Goal: Task Accomplishment & Management: Use online tool/utility

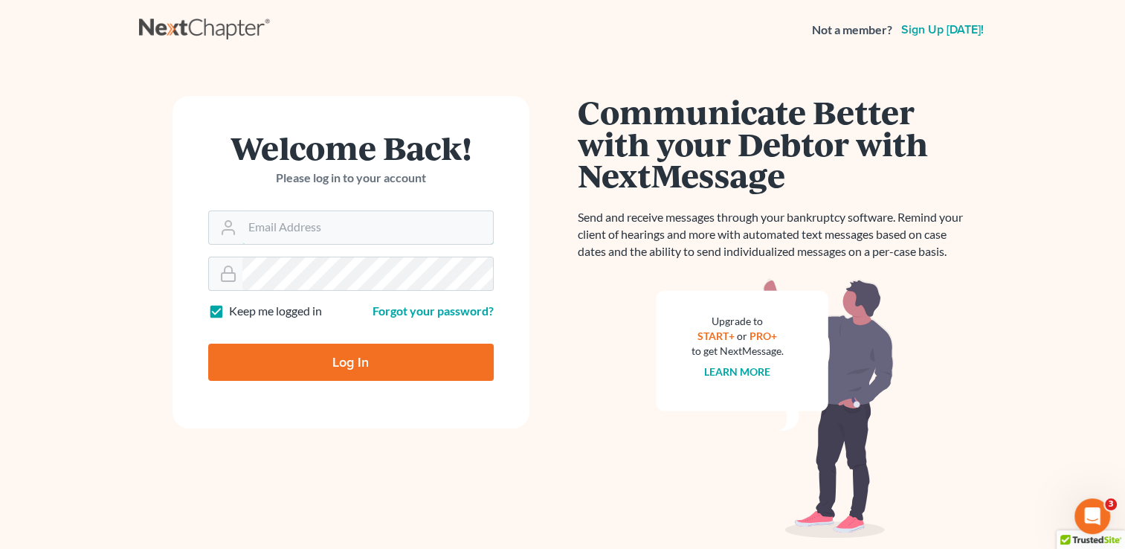
type input "[PERSON_NAME][EMAIL_ADDRESS][DOMAIN_NAME]"
click at [372, 360] on input "Log In" at bounding box center [350, 361] width 285 height 37
type input "Thinking..."
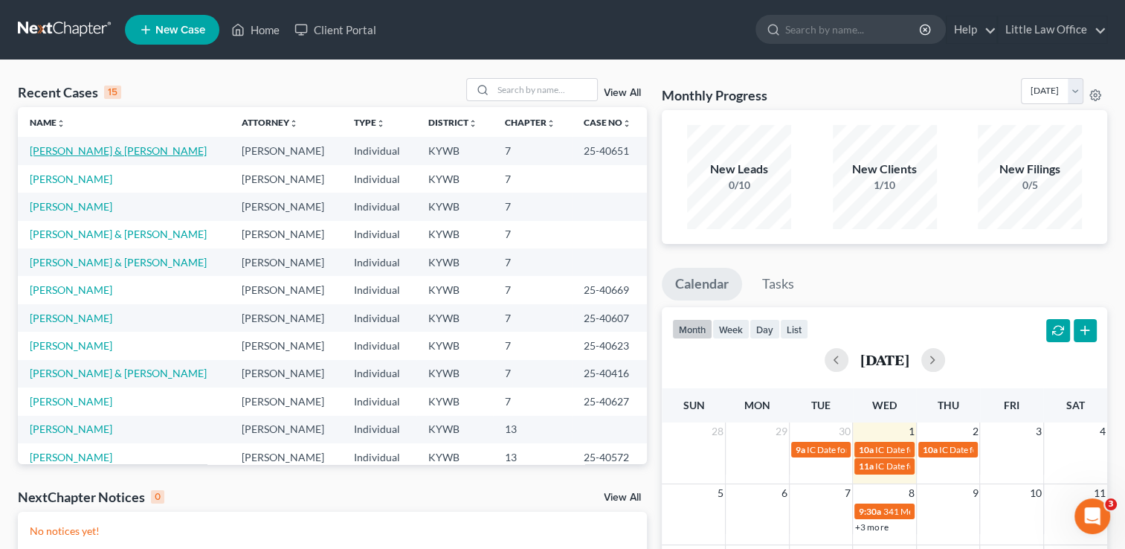
click at [103, 149] on link "[PERSON_NAME] & [PERSON_NAME]" at bounding box center [118, 150] width 177 height 13
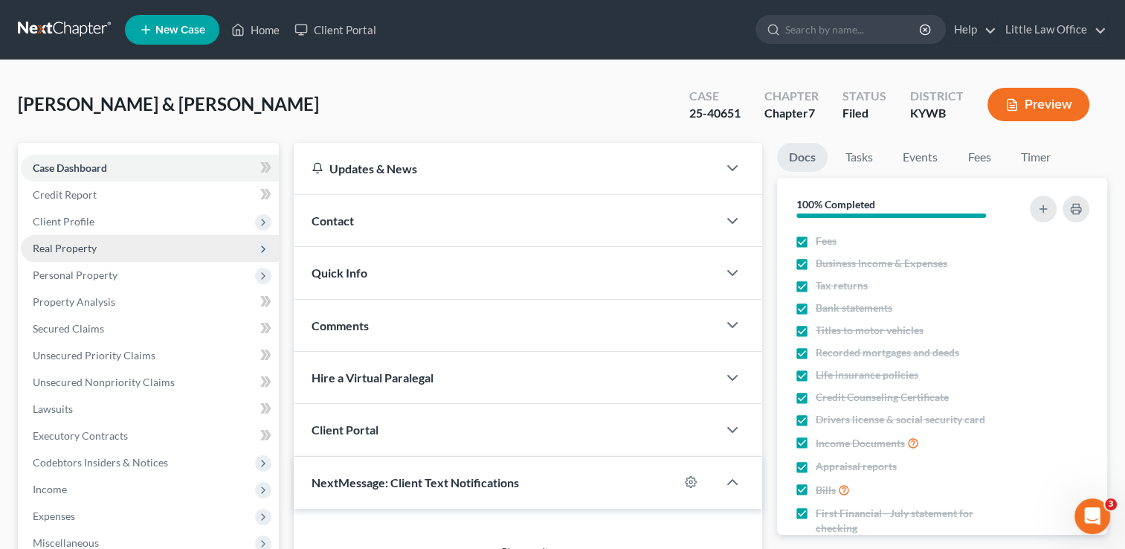
click at [96, 242] on span "Real Property" at bounding box center [150, 248] width 258 height 27
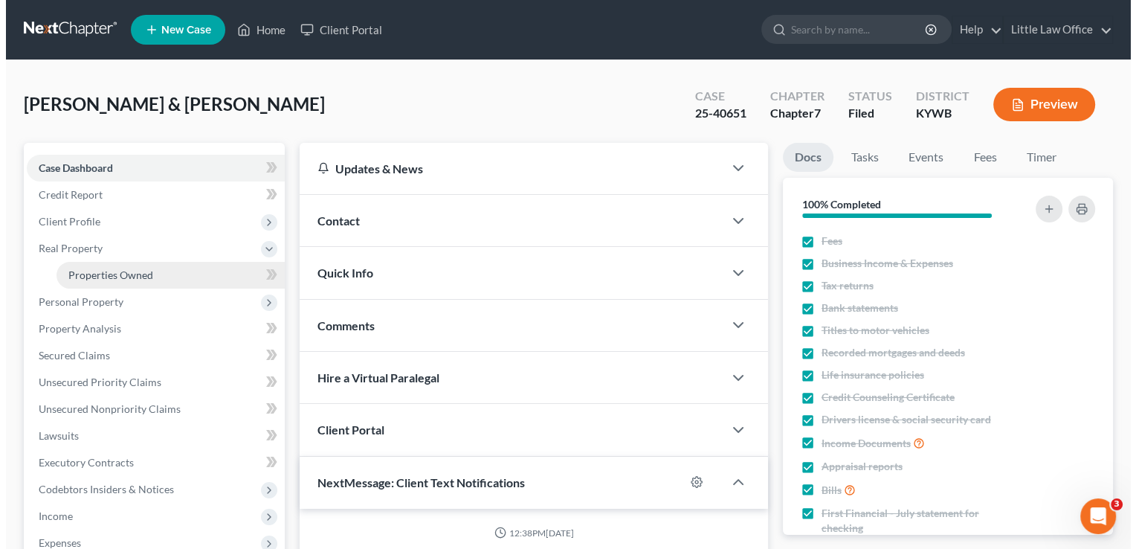
scroll to position [15820, 0]
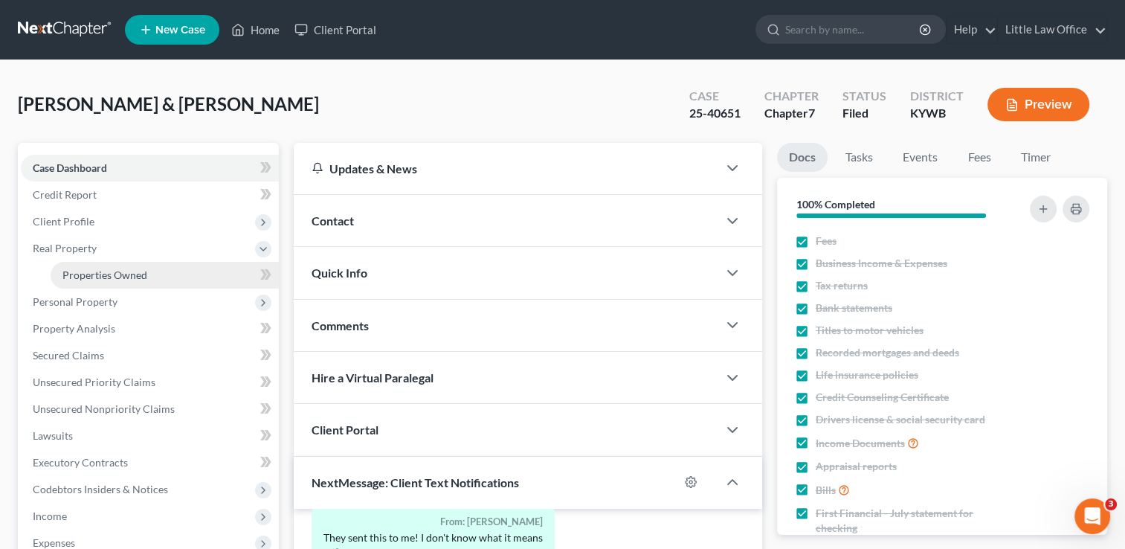
click at [113, 266] on link "Properties Owned" at bounding box center [165, 275] width 228 height 27
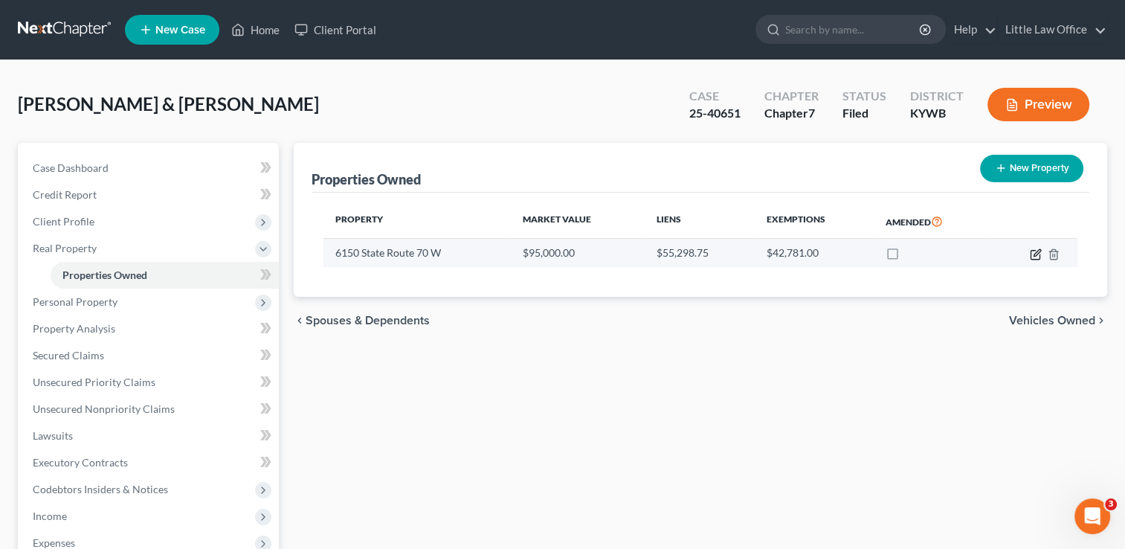
click at [1035, 254] on icon "button" at bounding box center [1036, 252] width 7 height 7
select select "18"
select select "2"
select select "0"
select select "2"
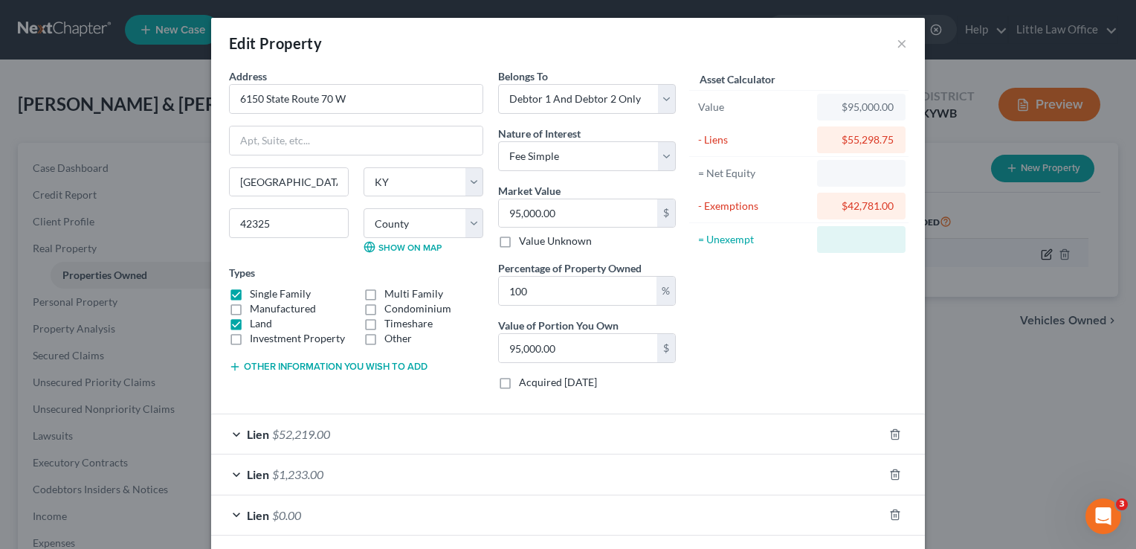
checkbox input "true"
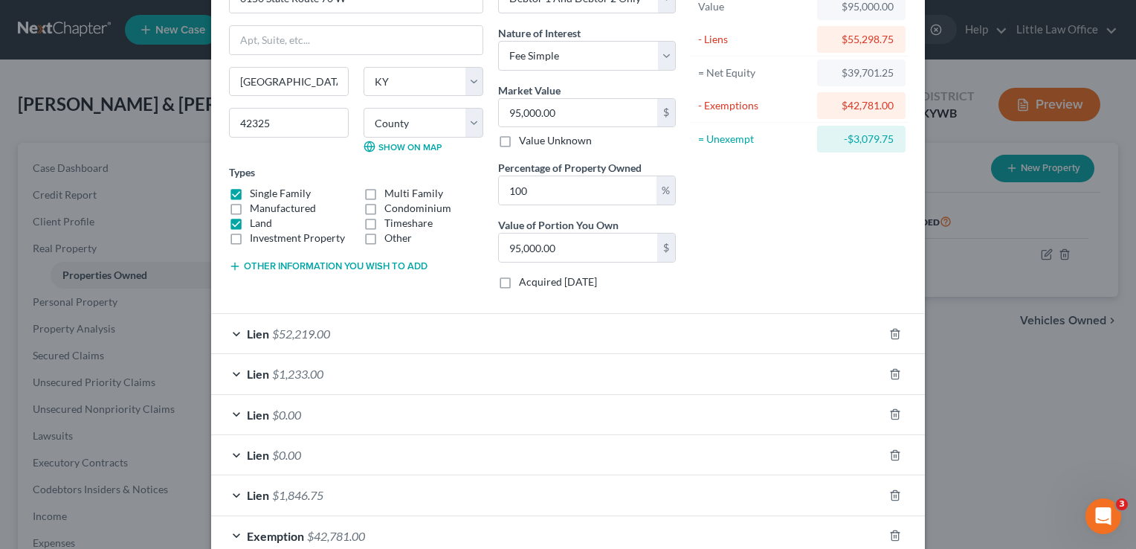
scroll to position [186, 0]
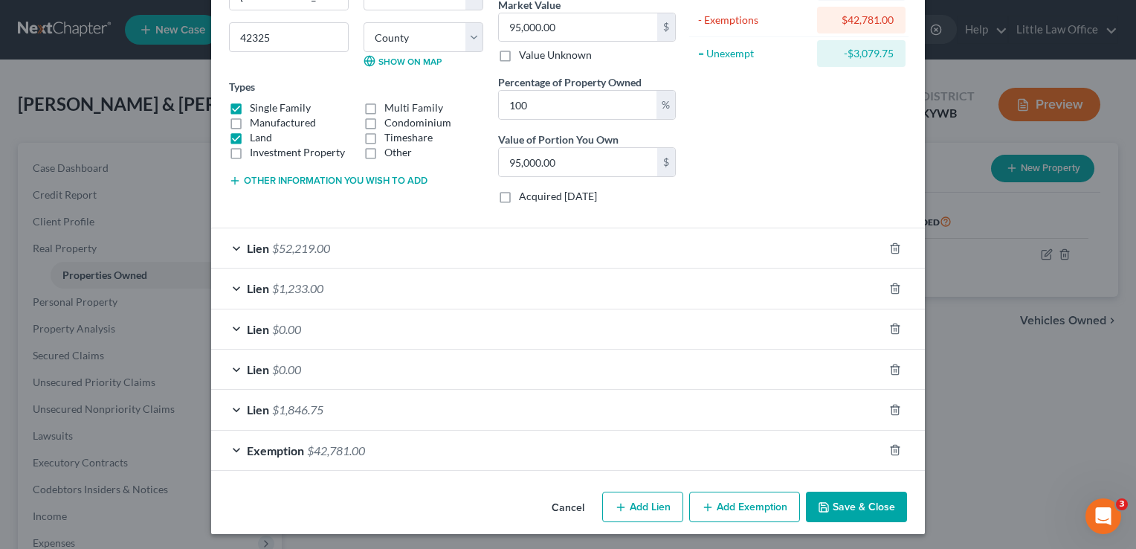
click at [675, 464] on div "Exemption $42,781.00" at bounding box center [547, 449] width 672 height 39
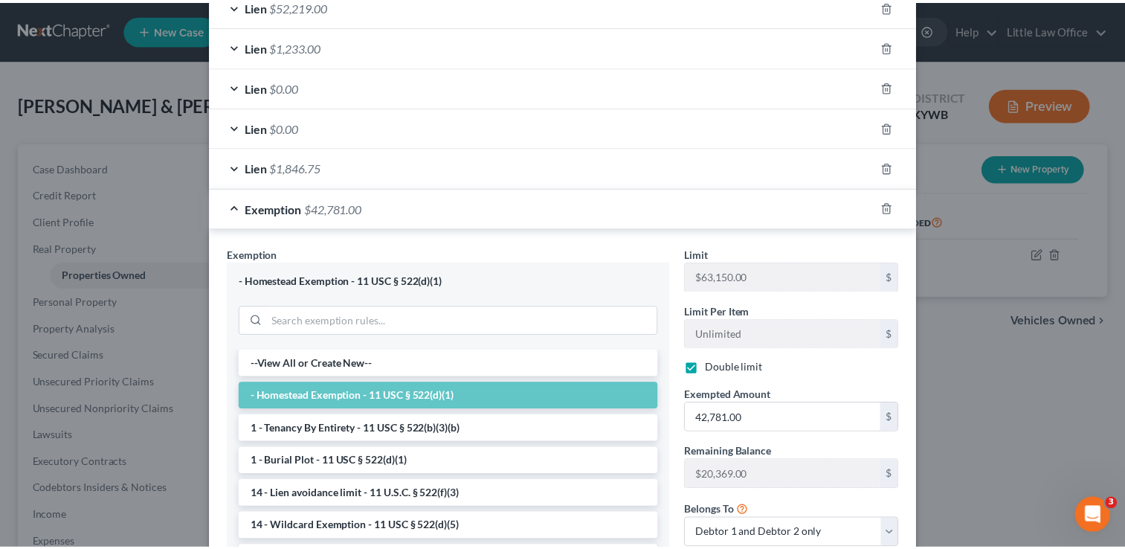
scroll to position [570, 0]
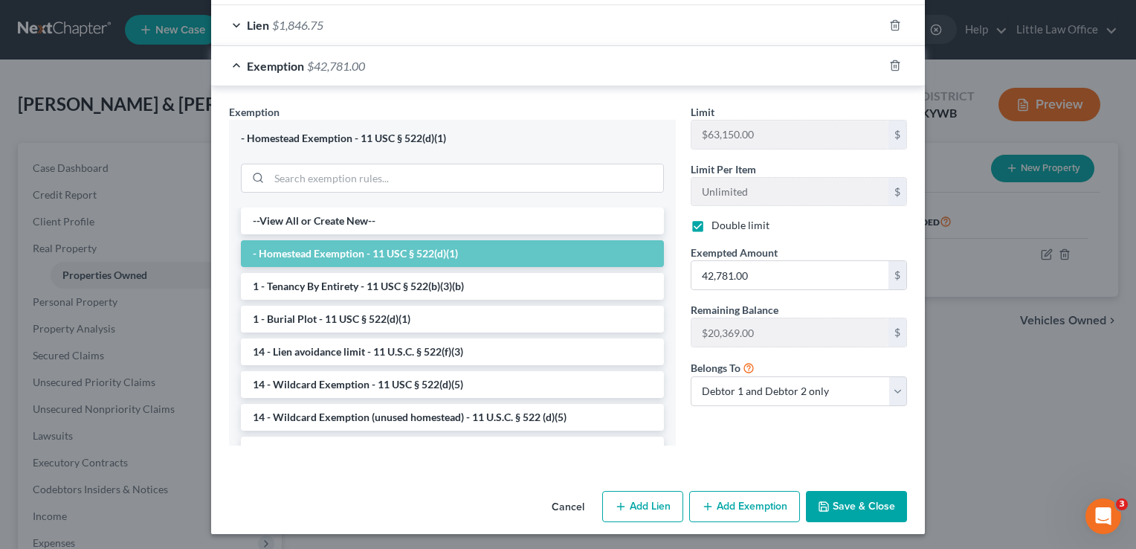
click at [859, 507] on button "Save & Close" at bounding box center [856, 506] width 101 height 31
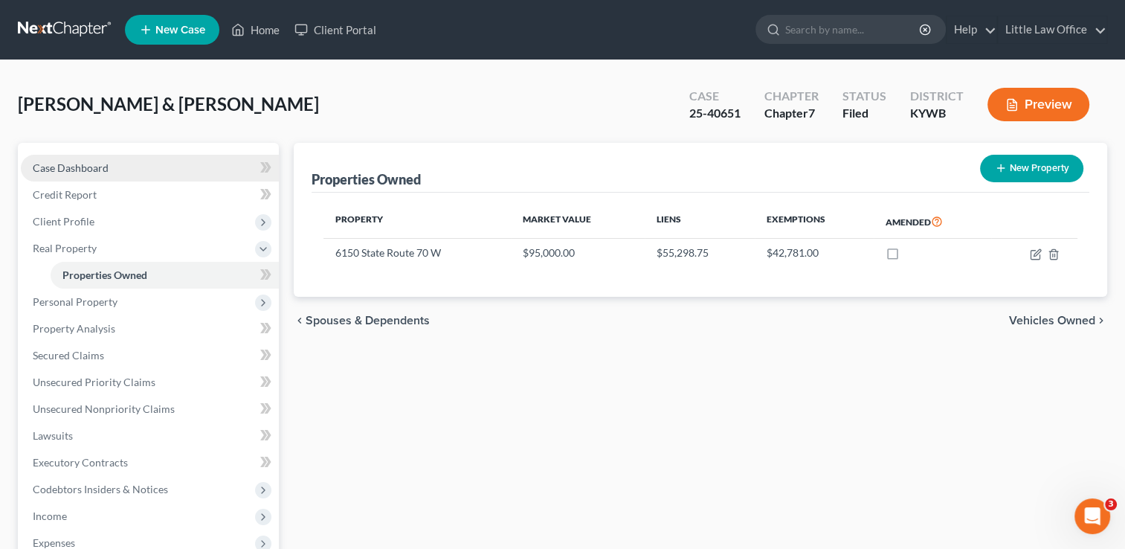
click at [90, 164] on span "Case Dashboard" at bounding box center [71, 167] width 76 height 13
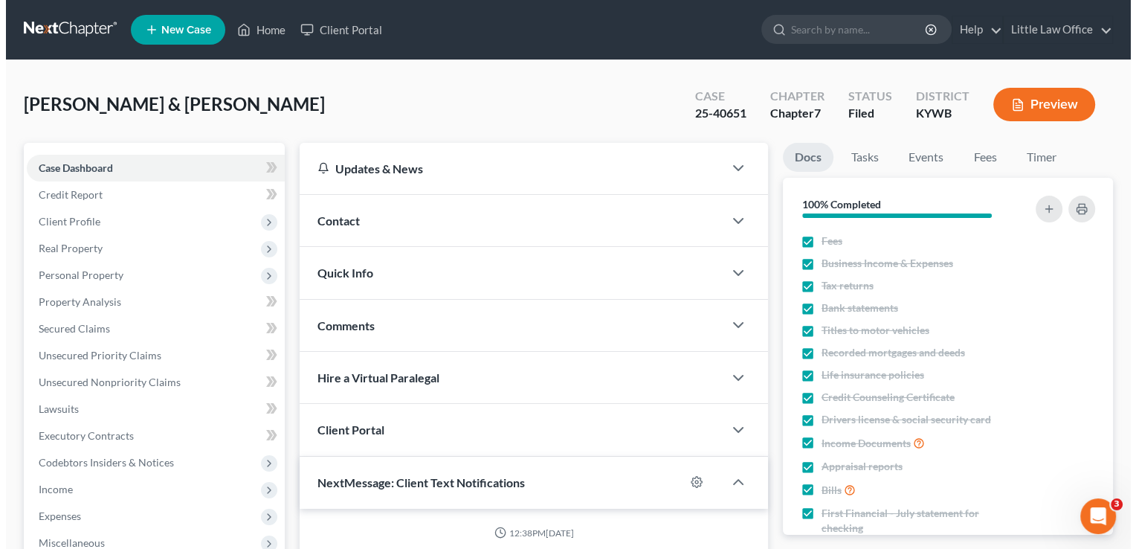
scroll to position [15820, 0]
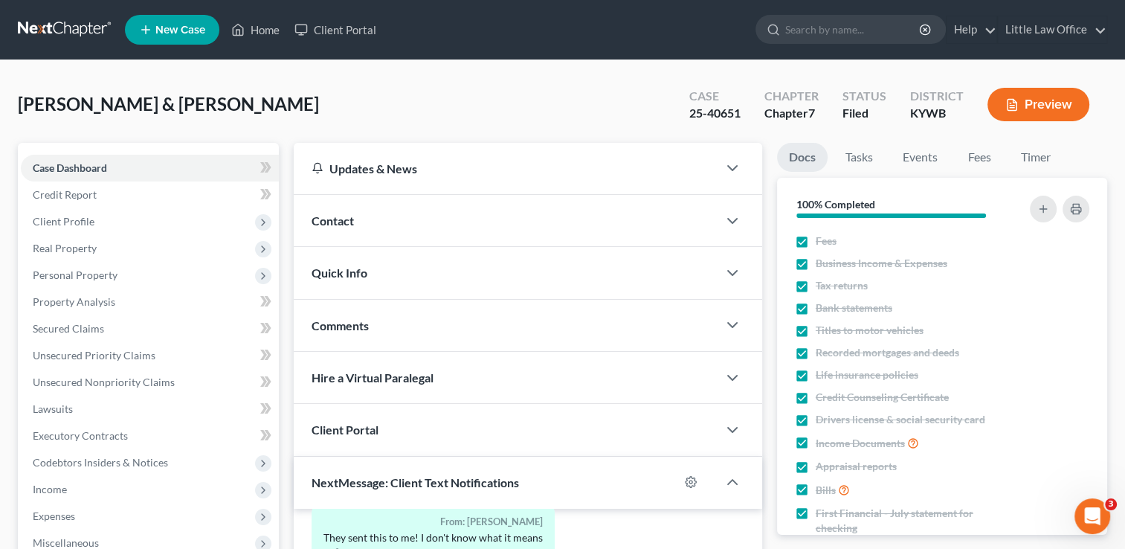
click at [193, 42] on link "New Case" at bounding box center [172, 30] width 94 height 30
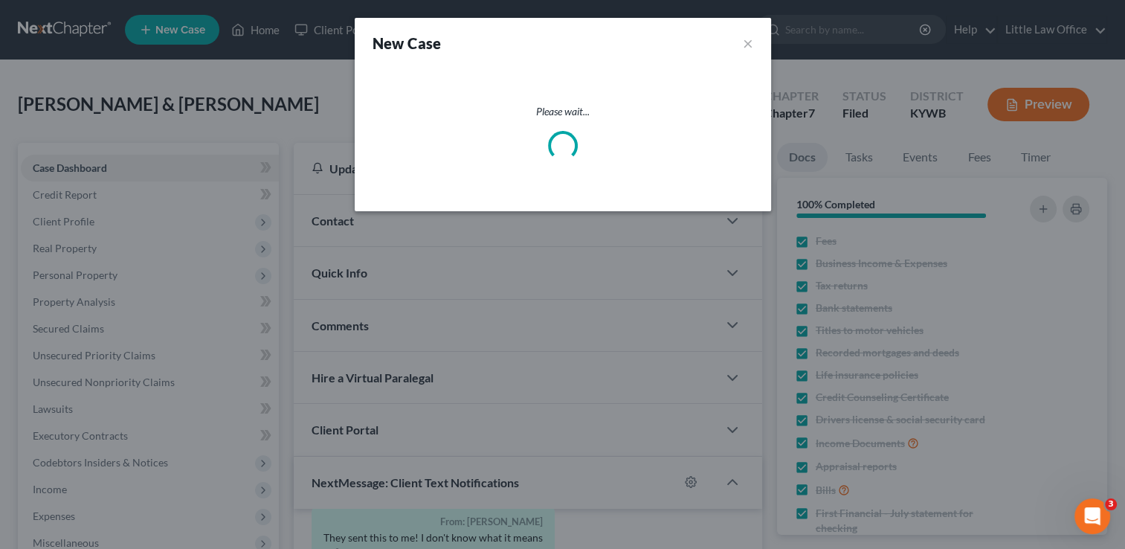
scroll to position [15775, 0]
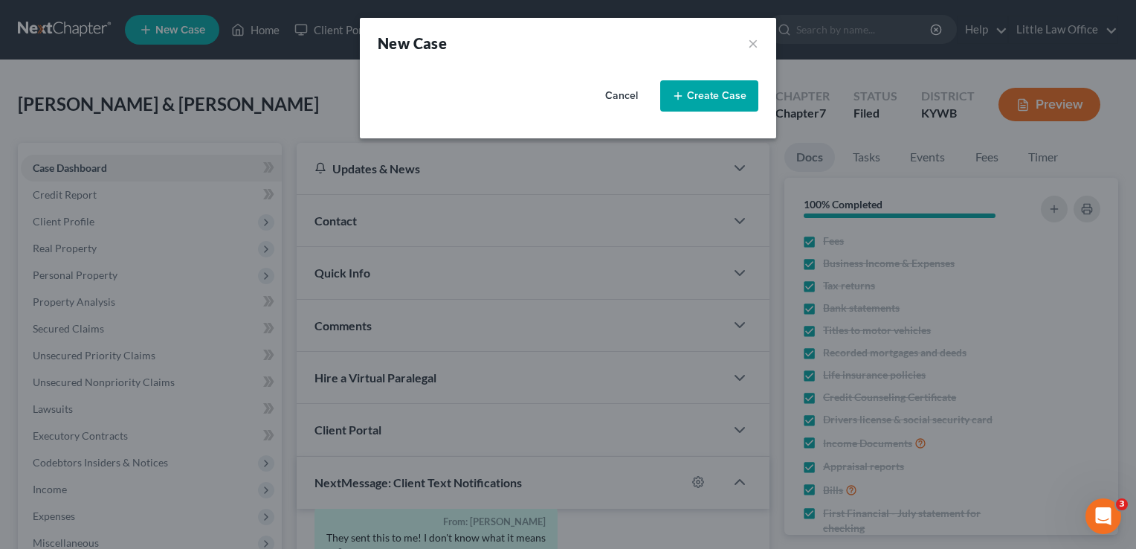
select select "33"
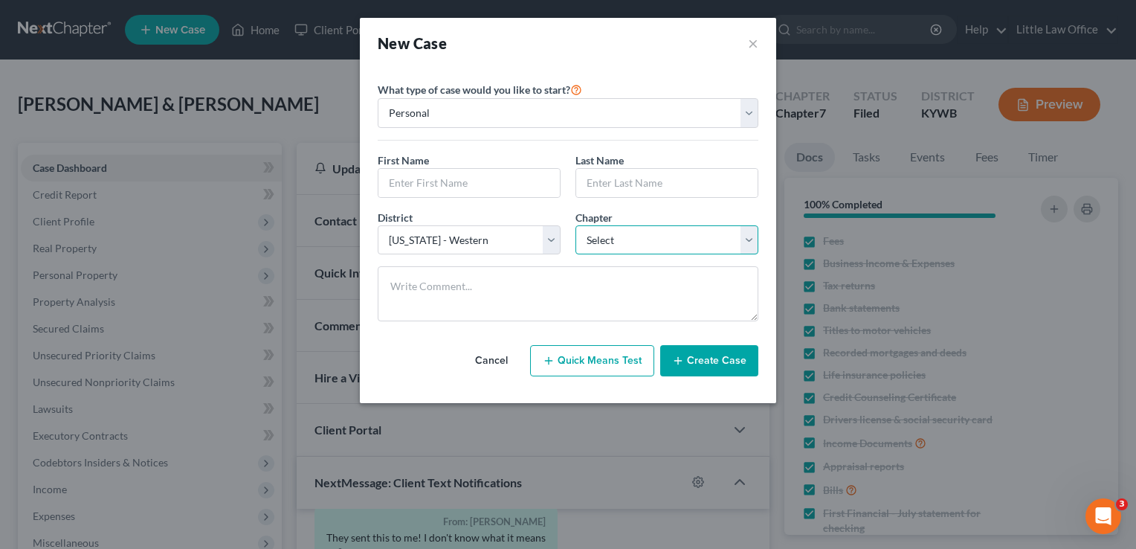
click at [601, 245] on select "Select 7 11 12 13" at bounding box center [666, 240] width 183 height 30
click at [505, 349] on button "Cancel" at bounding box center [491, 361] width 65 height 30
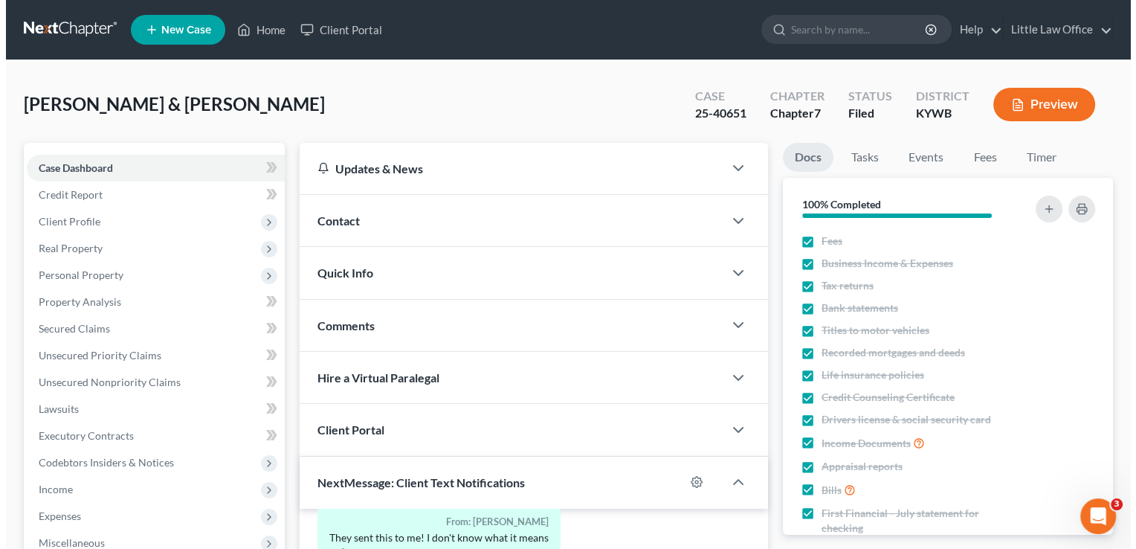
scroll to position [15820, 0]
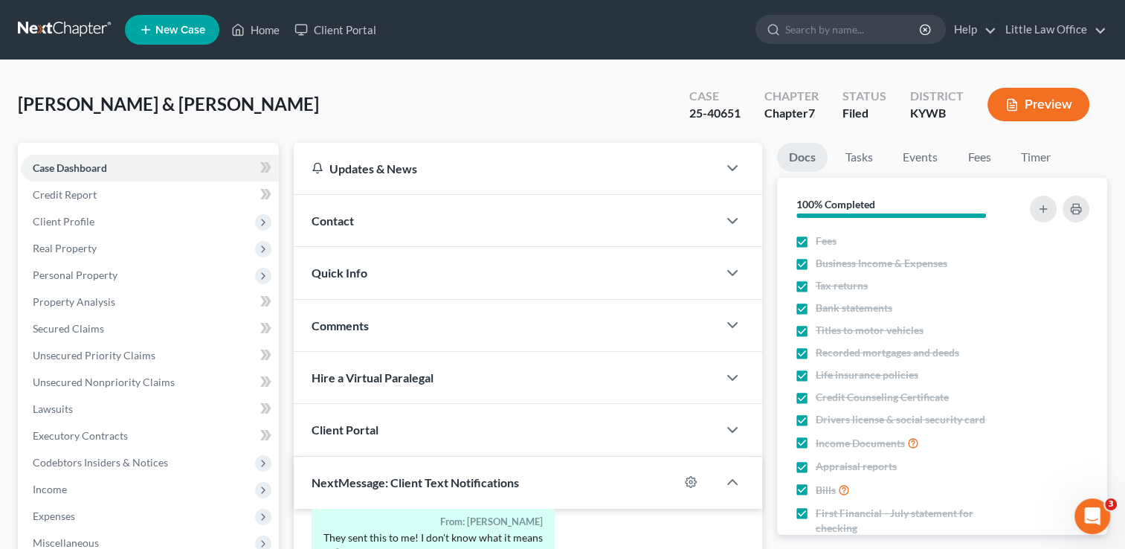
click at [375, 229] on div "Contact" at bounding box center [506, 220] width 424 height 51
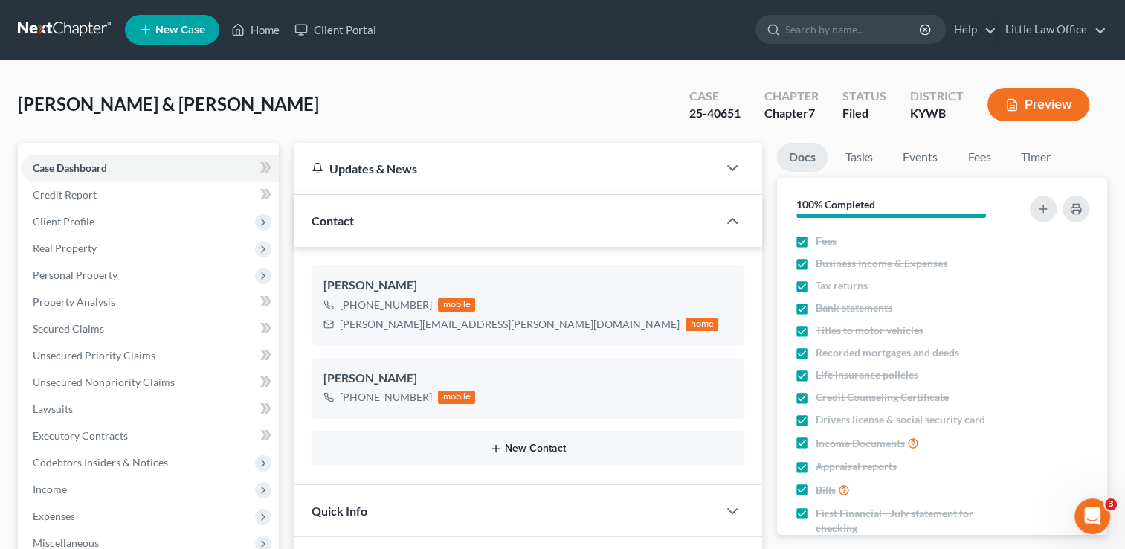
click at [518, 448] on button "New Contact" at bounding box center [527, 448] width 409 height 12
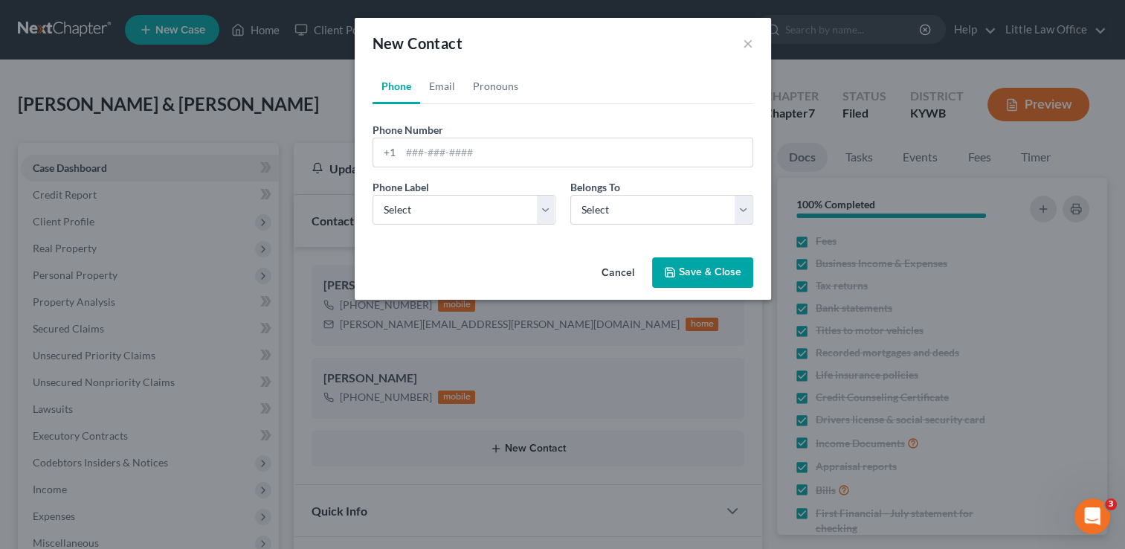
scroll to position [15775, 0]
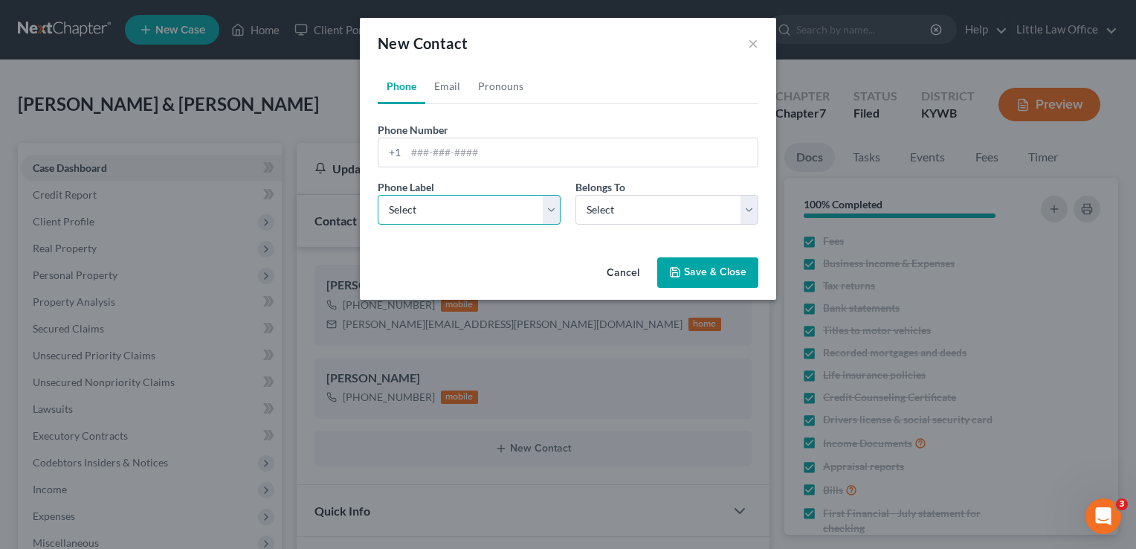
click at [455, 205] on select "Select Mobile Home Work Other" at bounding box center [469, 210] width 183 height 30
click at [460, 85] on link "Email" at bounding box center [447, 86] width 44 height 36
click at [489, 91] on link "Pronouns" at bounding box center [500, 86] width 63 height 36
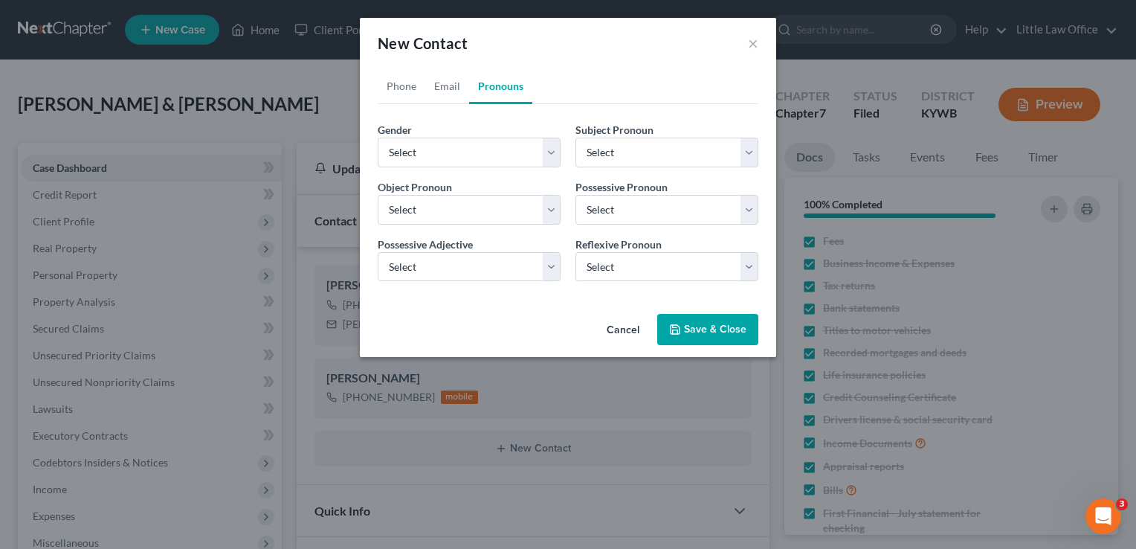
click at [623, 330] on button "Cancel" at bounding box center [623, 330] width 57 height 30
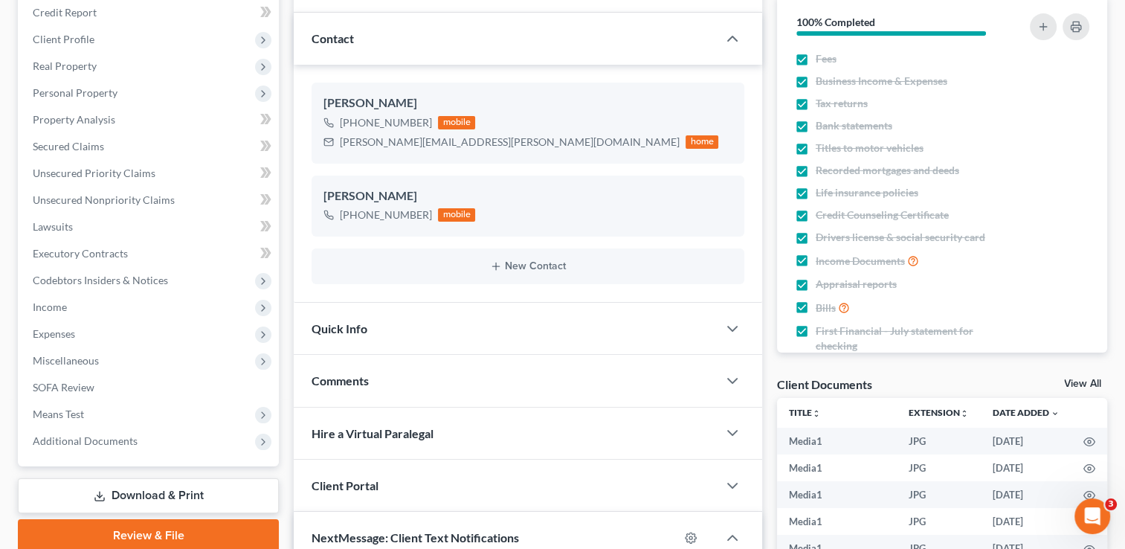
scroll to position [240, 0]
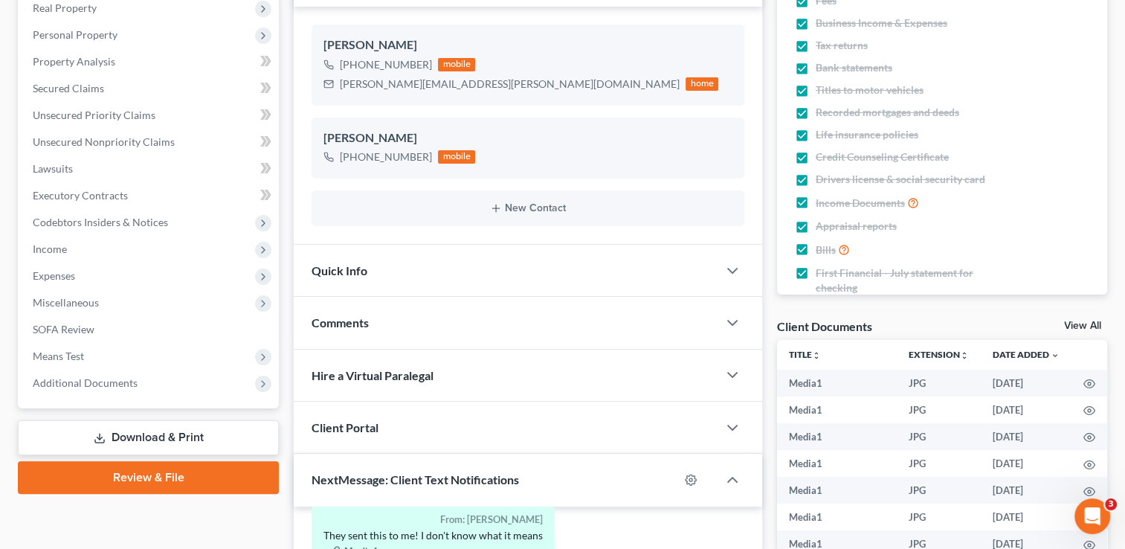
click at [538, 278] on div "Quick Info" at bounding box center [506, 270] width 424 height 51
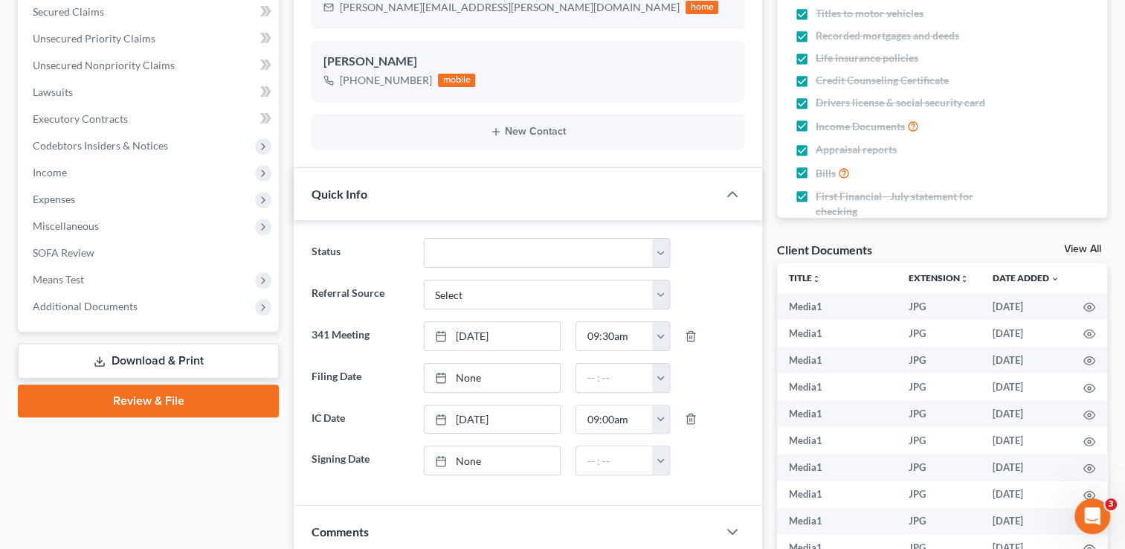
scroll to position [390, 0]
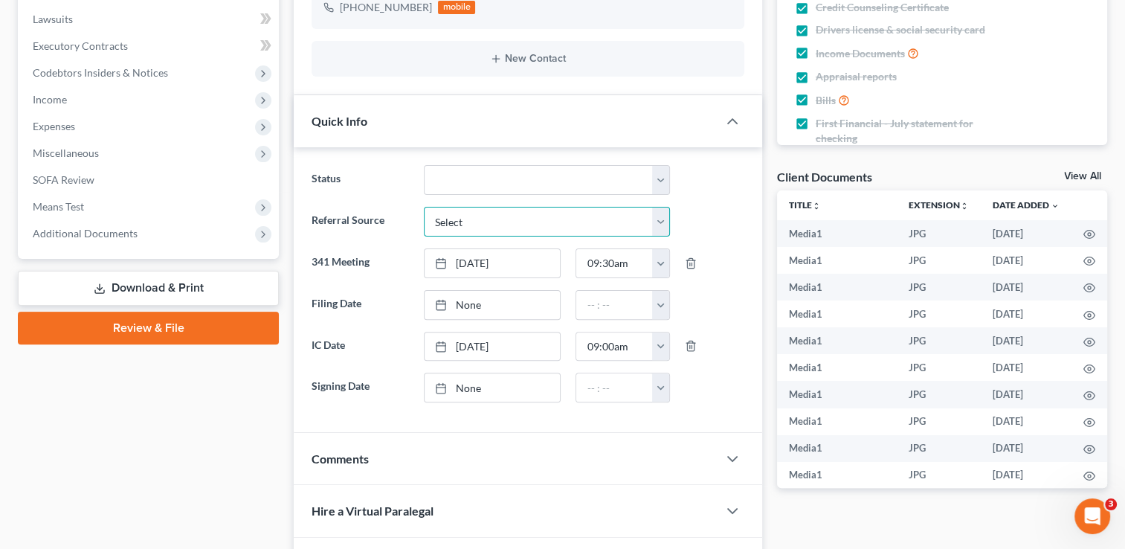
click at [662, 222] on select "Select Word Of Mouth Previous Clients Direct Mail Website Google Search Modern …" at bounding box center [547, 222] width 246 height 30
click at [726, 258] on div at bounding box center [714, 263] width 74 height 30
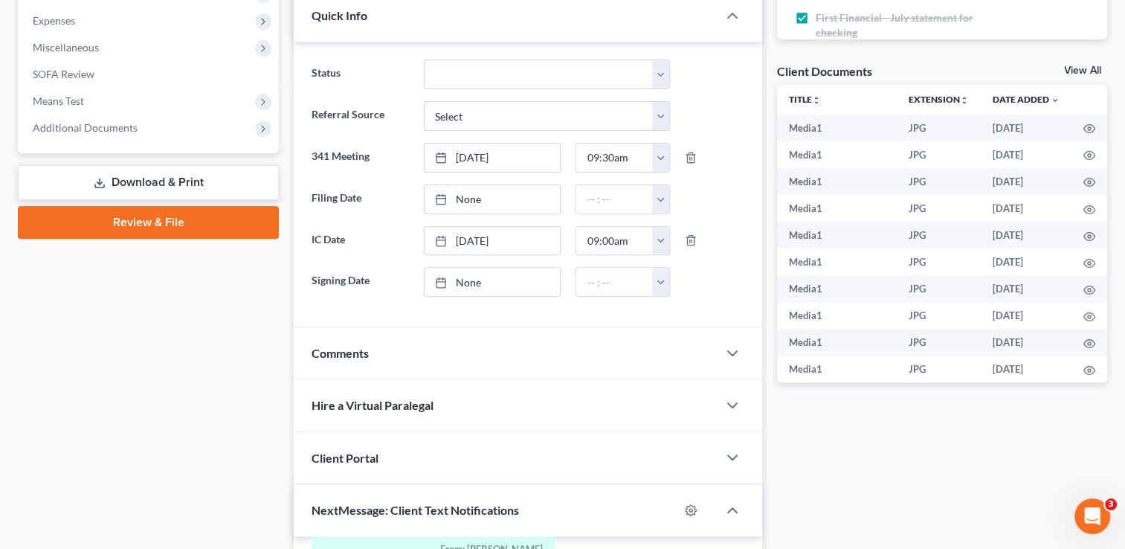
scroll to position [477, 0]
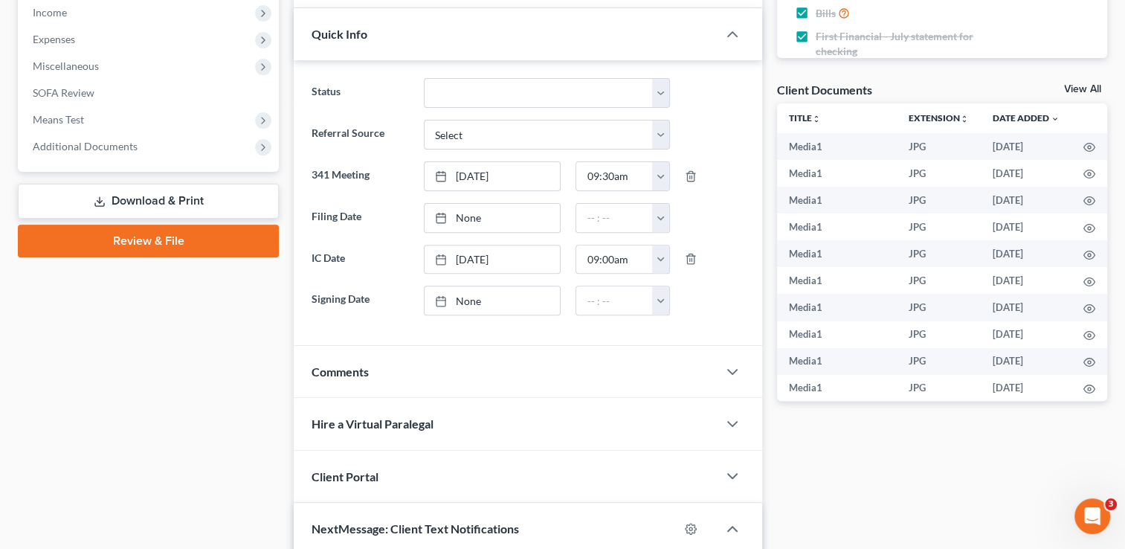
click at [567, 367] on div "Comments" at bounding box center [506, 371] width 424 height 51
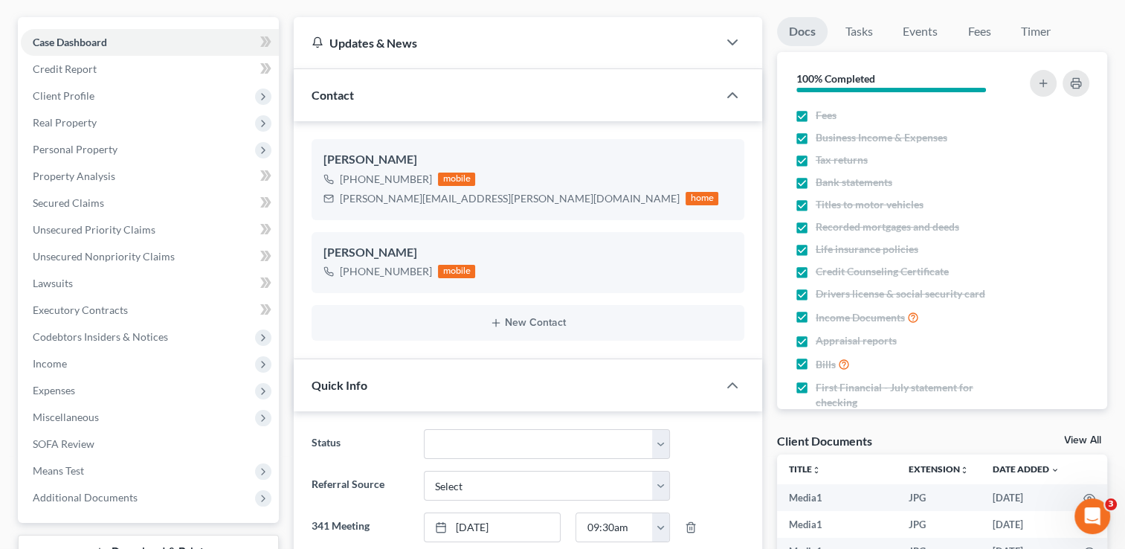
scroll to position [128, 0]
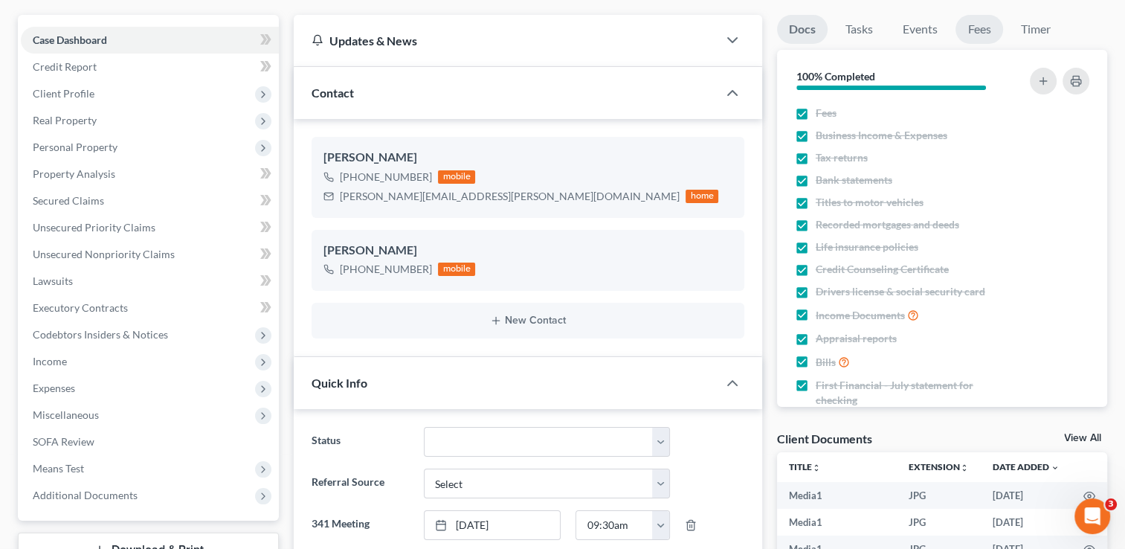
click at [978, 37] on link "Fees" at bounding box center [979, 29] width 48 height 29
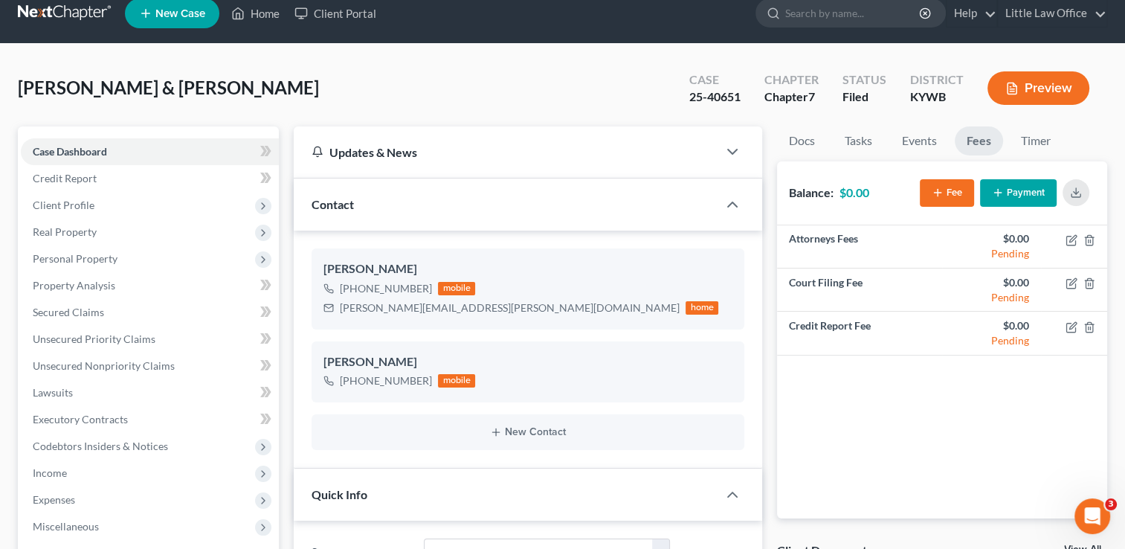
scroll to position [0, 0]
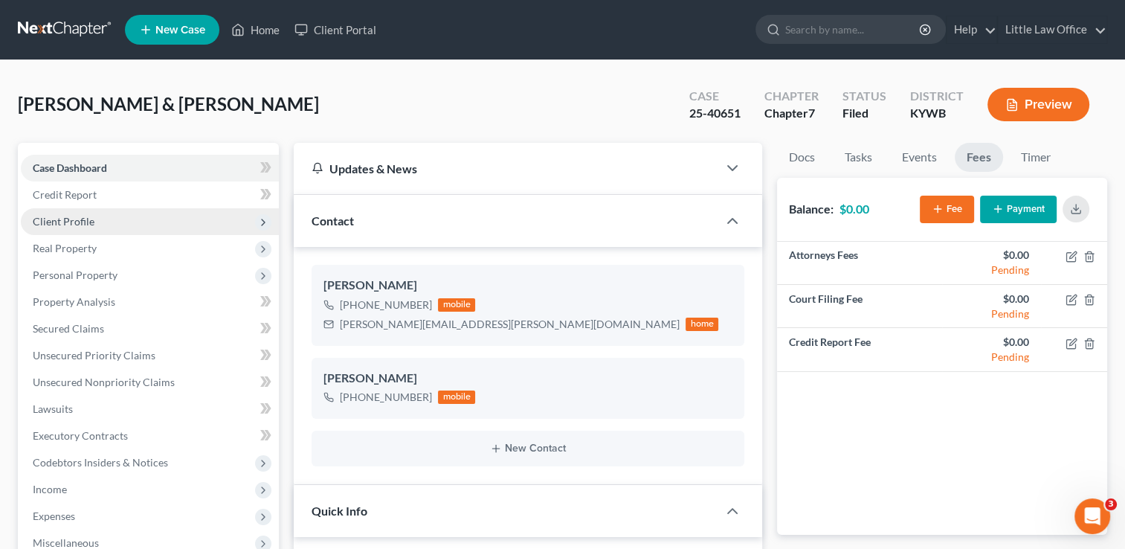
click at [68, 225] on span "Client Profile" at bounding box center [64, 221] width 62 height 13
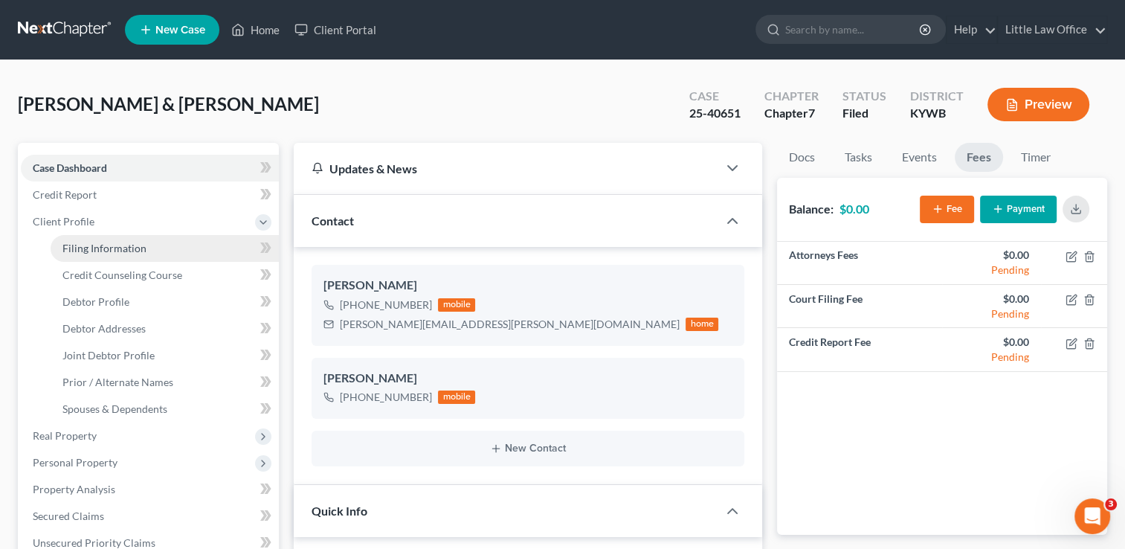
click at [83, 254] on link "Filing Information" at bounding box center [165, 248] width 228 height 27
select select "1"
select select "0"
select select "33"
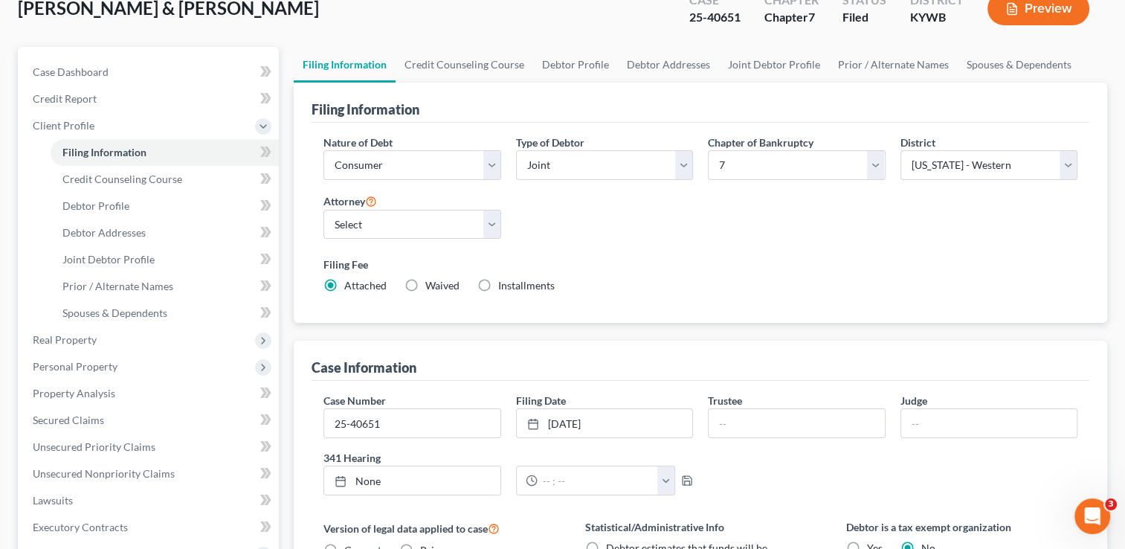
scroll to position [98, 0]
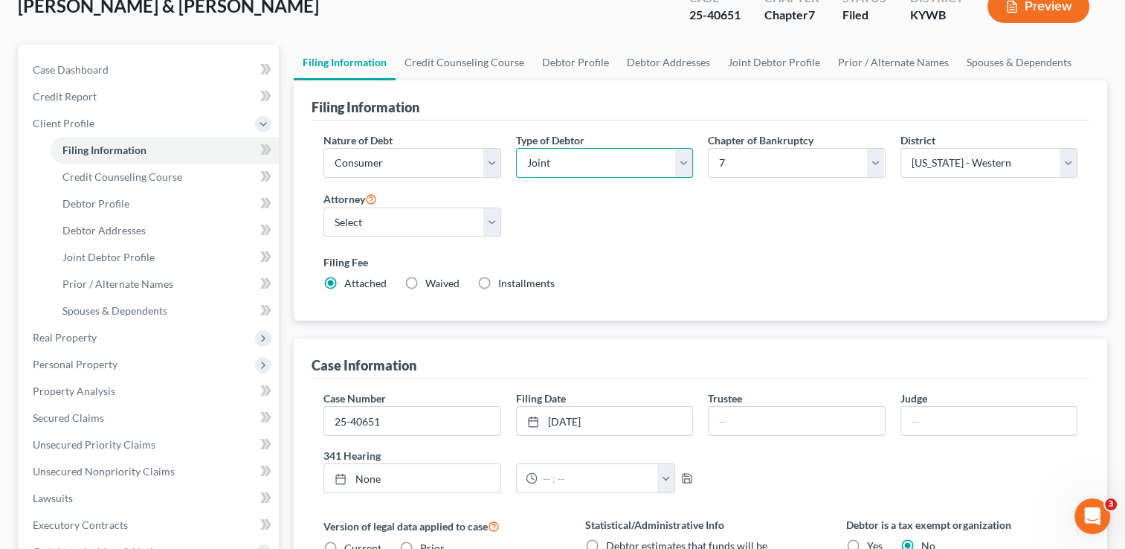
click at [580, 171] on select "Select Individual Joint" at bounding box center [604, 163] width 177 height 30
click at [603, 251] on div "Filing Fee Attached Waived Waived Installments Installments" at bounding box center [700, 275] width 769 height 54
click at [494, 62] on link "Credit Counseling Course" at bounding box center [465, 63] width 138 height 36
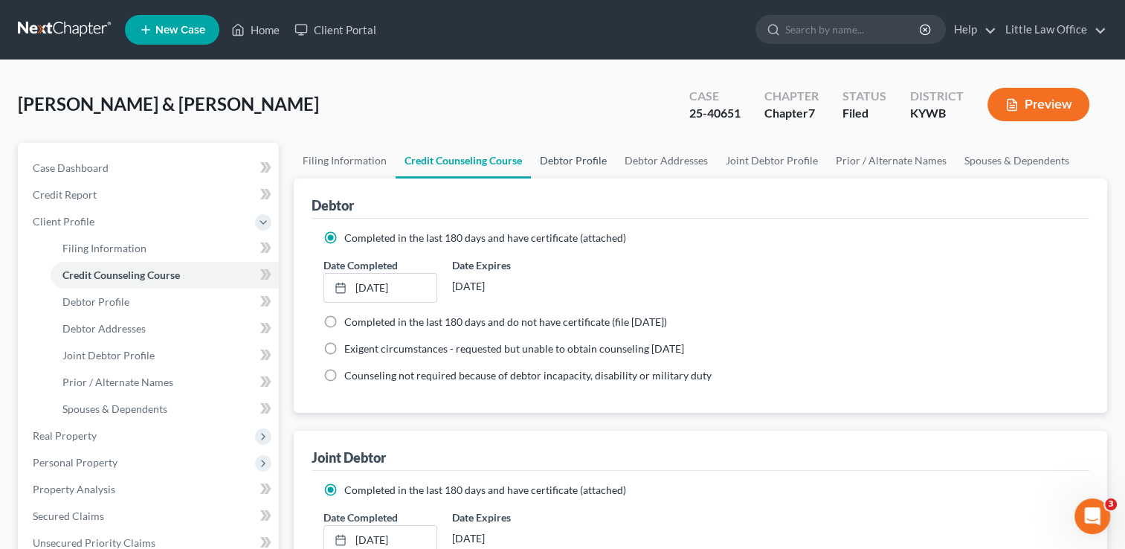
click at [579, 164] on link "Debtor Profile" at bounding box center [573, 161] width 85 height 36
select select "1"
select select "3"
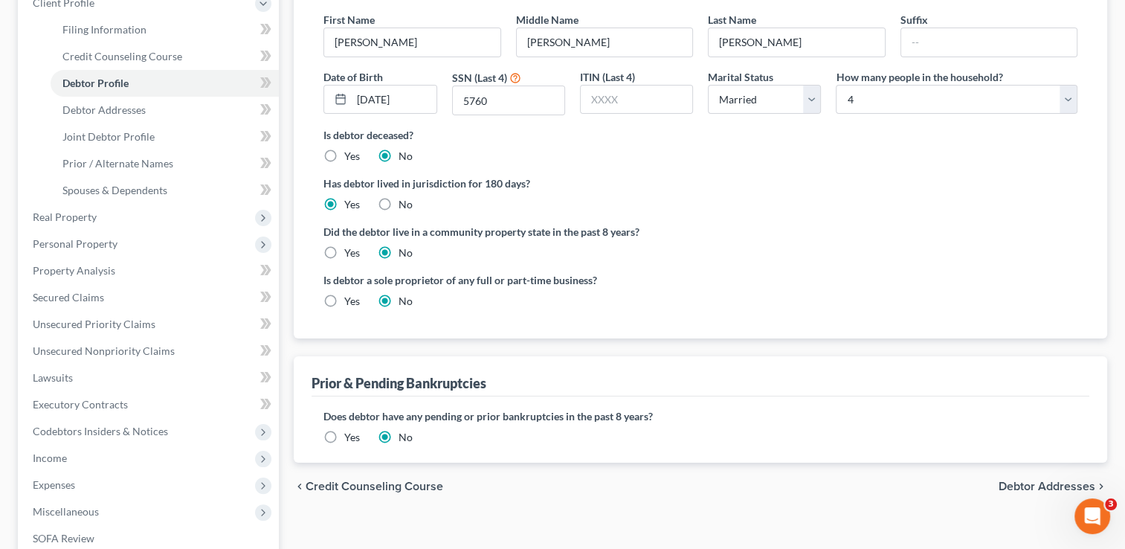
scroll to position [221, 0]
click at [1061, 479] on span "Debtor Addresses" at bounding box center [1046, 484] width 97 height 12
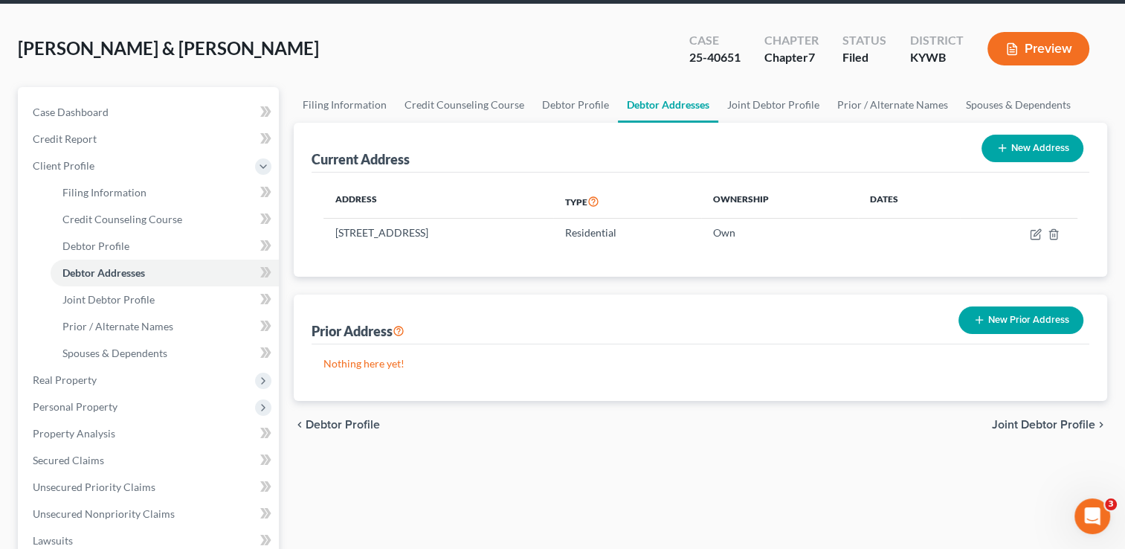
scroll to position [61, 0]
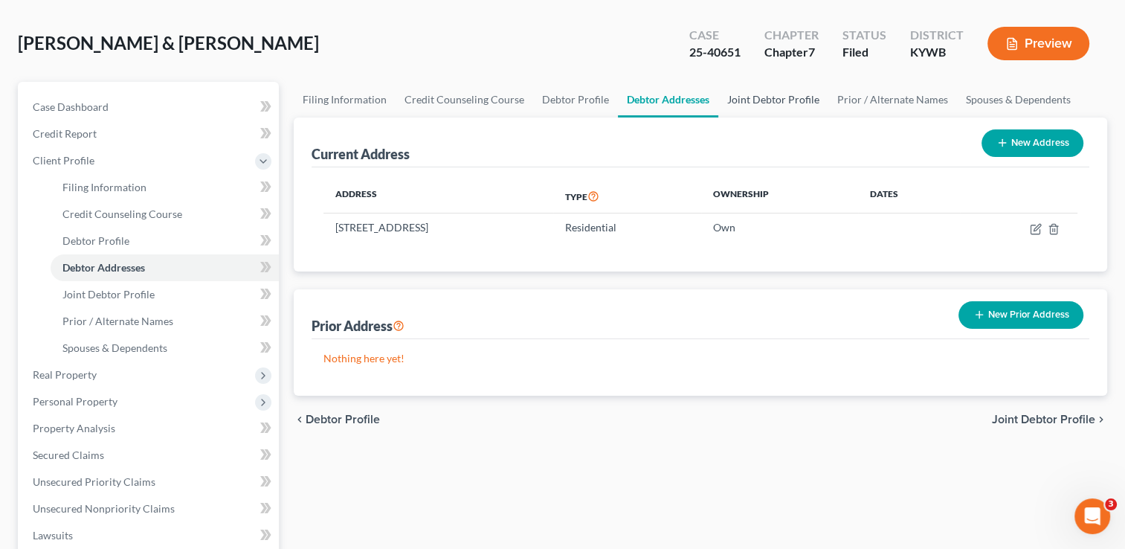
click at [767, 104] on link "Joint Debtor Profile" at bounding box center [773, 100] width 110 height 36
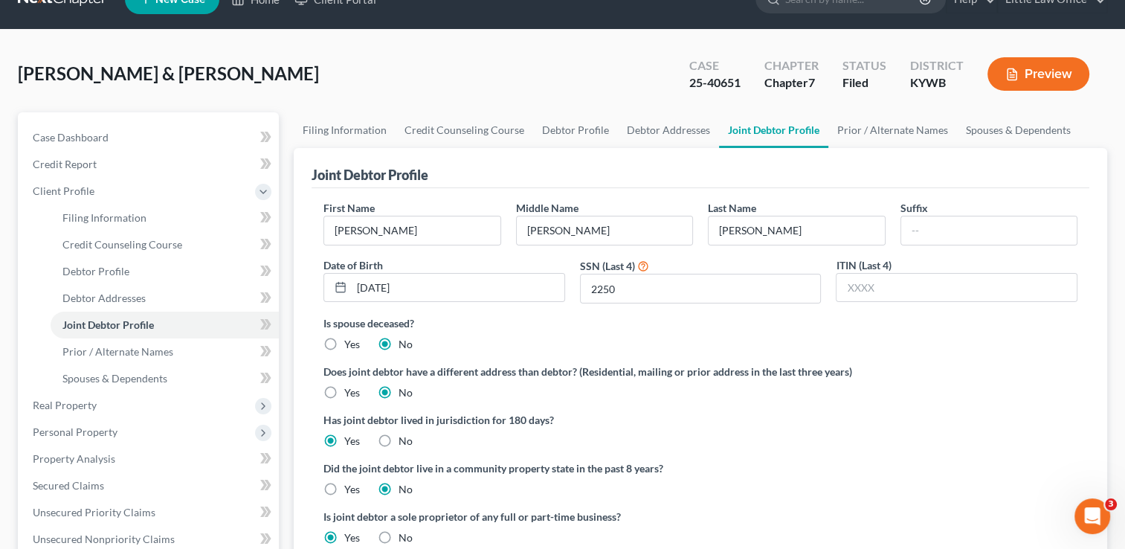
scroll to position [34, 0]
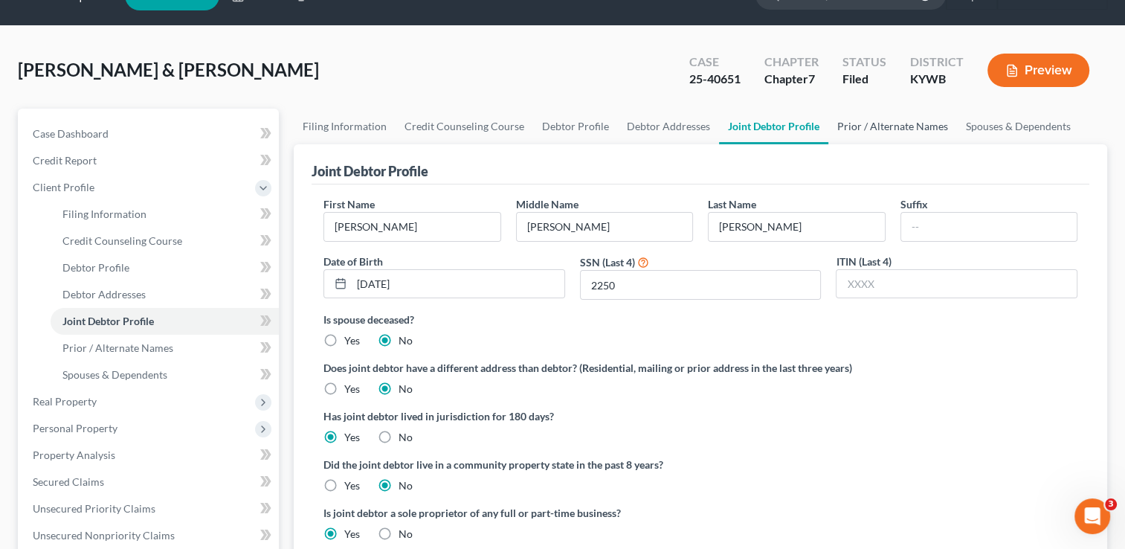
click at [891, 123] on link "Prior / Alternate Names" at bounding box center [892, 127] width 129 height 36
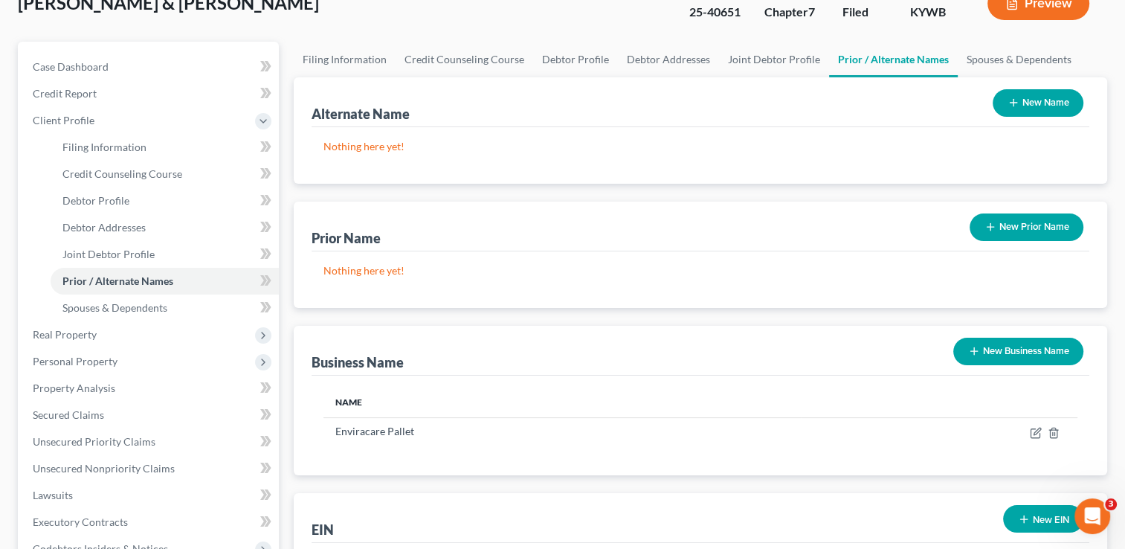
scroll to position [104, 0]
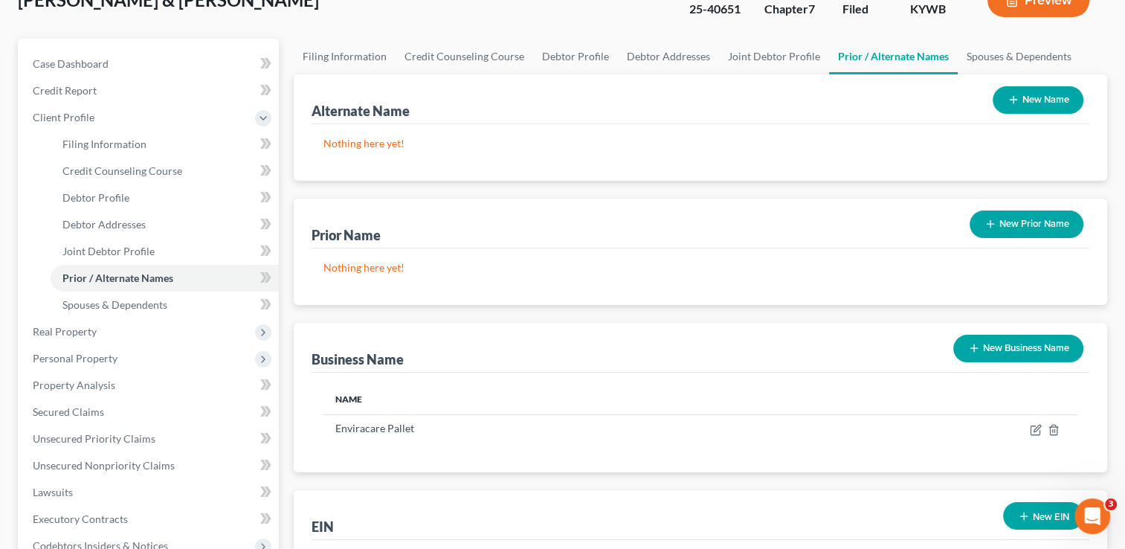
click at [1124, 261] on div "[PERSON_NAME] & [PERSON_NAME] Upgraded Case 25-40651 Chapter Chapter 7 Status F…" at bounding box center [562, 401] width 1125 height 891
click at [1033, 60] on link "Spouses & Dependents" at bounding box center [1019, 57] width 123 height 36
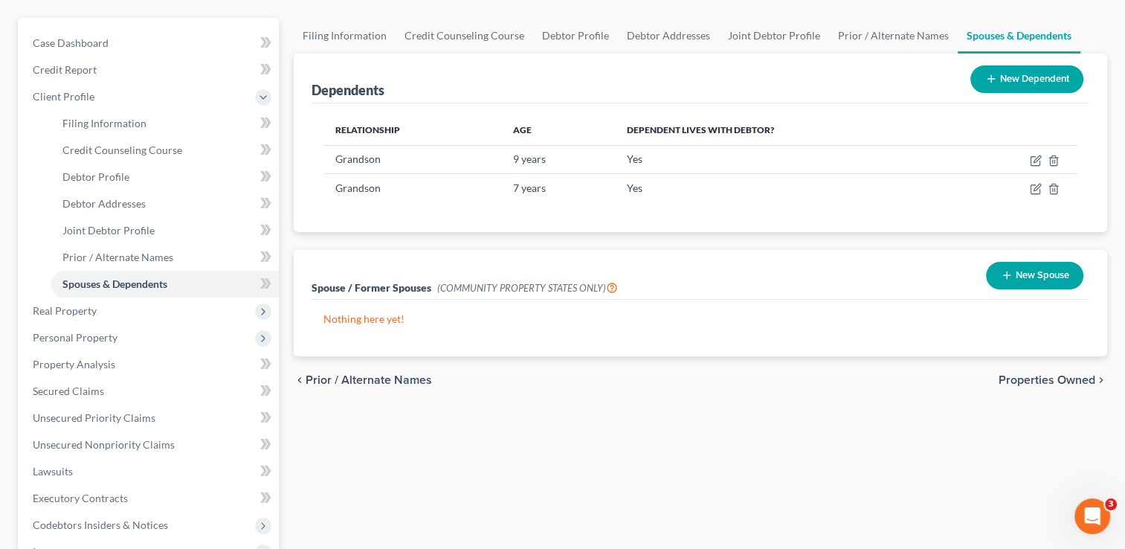
scroll to position [126, 0]
click at [1056, 376] on span "Properties Owned" at bounding box center [1046, 378] width 97 height 12
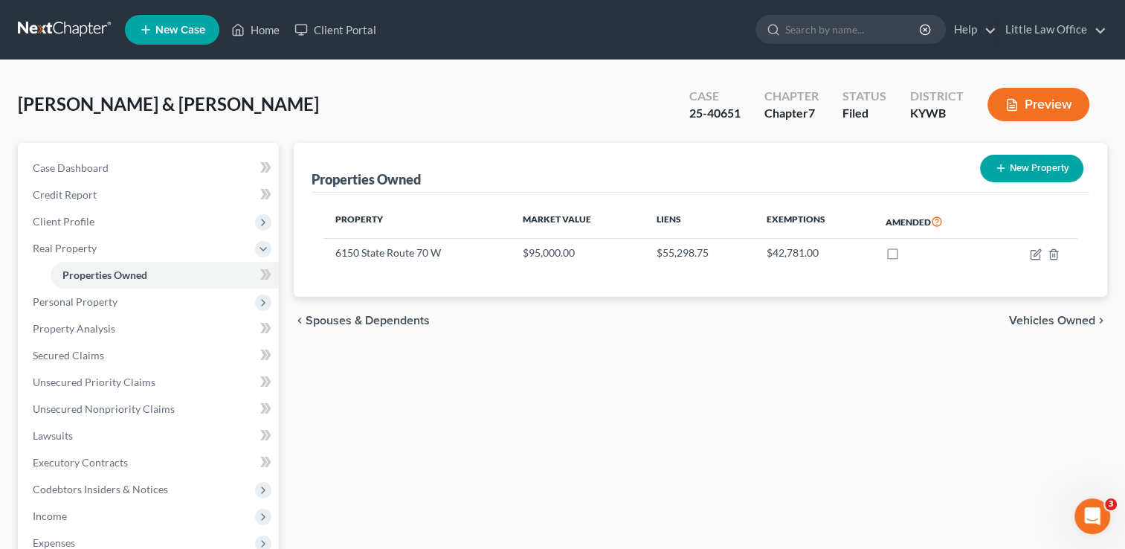
click at [1047, 171] on button "New Property" at bounding box center [1031, 169] width 103 height 28
select select "18"
select select "88"
select select "2"
select select "0"
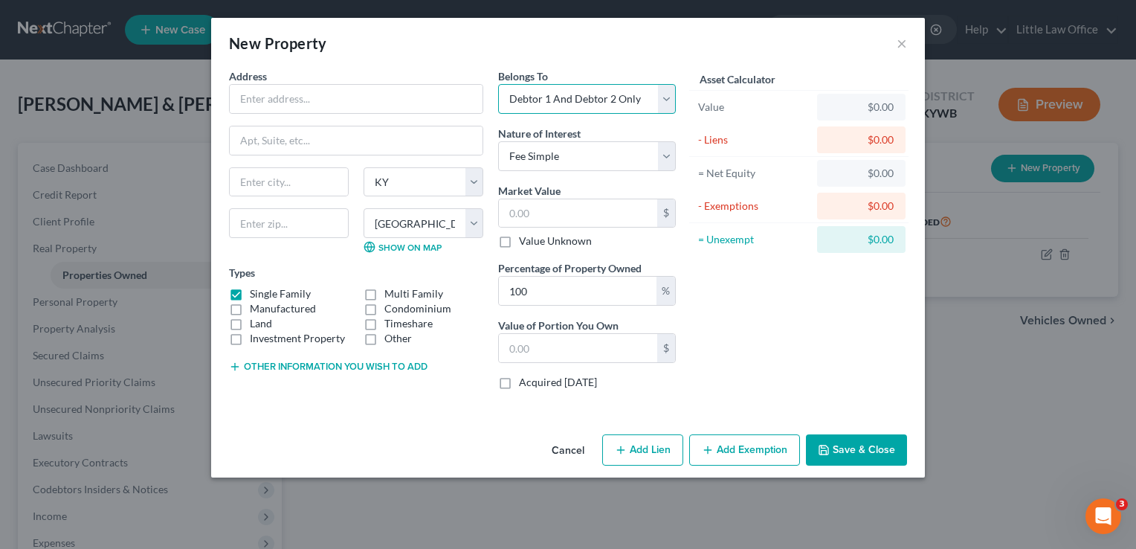
click at [673, 106] on select "Select Debtor 1 Only Debtor 2 Only Debtor 1 And Debtor 2 Only At Least One Of T…" at bounding box center [587, 99] width 178 height 30
click at [755, 300] on div "Asset Calculator Value $0.00 - Liens $0.00 = Net Equity $0.00 - Exemptions $0.0…" at bounding box center [798, 234] width 231 height 333
click at [554, 213] on input "text" at bounding box center [578, 213] width 158 height 28
click at [813, 381] on div "Asset Calculator Value $0.00 - Liens $0.00 = Net Equity $0.00 - Exemptions $0.0…" at bounding box center [798, 234] width 231 height 333
click at [900, 47] on button "×" at bounding box center [902, 43] width 10 height 18
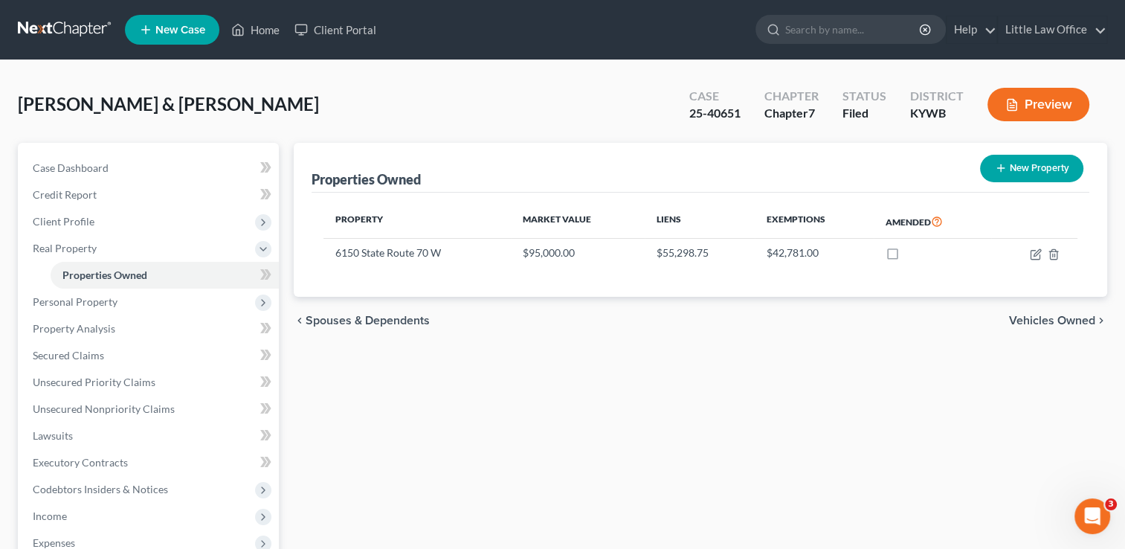
click at [1035, 321] on span "Vehicles Owned" at bounding box center [1052, 320] width 86 height 12
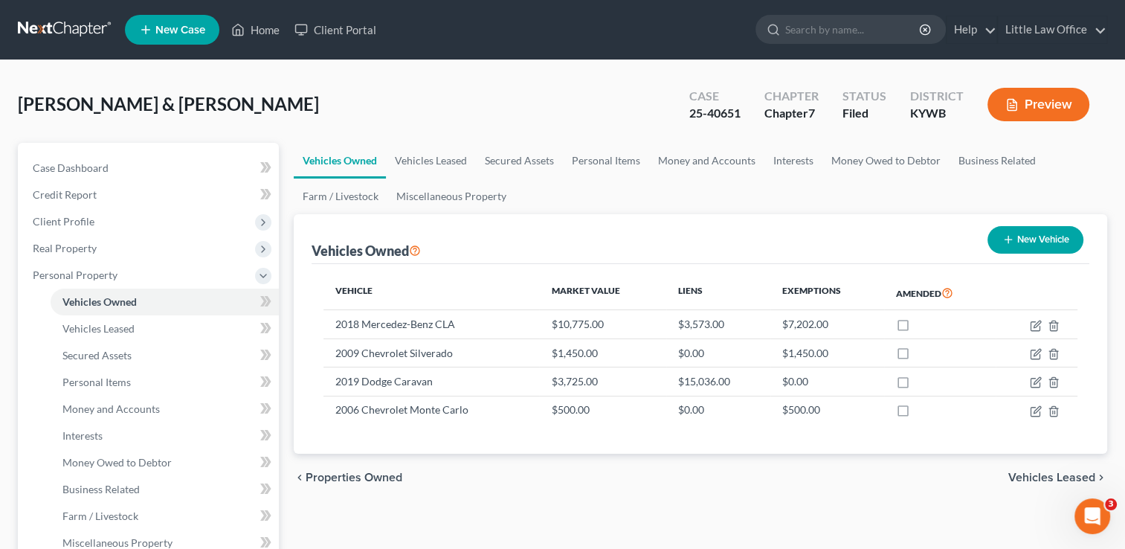
click at [1023, 231] on button "New Vehicle" at bounding box center [1035, 240] width 96 height 28
select select "0"
select select "2"
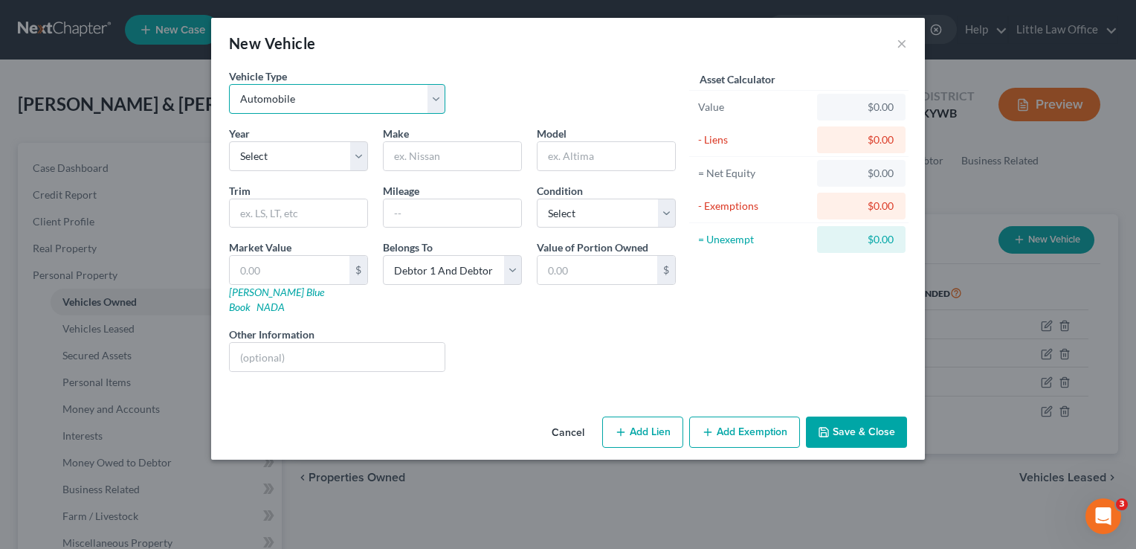
click at [431, 95] on select "Select Automobile Truck Trailer Watercraft Aircraft Motor Home Atv Other Vehicle" at bounding box center [337, 99] width 216 height 30
click at [900, 49] on button "×" at bounding box center [902, 43] width 10 height 18
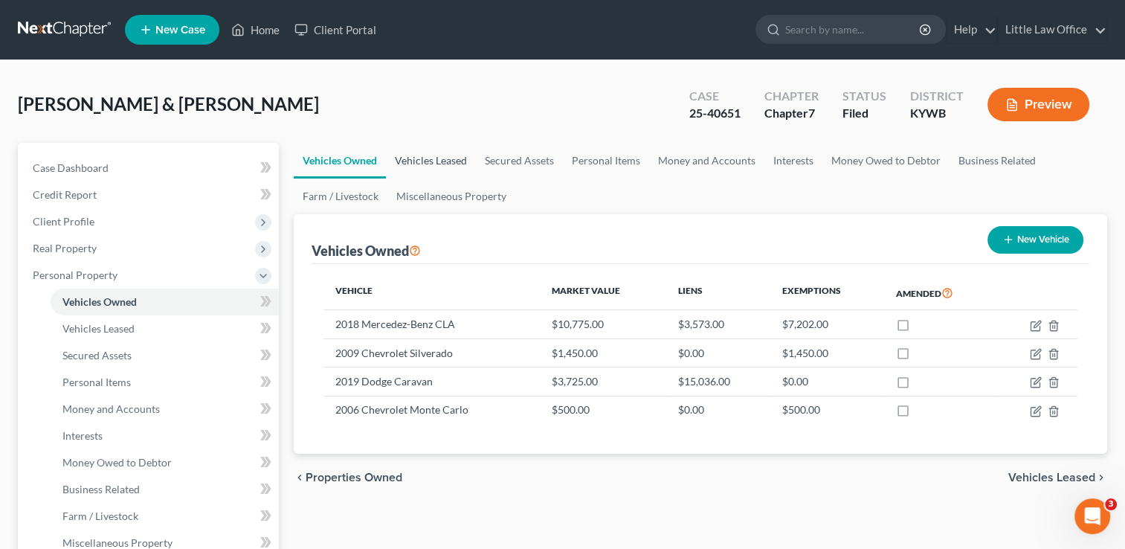
click at [448, 167] on link "Vehicles Leased" at bounding box center [431, 161] width 90 height 36
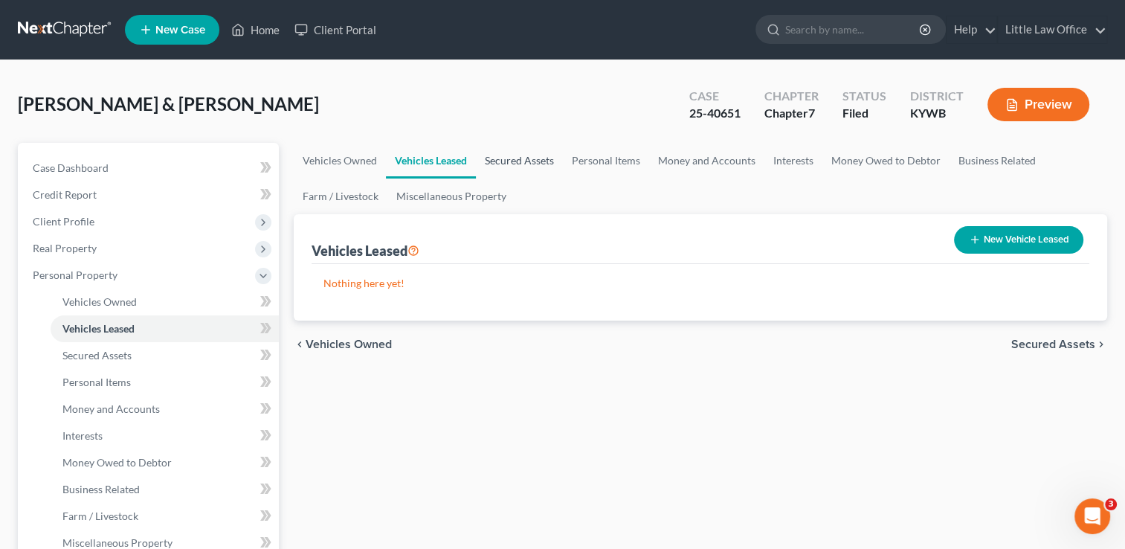
click at [532, 165] on link "Secured Assets" at bounding box center [519, 161] width 87 height 36
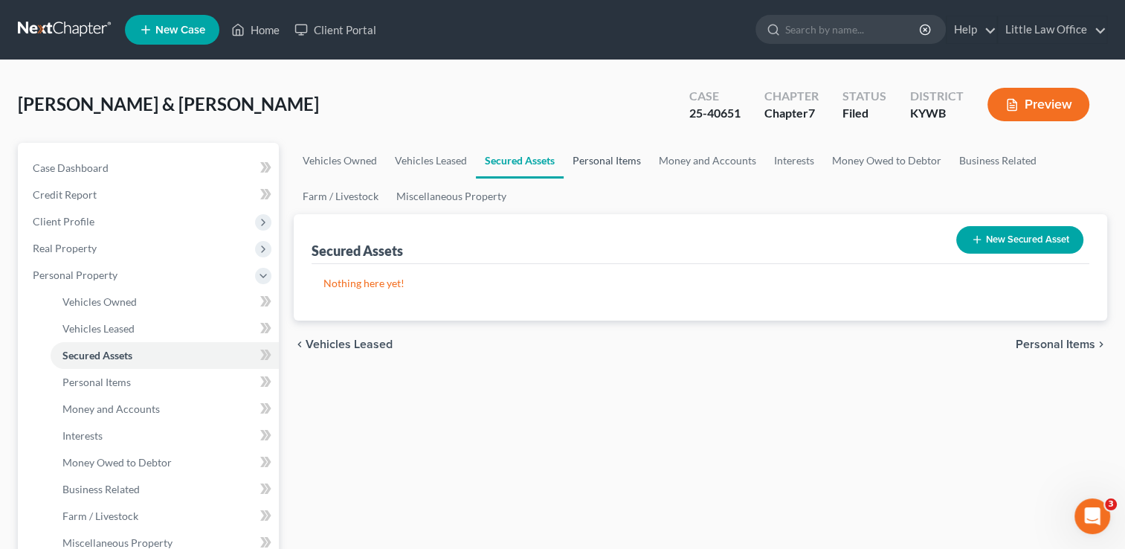
click at [624, 152] on link "Personal Items" at bounding box center [607, 161] width 86 height 36
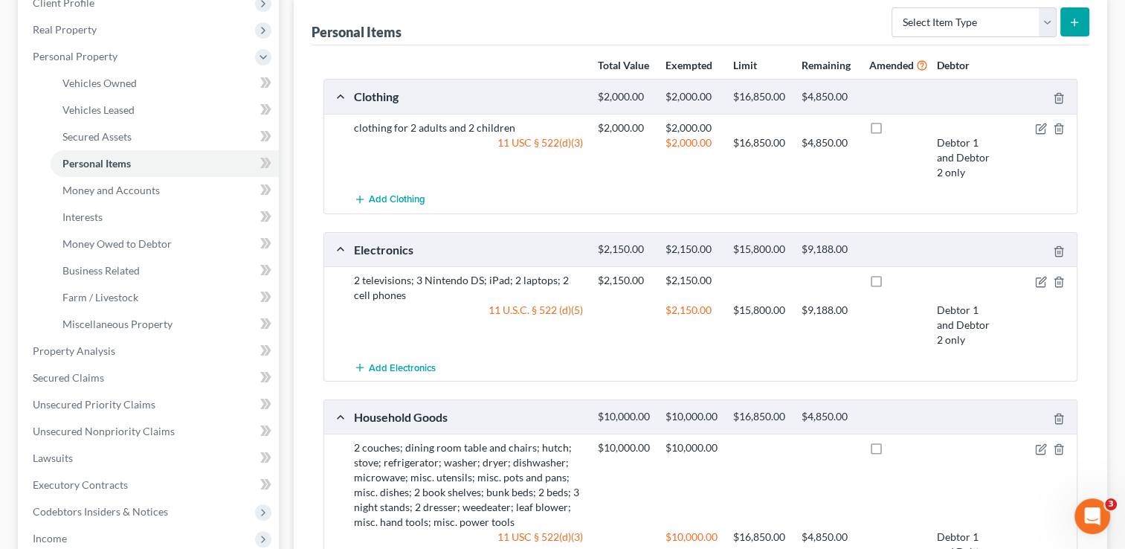
scroll to position [222, 0]
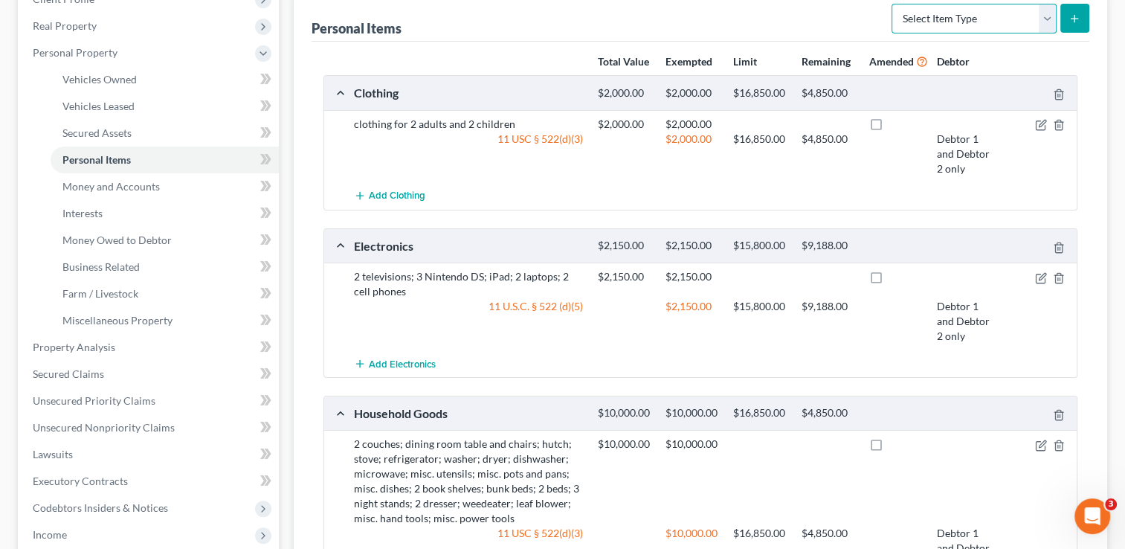
click at [1044, 25] on select "Select Item Type Clothing Collectibles Of Value Electronics Firearms Household …" at bounding box center [973, 19] width 165 height 30
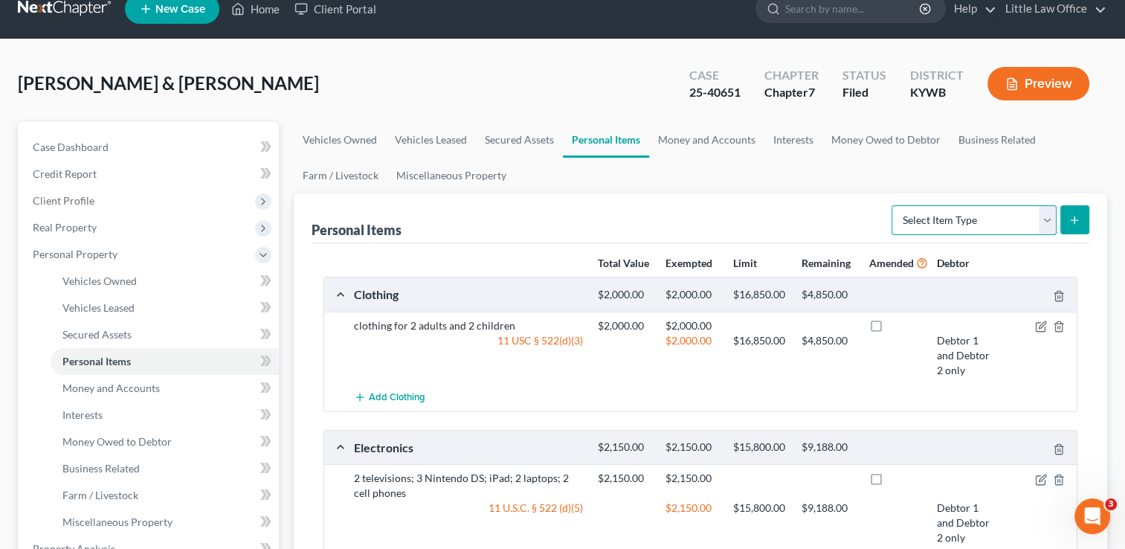
scroll to position [0, 0]
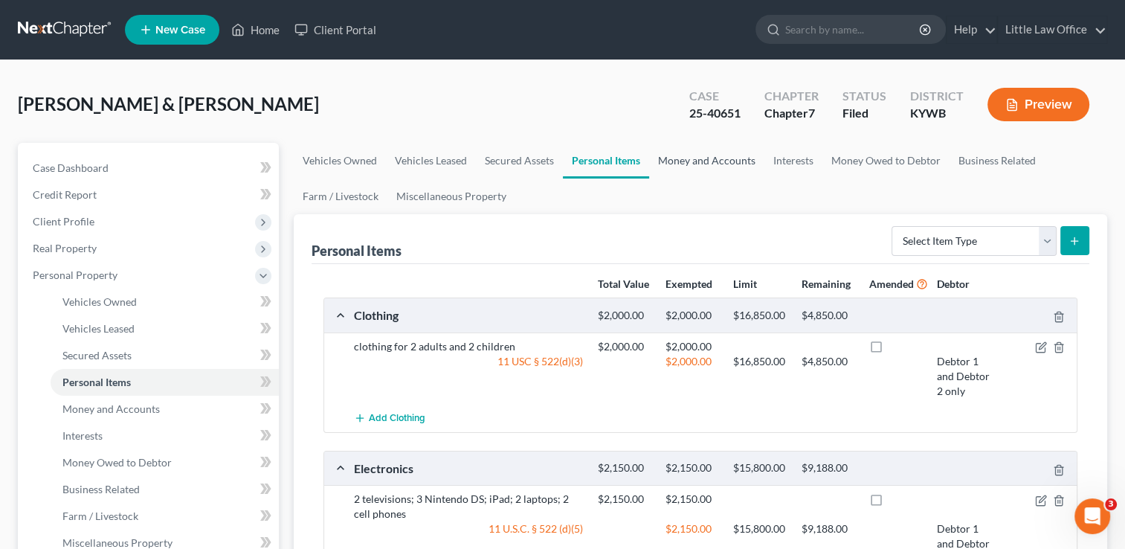
click at [714, 171] on link "Money and Accounts" at bounding box center [706, 161] width 115 height 36
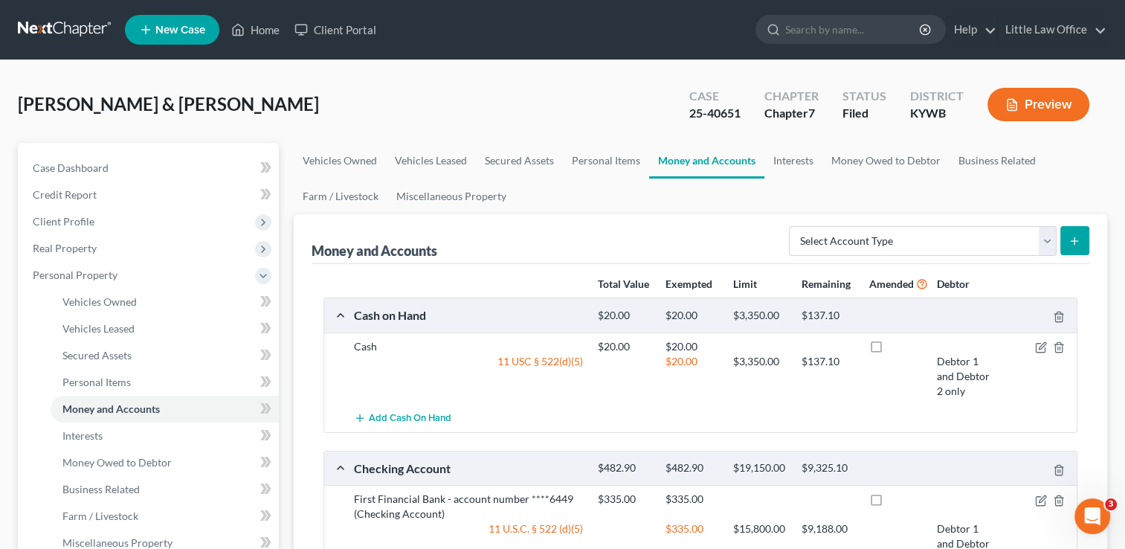
click at [1056, 249] on form "Select Account Type Brokerage Cash on Hand Certificates of Deposit Checking Acc…" at bounding box center [939, 241] width 300 height 30
click at [1048, 245] on select "Select Account Type Brokerage Cash on Hand Certificates of Deposit Checking Acc…" at bounding box center [923, 241] width 268 height 30
click at [909, 200] on ul "Vehicles Owned Vehicles Leased Secured Assets Personal Items Money and Accounts…" at bounding box center [700, 178] width 813 height 71
click at [795, 162] on link "Interests" at bounding box center [793, 161] width 58 height 36
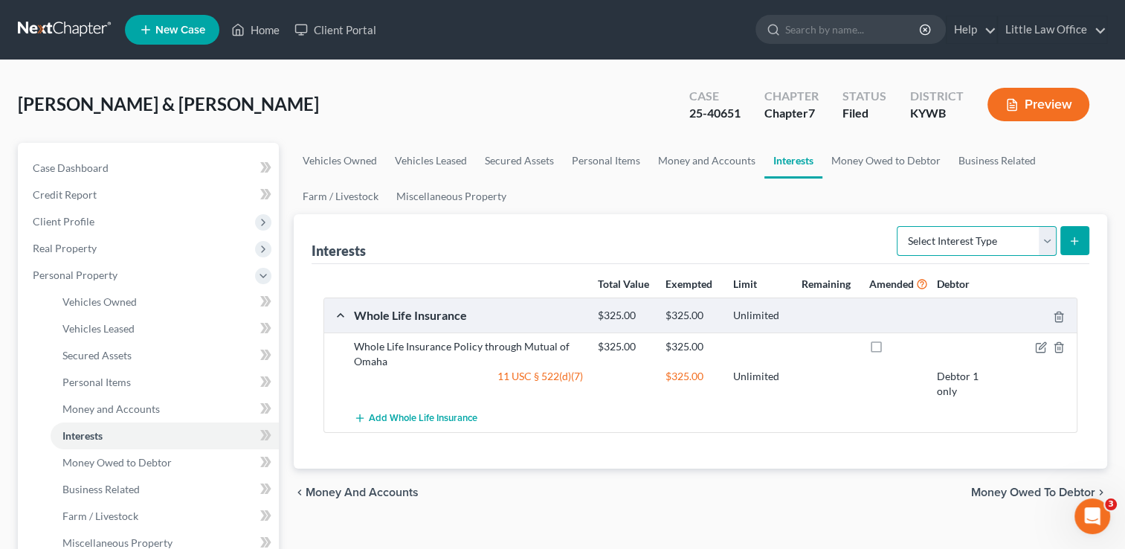
click at [1050, 242] on select "Select Interest Type 401K Annuity Bond Education IRA Government Bond Government…" at bounding box center [977, 241] width 160 height 30
click at [979, 204] on ul "Vehicles Owned Vehicles Leased Secured Assets Personal Items Money and Accounts…" at bounding box center [700, 178] width 813 height 71
click at [888, 152] on link "Money Owed to Debtor" at bounding box center [885, 161] width 127 height 36
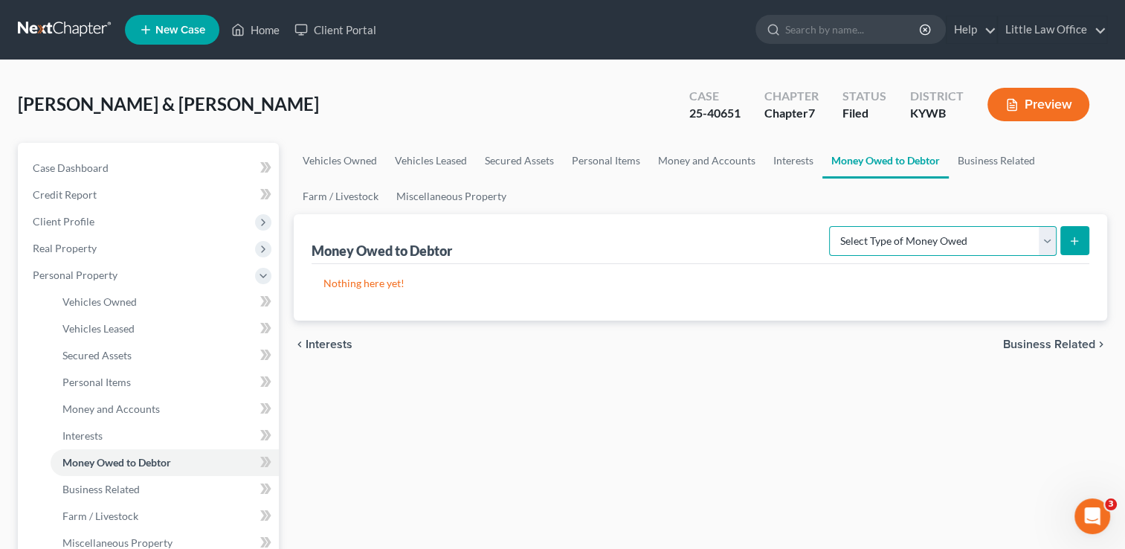
click at [1046, 251] on select "Select Type of Money Owed Accounts Receivable Alimony Child Support Claims Agai…" at bounding box center [942, 241] width 227 height 30
click at [990, 166] on link "Business Related" at bounding box center [996, 161] width 95 height 36
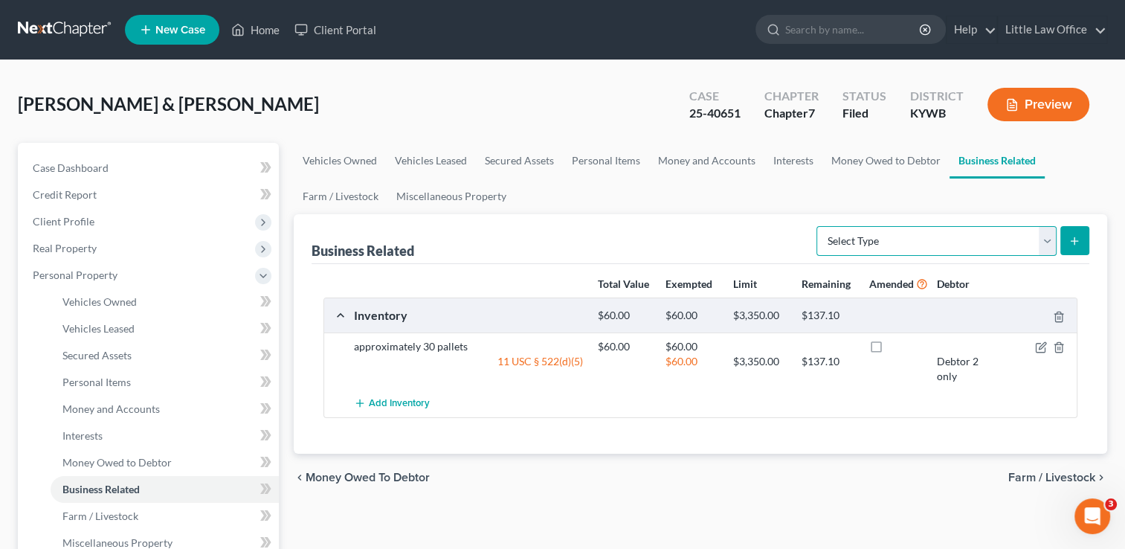
click at [1044, 248] on select "Select Type Customer Lists Franchises Inventory Licenses Machinery Office Equip…" at bounding box center [936, 241] width 240 height 30
click at [714, 405] on div "Add Inventory" at bounding box center [712, 404] width 732 height 28
click at [367, 198] on link "Farm / Livestock" at bounding box center [341, 196] width 94 height 36
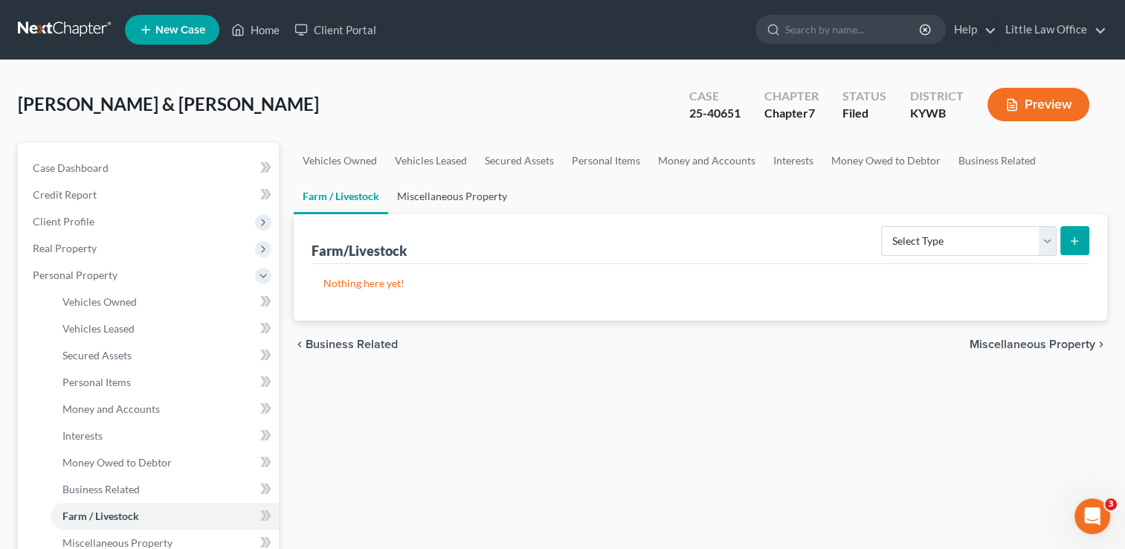
click at [436, 198] on link "Miscellaneous Property" at bounding box center [452, 196] width 128 height 36
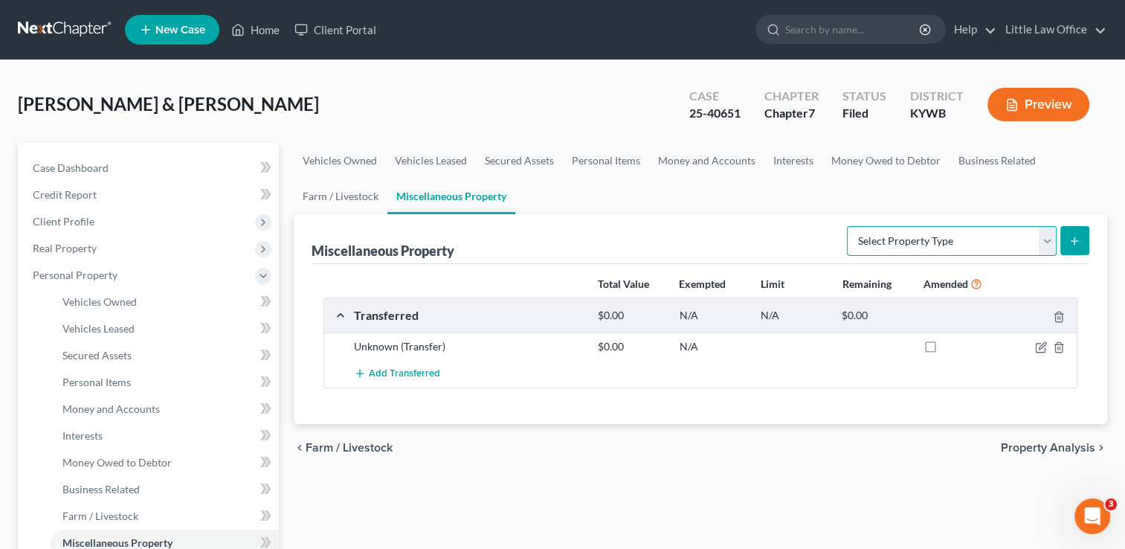
click at [1049, 248] on select "Select Property Type Assigned for Creditor Benefit [DATE] Holding for Another N…" at bounding box center [952, 241] width 210 height 30
click at [940, 407] on div "Total Value Exempted Limit Remaining Amended Transferred $0.00 N/A N/A $0.00 Un…" at bounding box center [701, 344] width 778 height 160
click at [1023, 448] on span "Property Analysis" at bounding box center [1048, 448] width 94 height 12
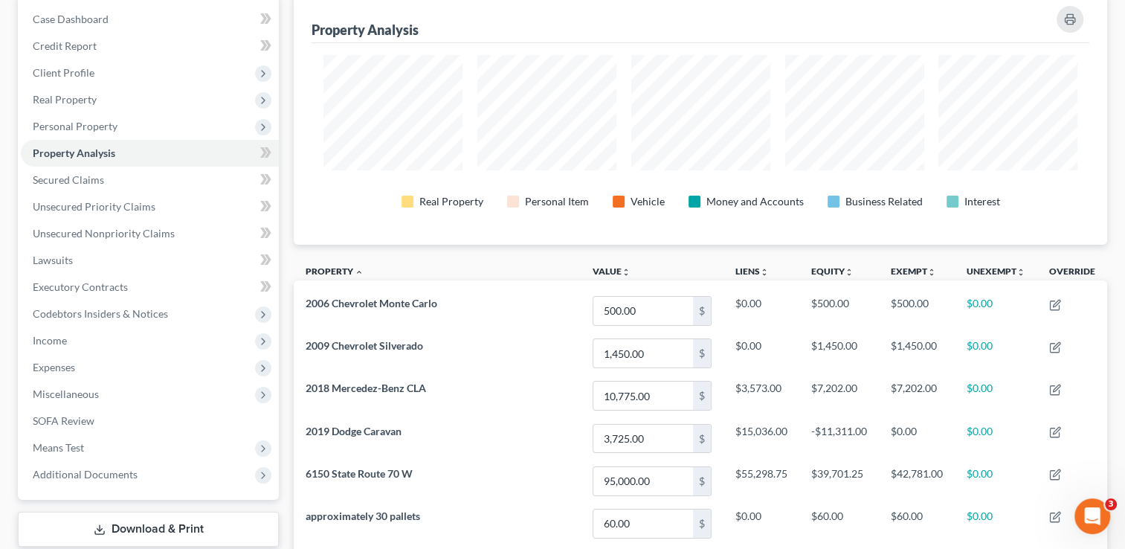
scroll to position [138, 0]
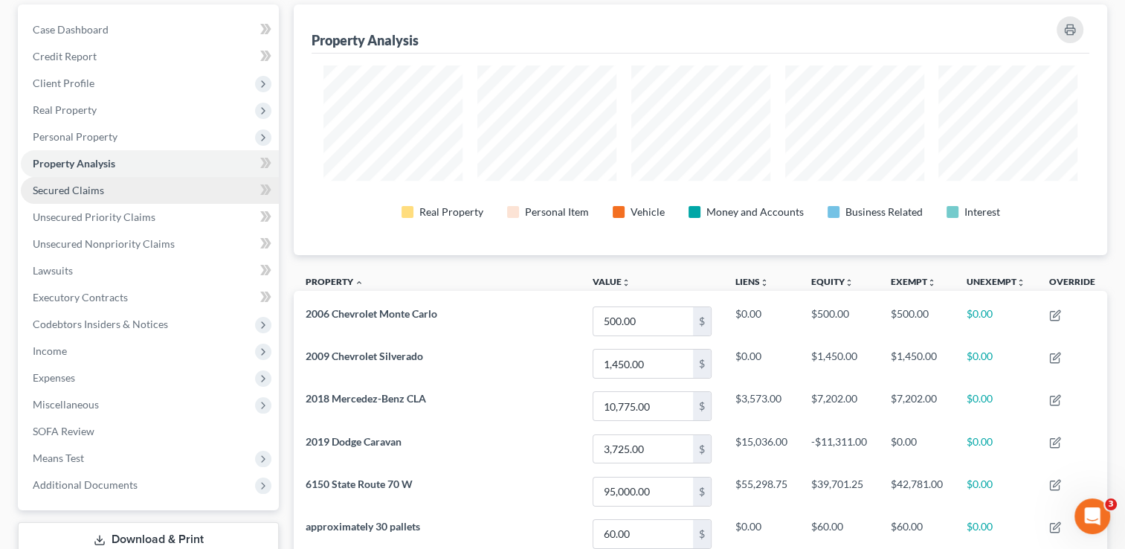
click at [126, 186] on link "Secured Claims" at bounding box center [150, 190] width 258 height 27
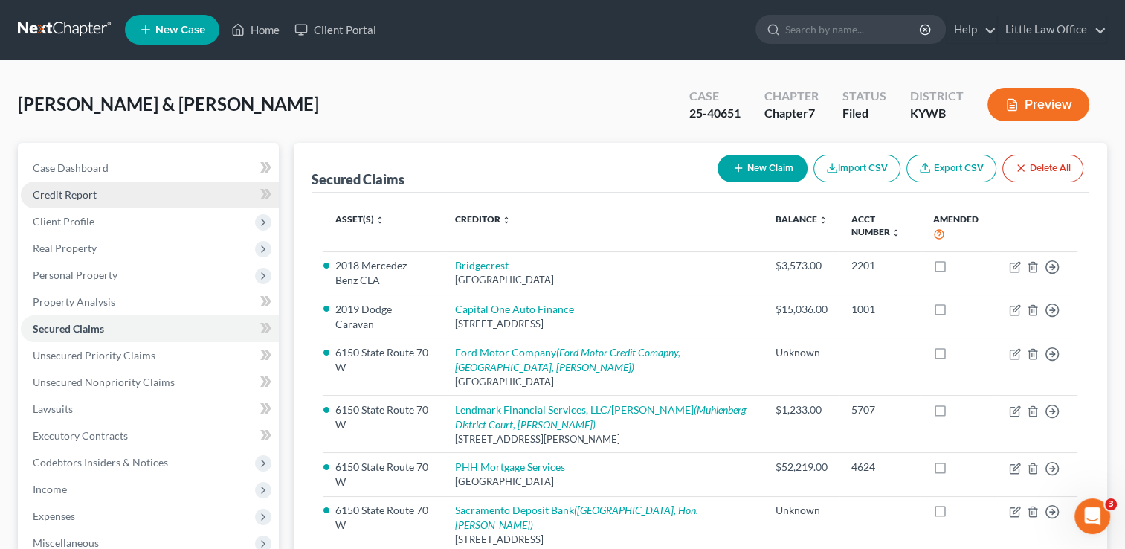
click at [80, 190] on span "Credit Report" at bounding box center [65, 194] width 64 height 13
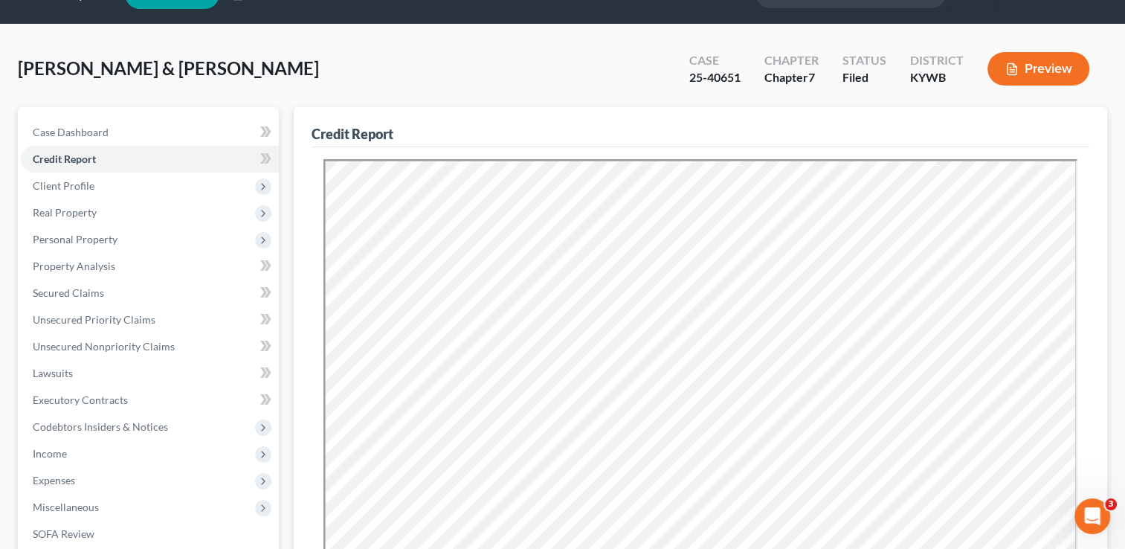
scroll to position [38, 0]
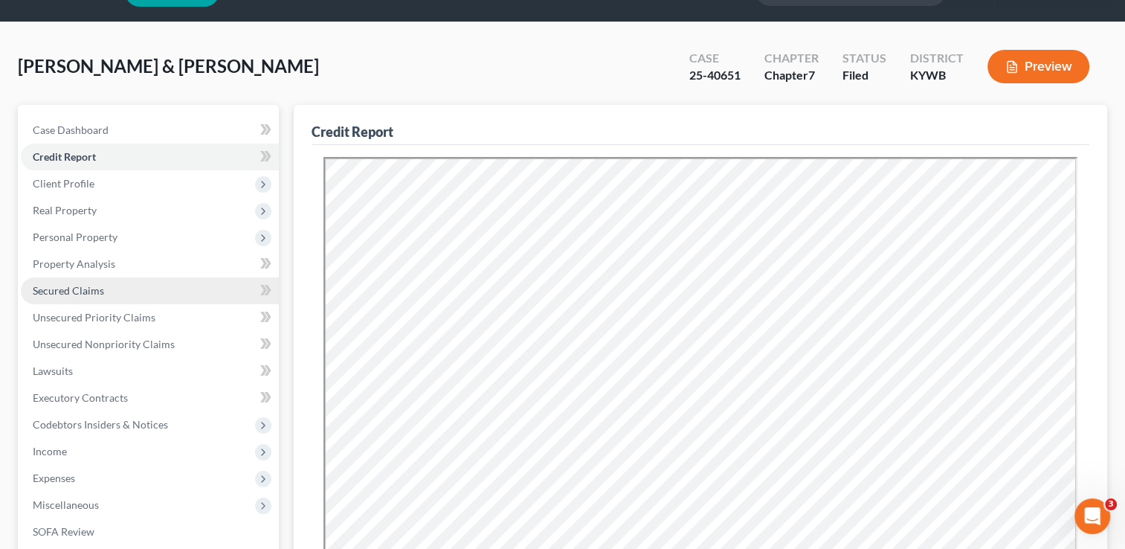
click at [94, 296] on link "Secured Claims" at bounding box center [150, 290] width 258 height 27
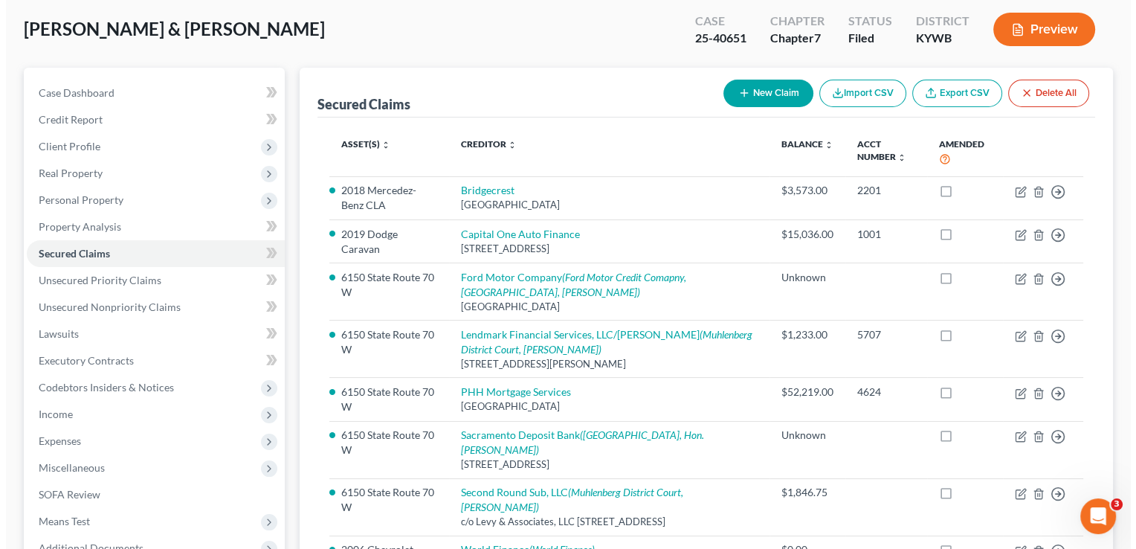
scroll to position [81, 0]
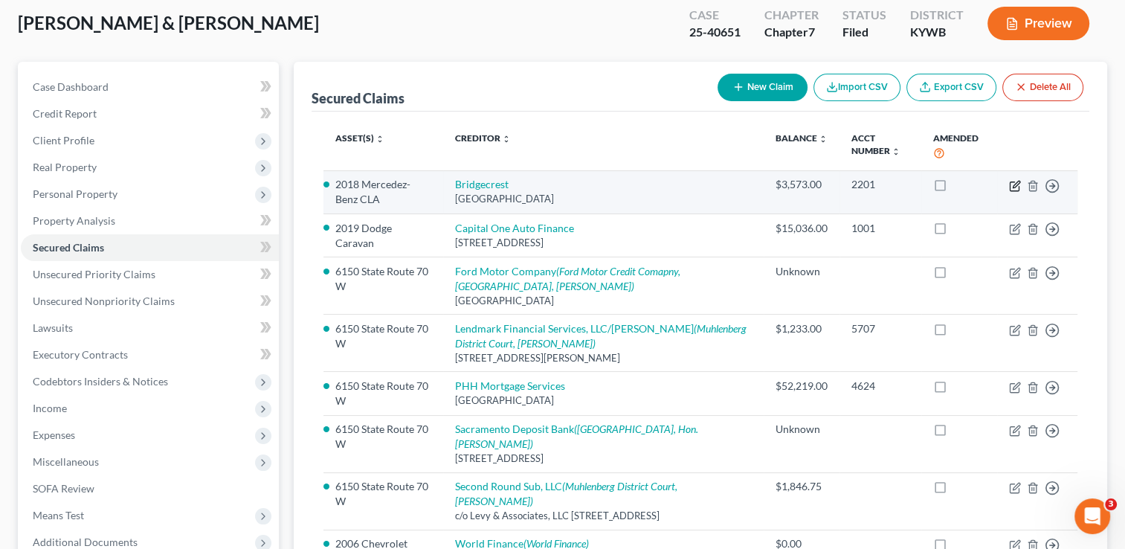
click at [1018, 181] on icon "button" at bounding box center [1015, 186] width 12 height 12
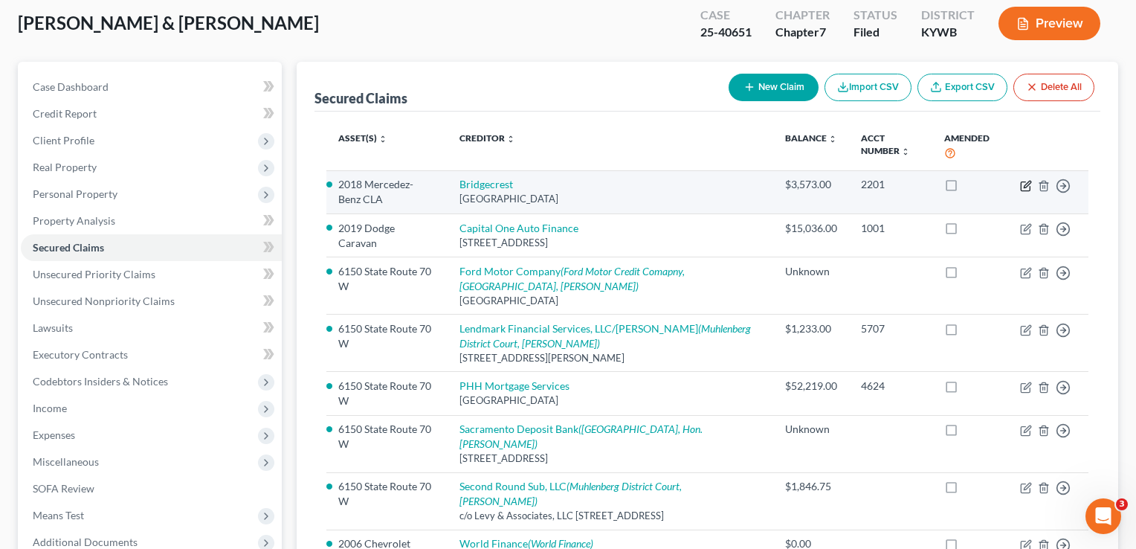
select select "3"
select select "0"
select select "2"
select select "0"
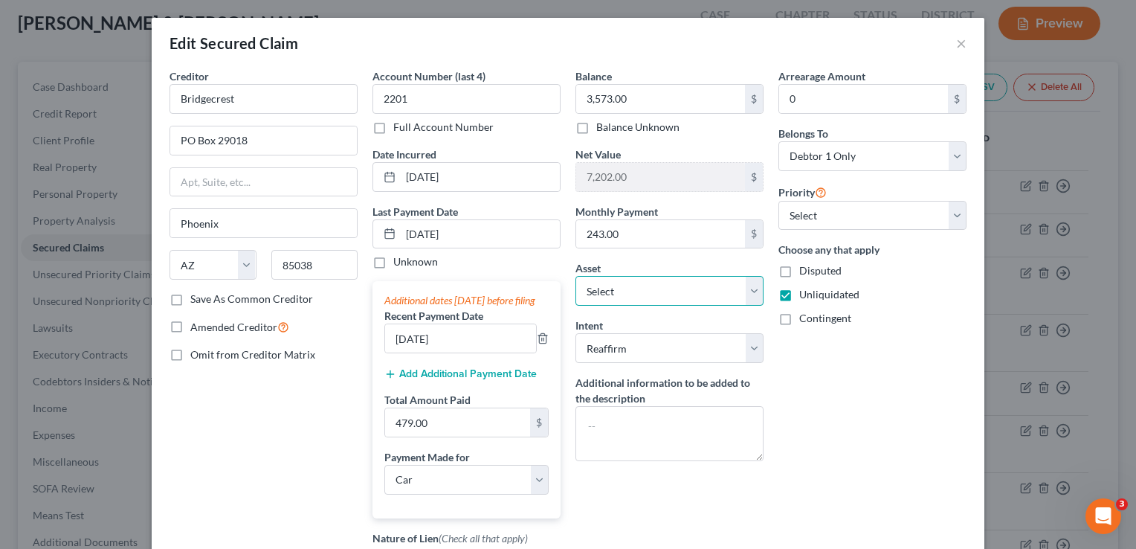
click at [752, 298] on select "Select Other Multiple Assets 6150 State Route 70 W - $95000.0 Clothing - clothi…" at bounding box center [669, 291] width 188 height 30
click at [850, 464] on div "Arrearage Amount 0 $ Belongs To * Select Debtor 1 Only Debtor 2 Only Debtor 1 A…" at bounding box center [872, 366] width 203 height 596
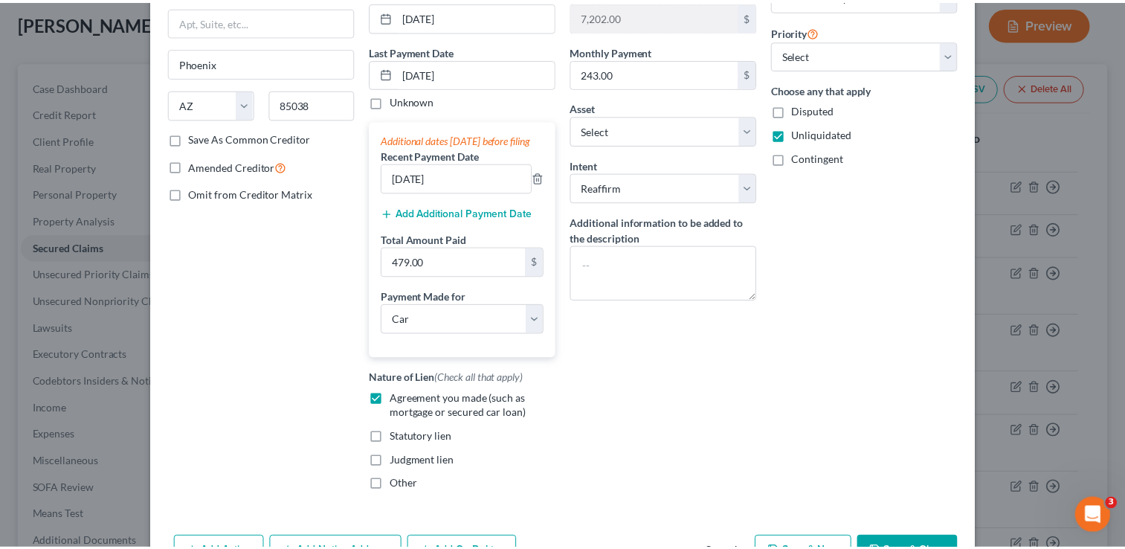
scroll to position [260, 0]
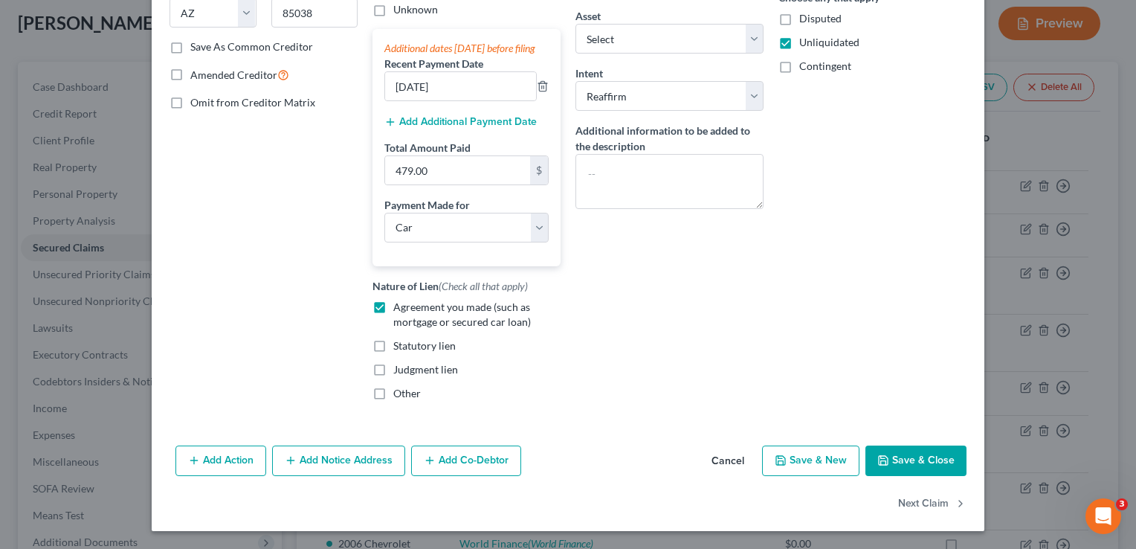
click at [906, 477] on button "Save & Close" at bounding box center [915, 460] width 101 height 31
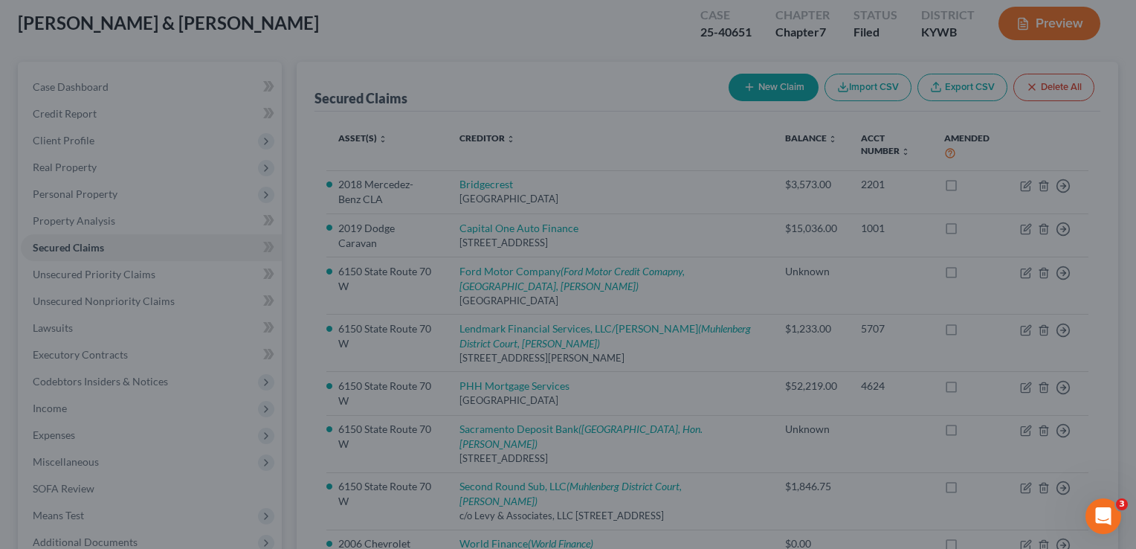
select select "4"
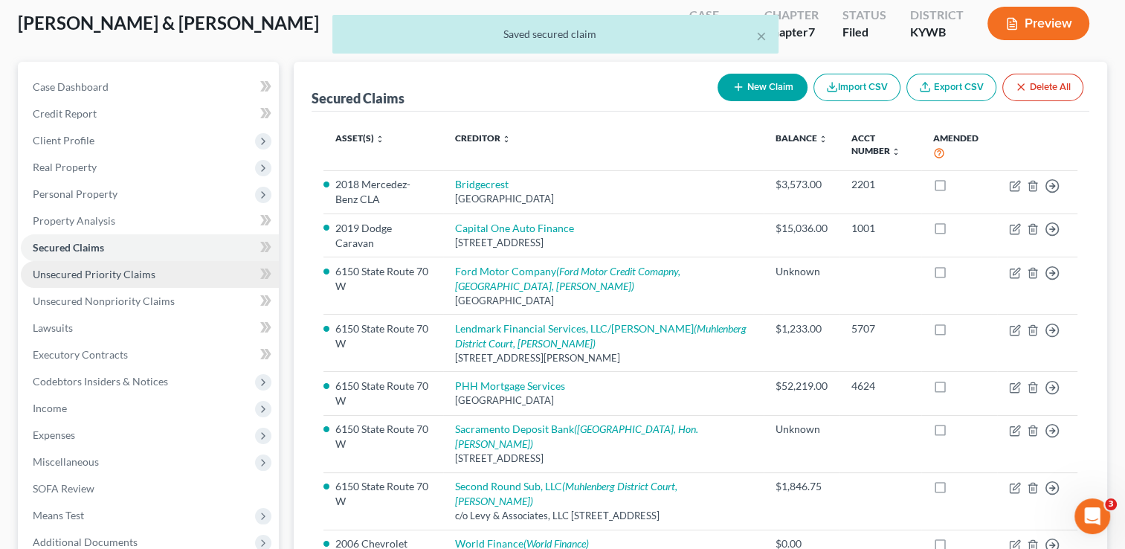
click at [138, 274] on span "Unsecured Priority Claims" at bounding box center [94, 274] width 123 height 13
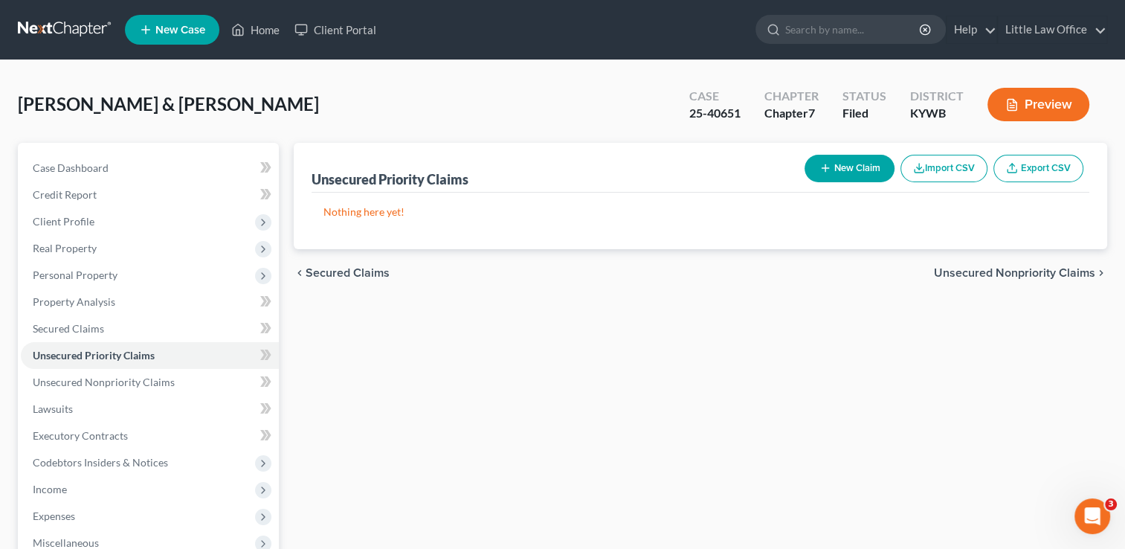
click at [1046, 271] on span "Unsecured Nonpriority Claims" at bounding box center [1014, 273] width 161 height 12
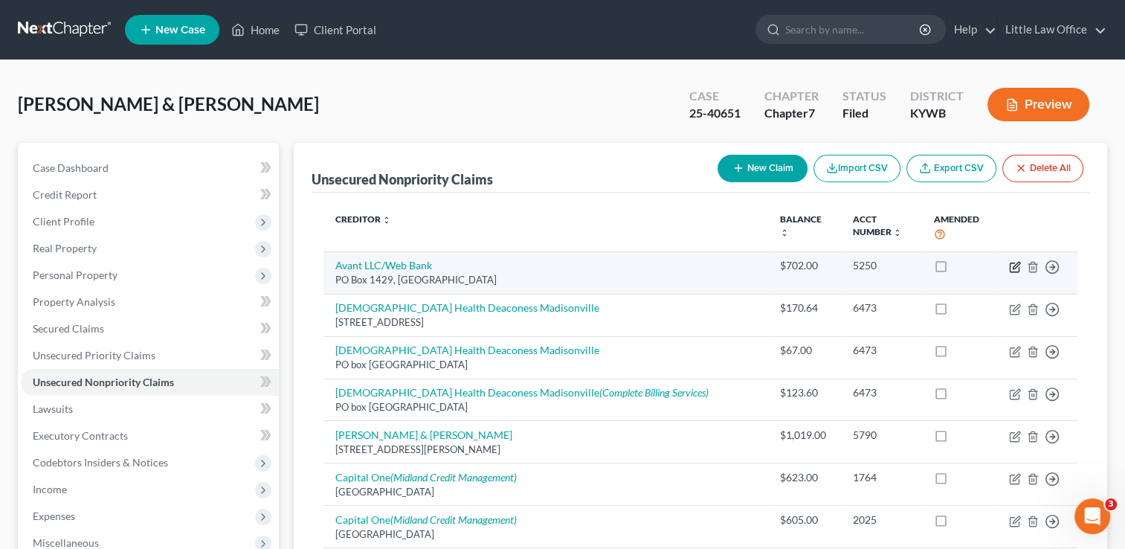
click at [1019, 266] on icon "button" at bounding box center [1015, 267] width 12 height 12
select select "14"
select select "2"
select select "1"
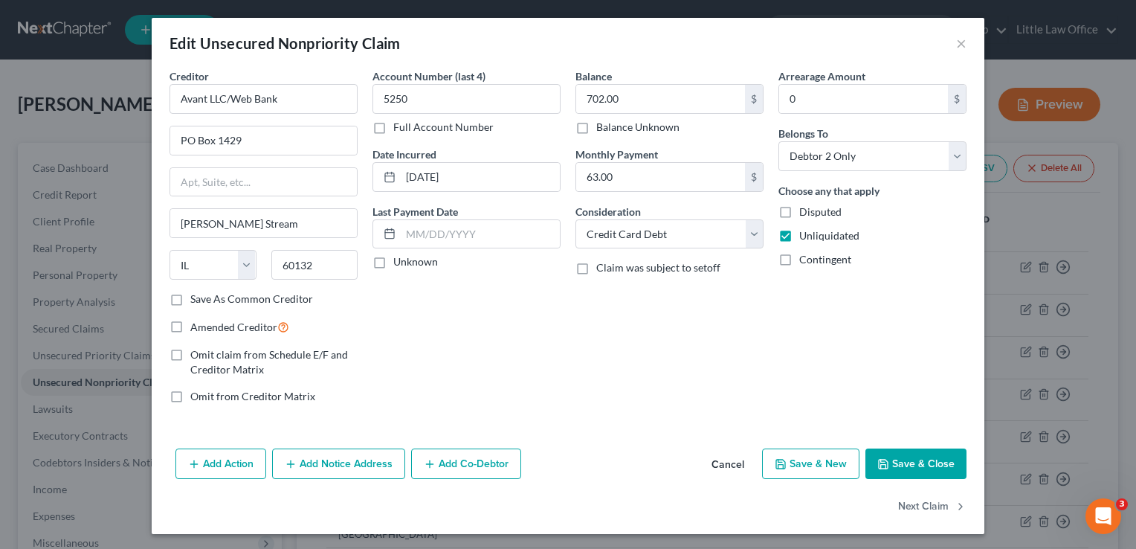
click at [504, 217] on div "Last Payment Date Unknown" at bounding box center [466, 237] width 188 height 66
click at [503, 227] on input "text" at bounding box center [480, 234] width 159 height 28
type input "0"
click at [909, 454] on button "Save & Close" at bounding box center [915, 463] width 101 height 31
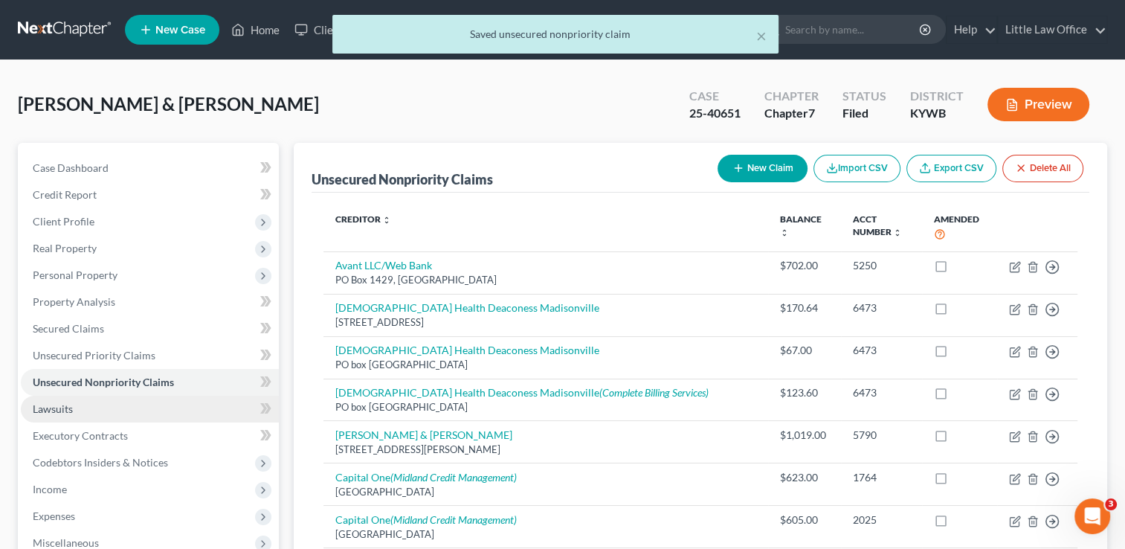
click at [71, 412] on span "Lawsuits" at bounding box center [53, 408] width 40 height 13
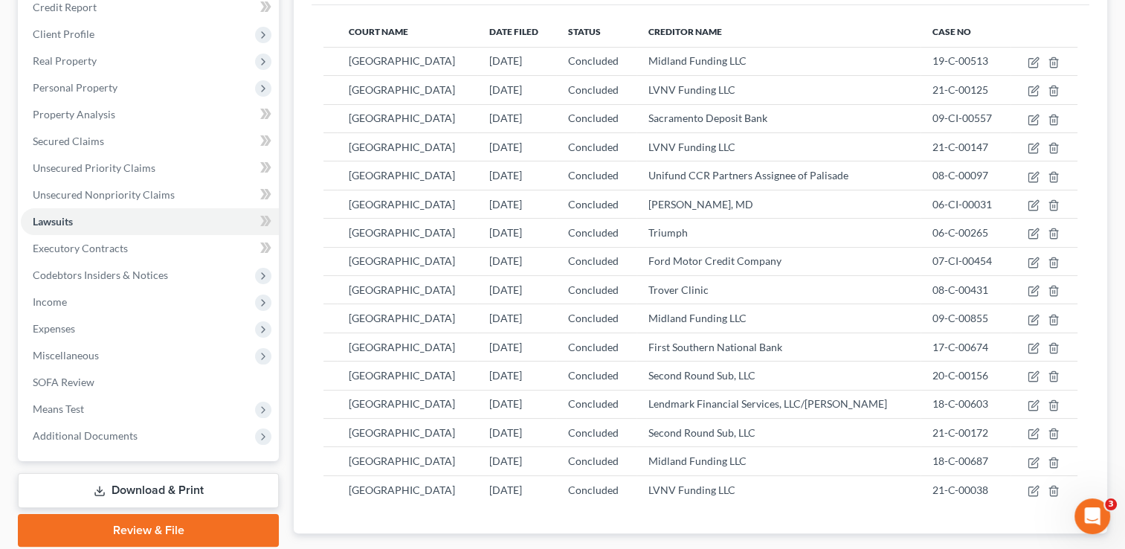
scroll to position [181, 0]
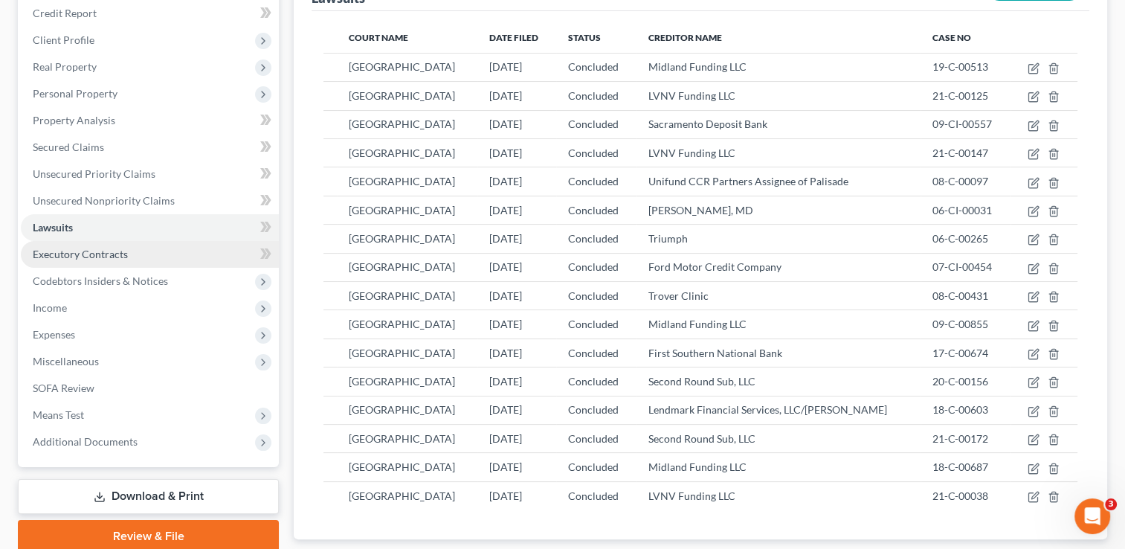
click at [217, 249] on link "Executory Contracts" at bounding box center [150, 254] width 258 height 27
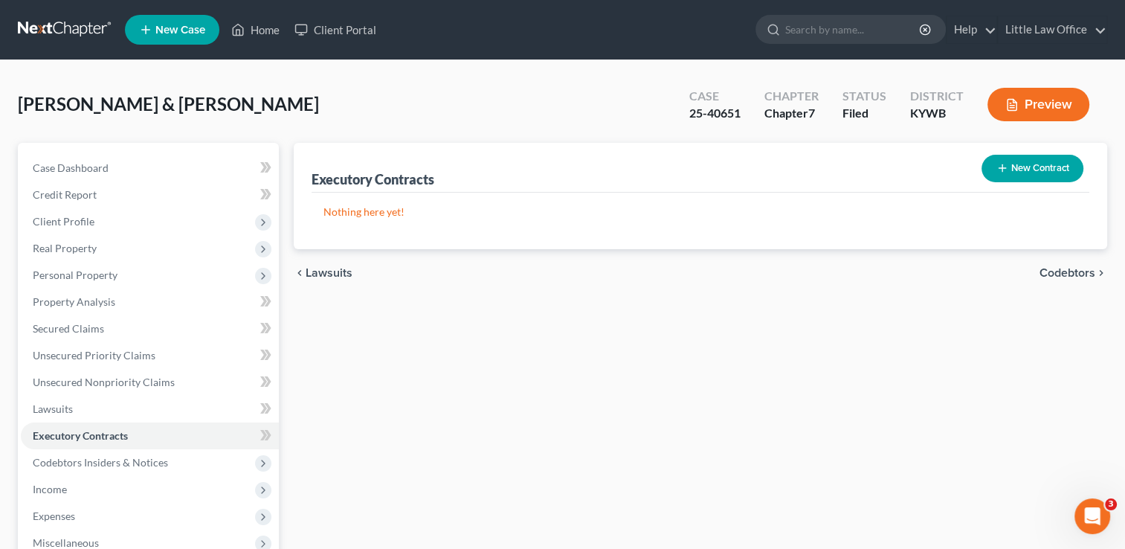
click at [1059, 274] on span "Codebtors" at bounding box center [1067, 273] width 56 height 12
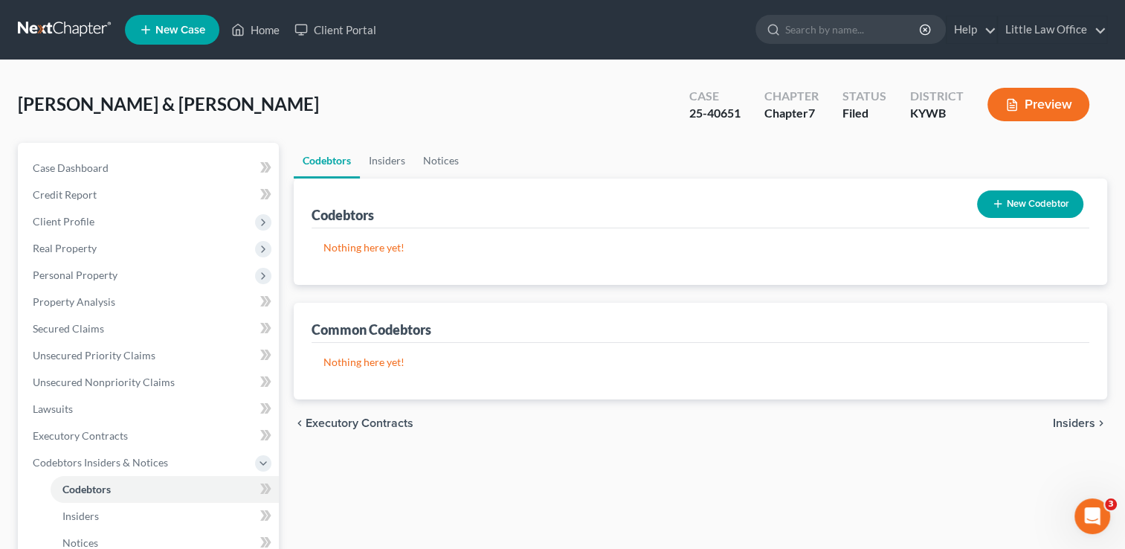
click at [1067, 423] on span "Insiders" at bounding box center [1074, 423] width 42 height 12
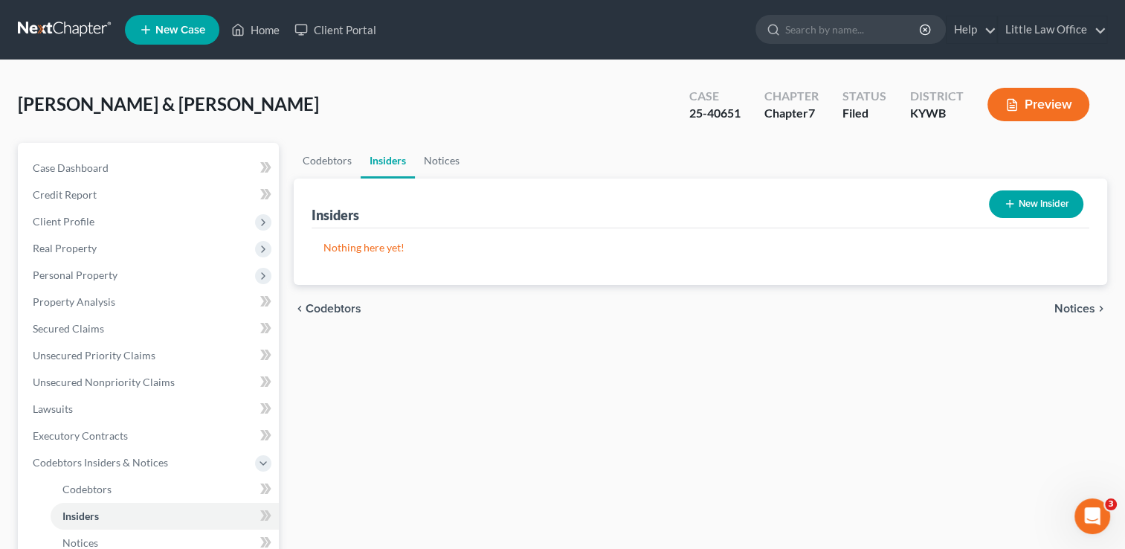
click at [1065, 314] on div "chevron_left Codebtors Notices chevron_right" at bounding box center [700, 309] width 813 height 48
click at [434, 166] on link "Notices" at bounding box center [442, 161] width 54 height 36
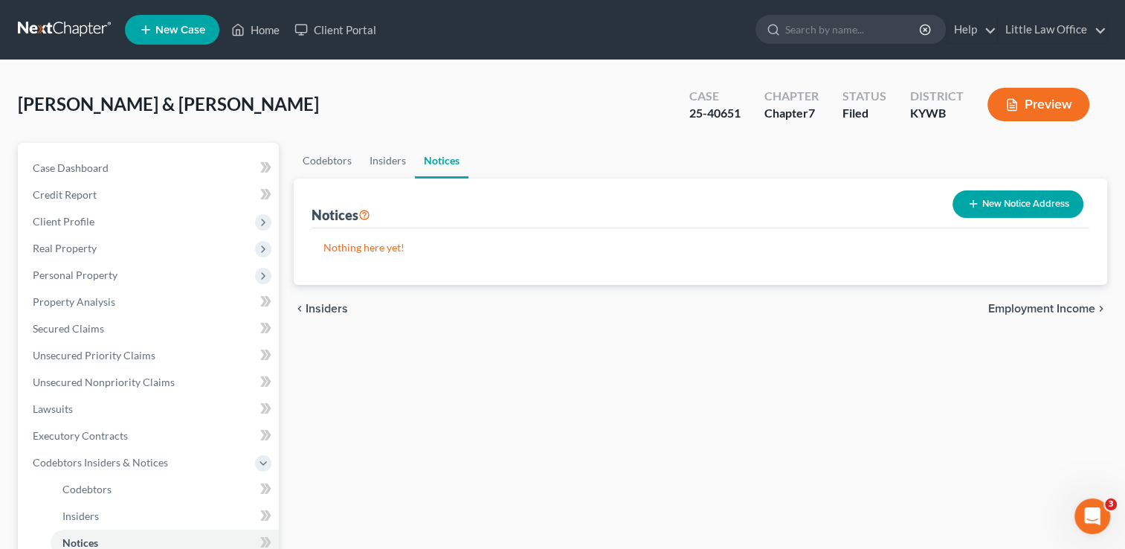
click at [1061, 308] on span "Employment Income" at bounding box center [1041, 309] width 107 height 12
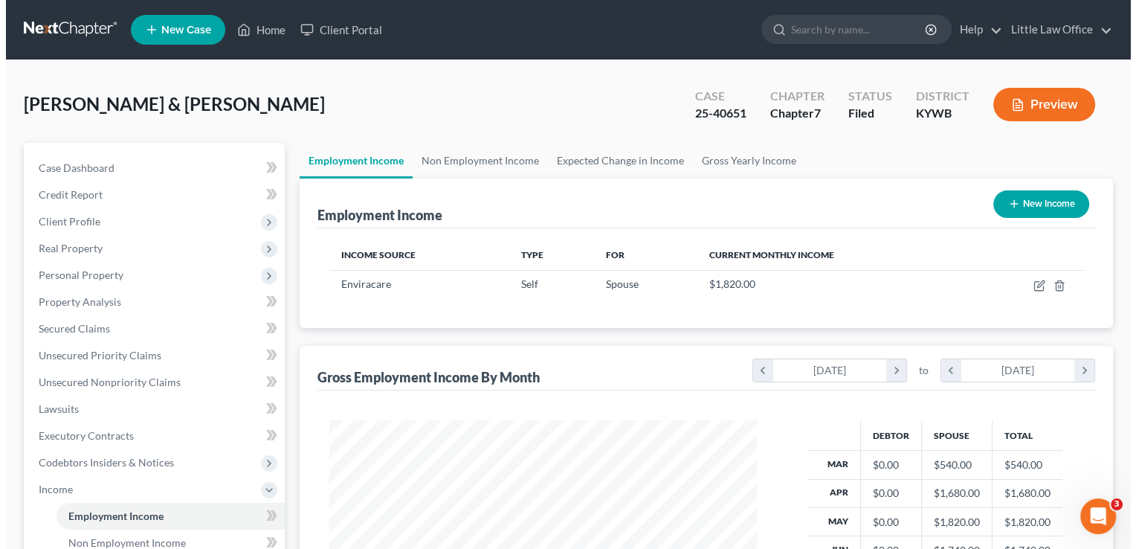
scroll to position [265, 457]
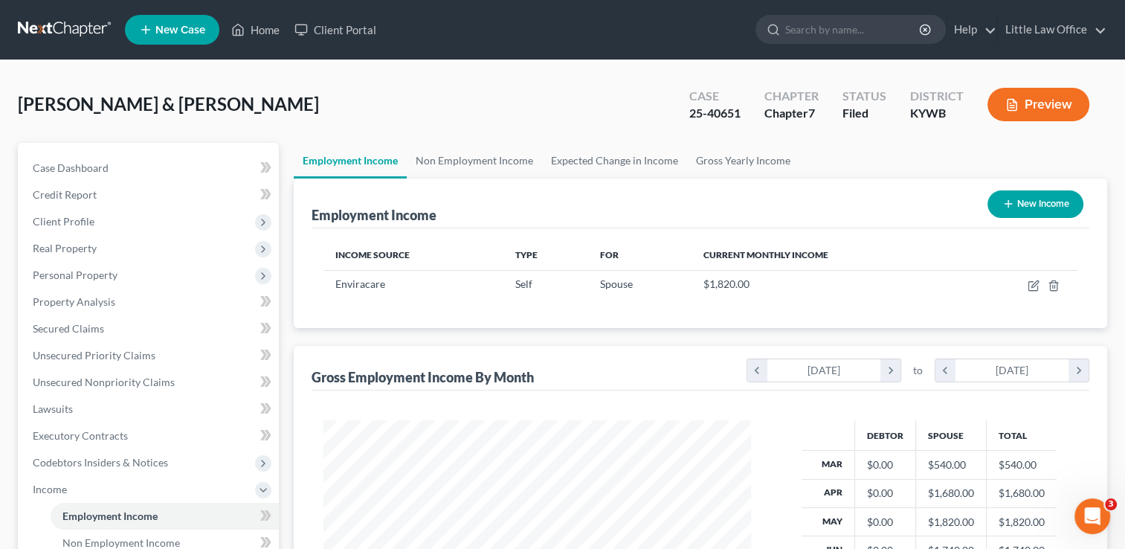
click at [1046, 206] on button "New Income" at bounding box center [1035, 204] width 96 height 28
select select "0"
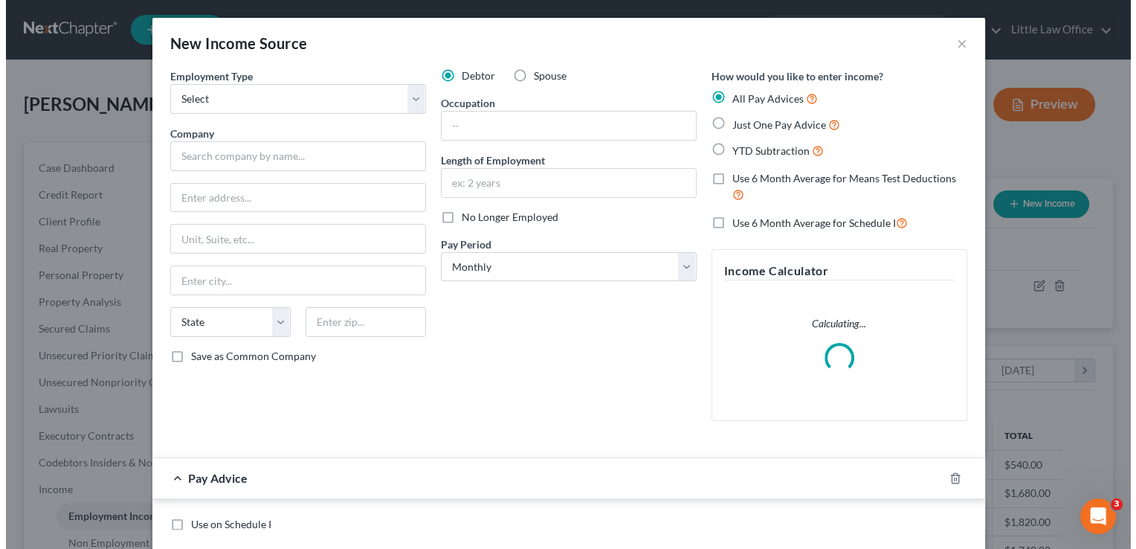
scroll to position [265, 461]
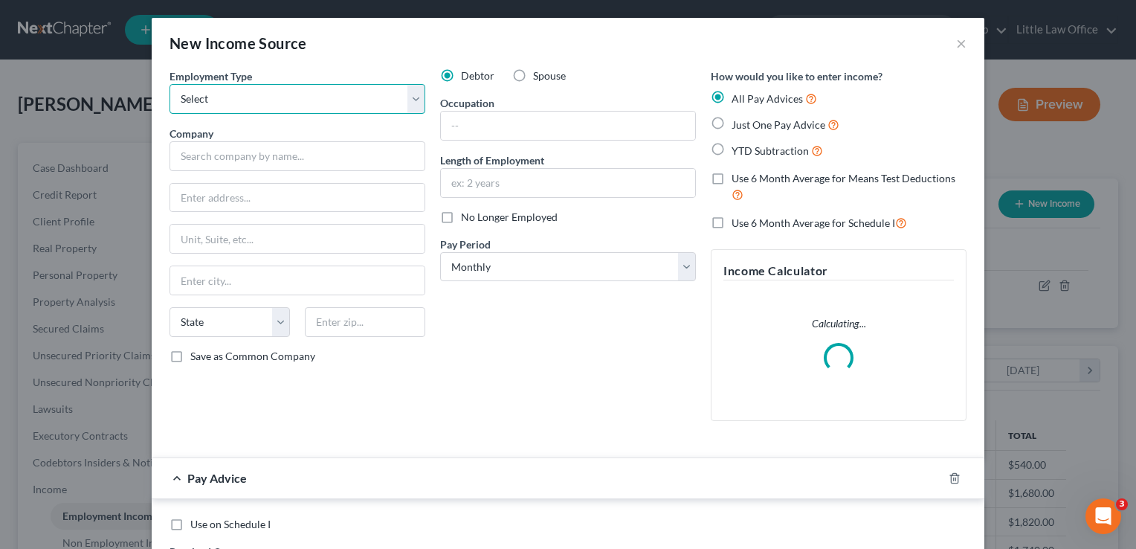
click at [413, 100] on select "Select Full or [DEMOGRAPHIC_DATA] Employment Self Employment" at bounding box center [298, 99] width 256 height 30
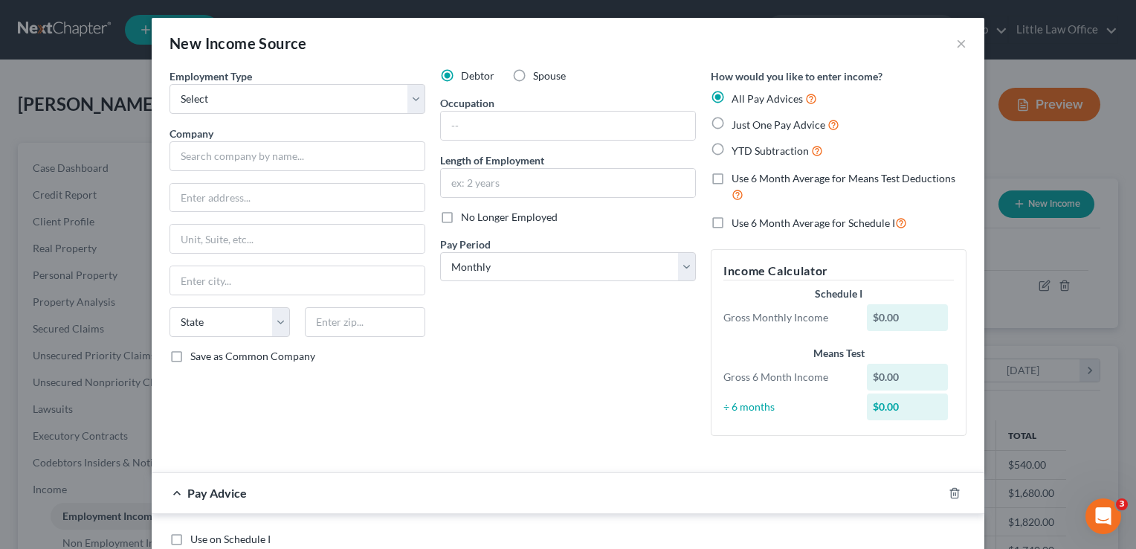
click at [488, 348] on div "Debtor Spouse Occupation Length of Employment No Longer Employed Pay Period * S…" at bounding box center [568, 257] width 271 height 379
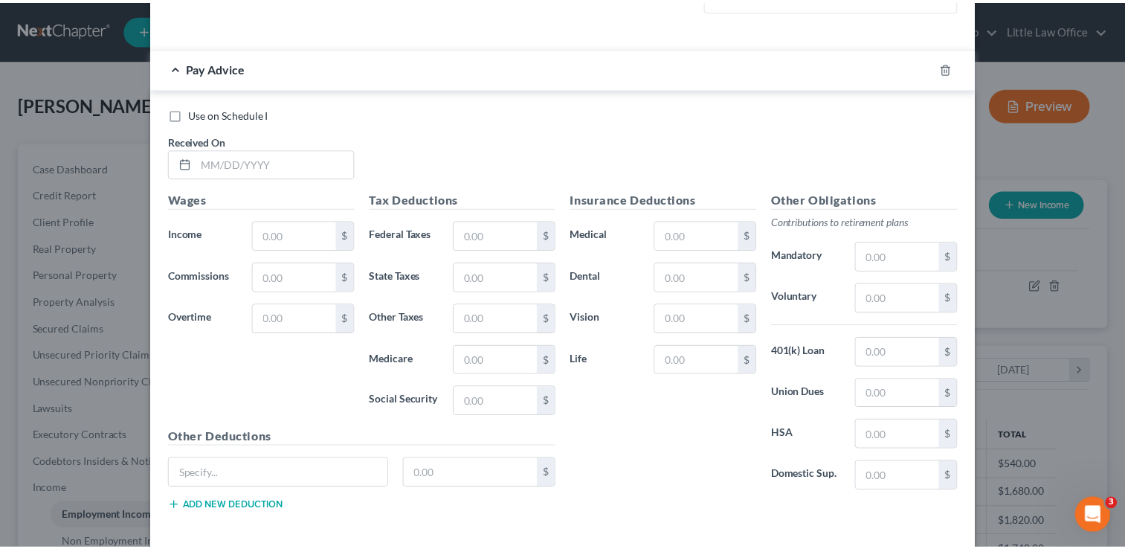
scroll to position [490, 0]
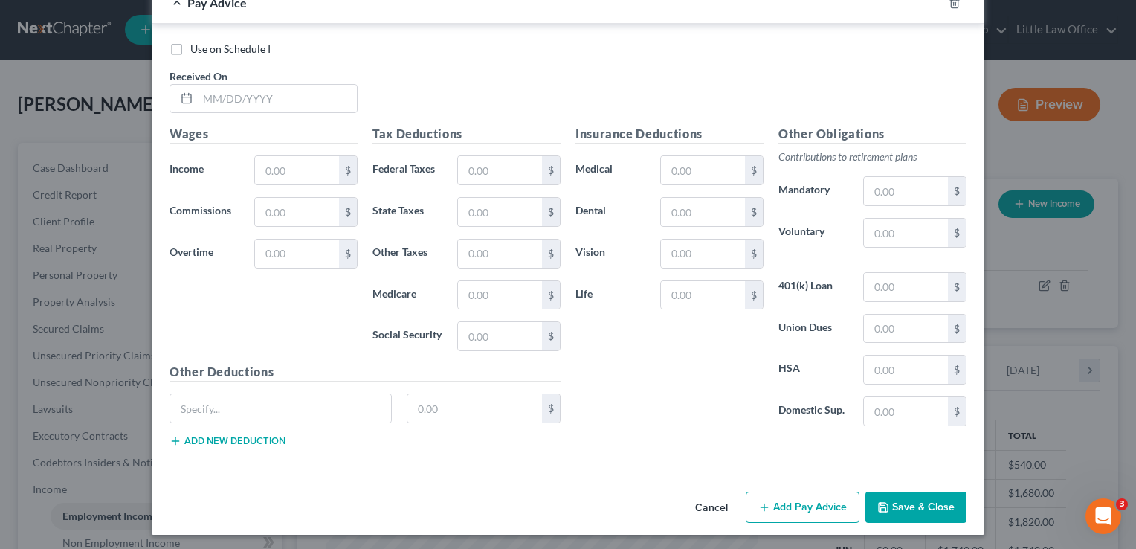
click at [712, 503] on button "Cancel" at bounding box center [711, 508] width 57 height 30
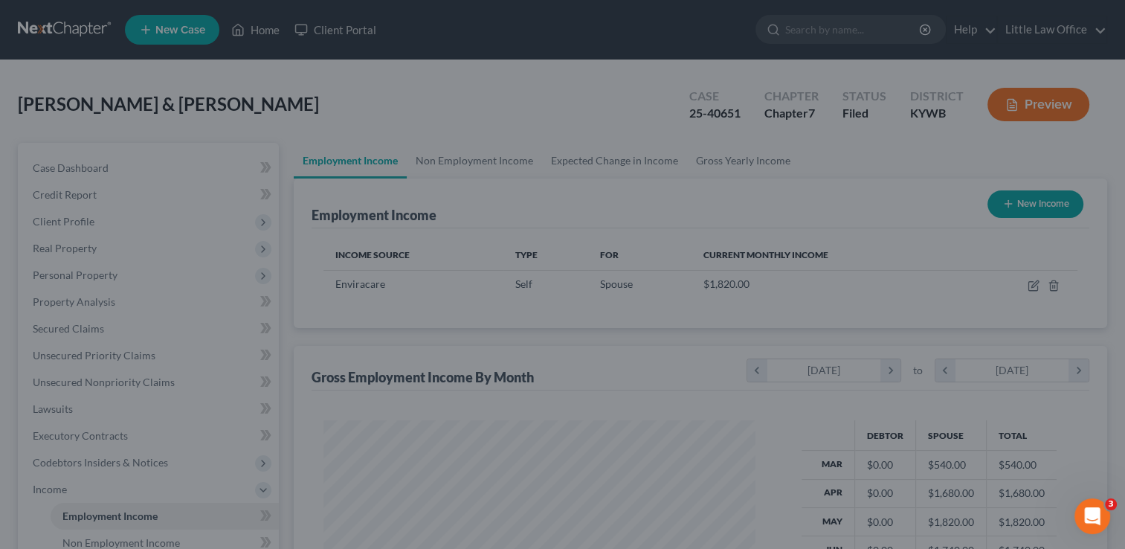
scroll to position [743178, 742986]
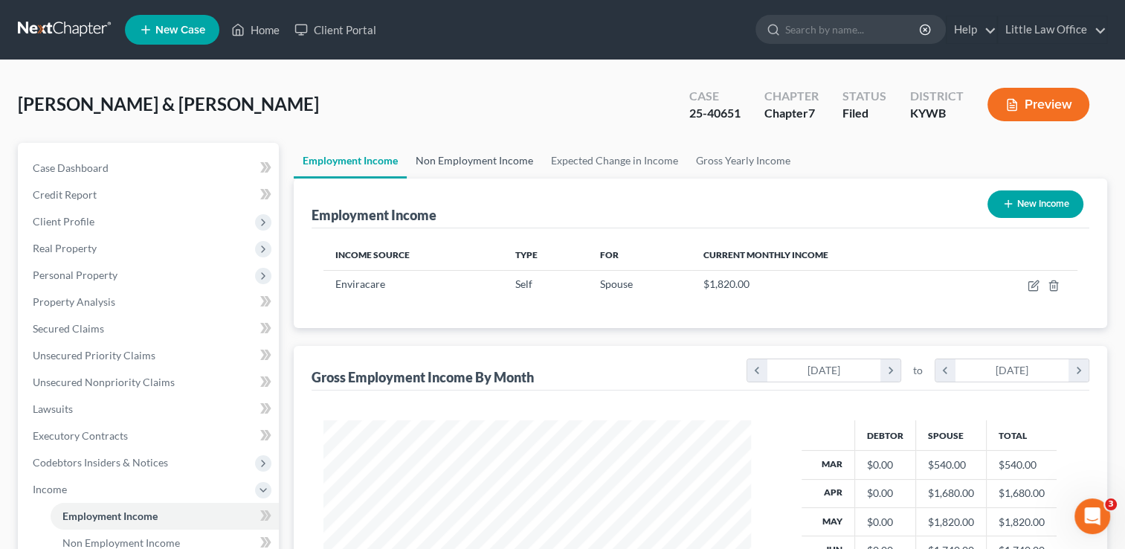
click at [461, 169] on link "Non Employment Income" at bounding box center [474, 161] width 135 height 36
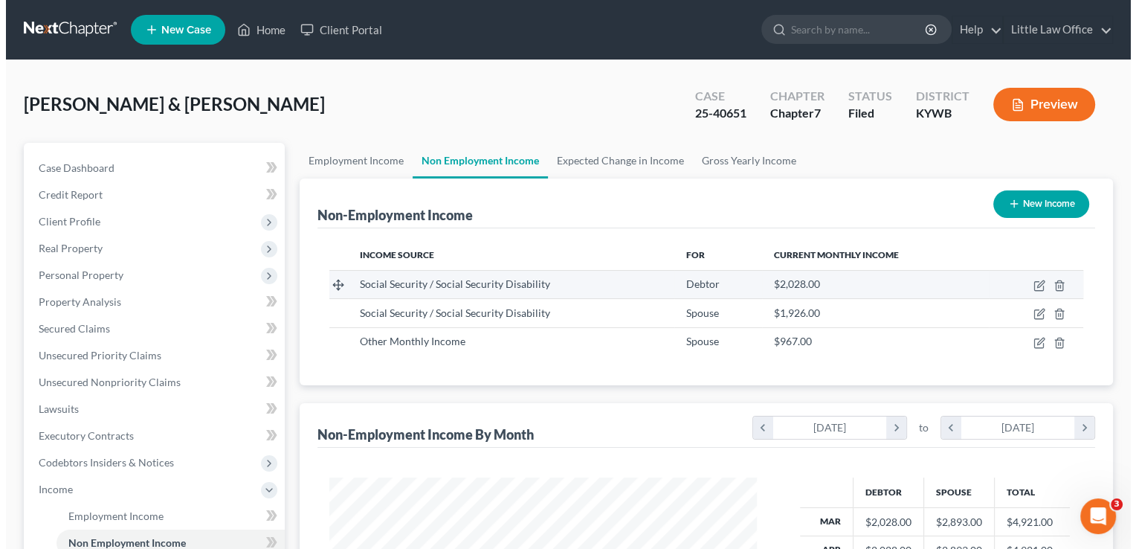
scroll to position [265, 457]
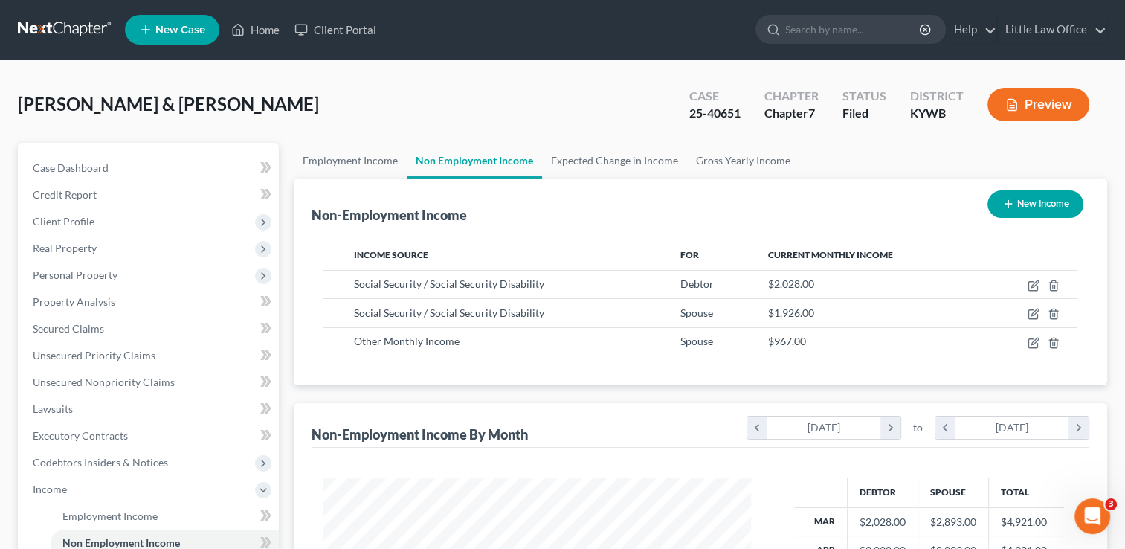
click at [1035, 210] on button "New Income" at bounding box center [1035, 204] width 96 height 28
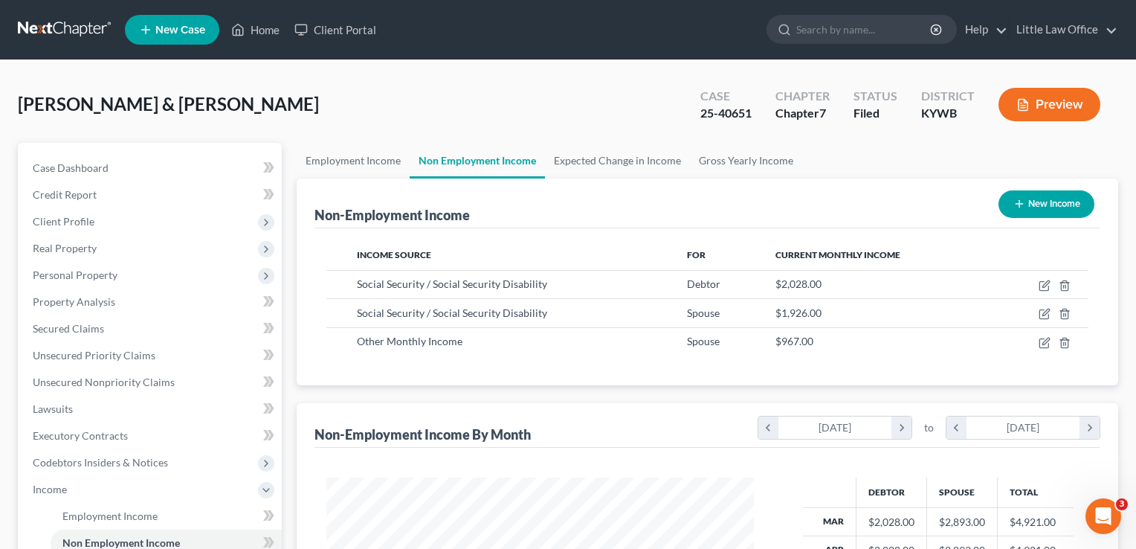
select select "0"
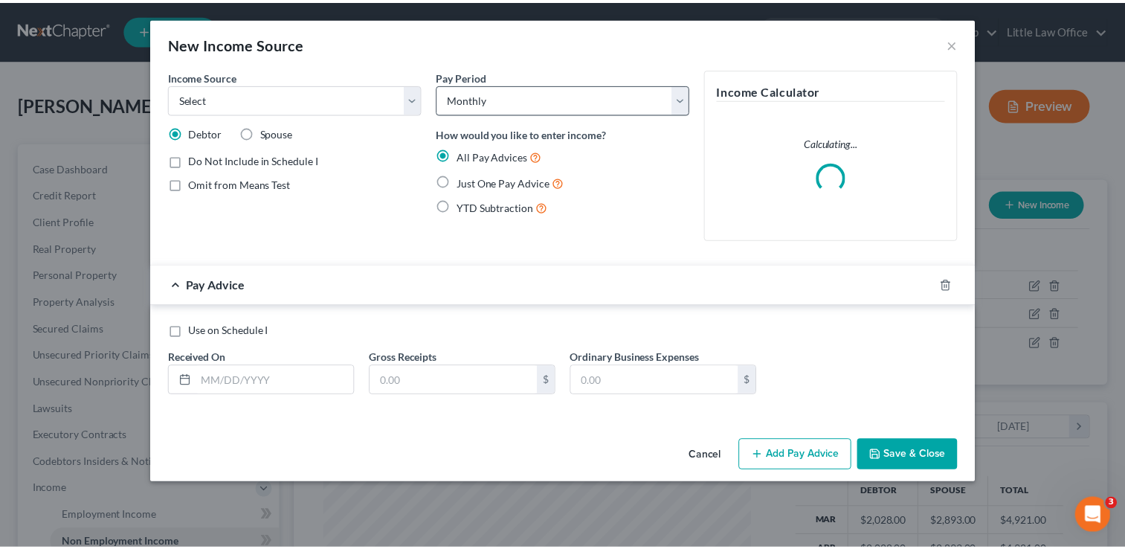
scroll to position [265, 461]
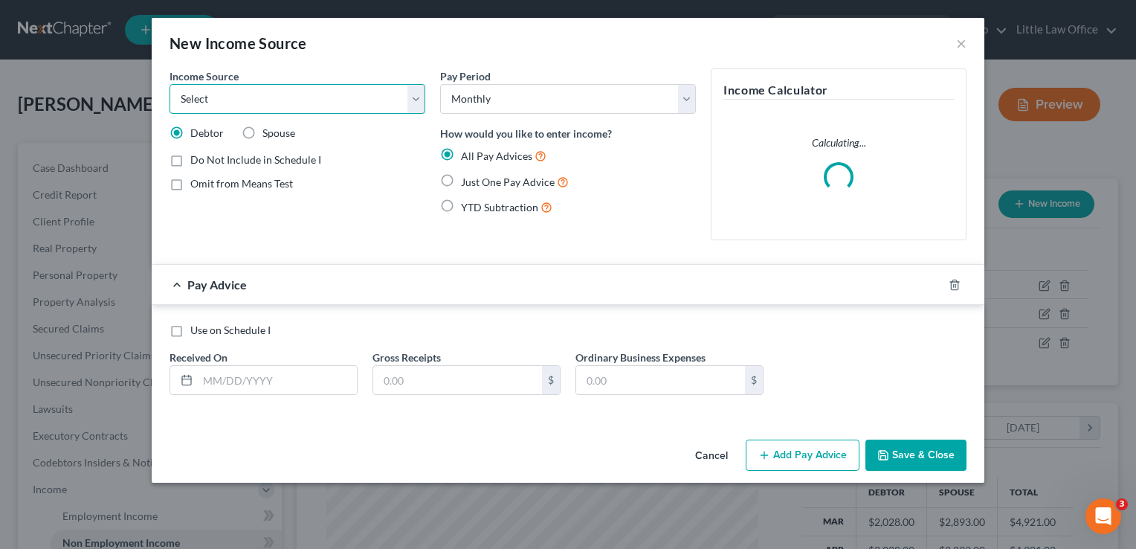
click at [419, 112] on select "Select Unemployment Disability (from employer) Pension Retirement Social Securi…" at bounding box center [298, 99] width 256 height 30
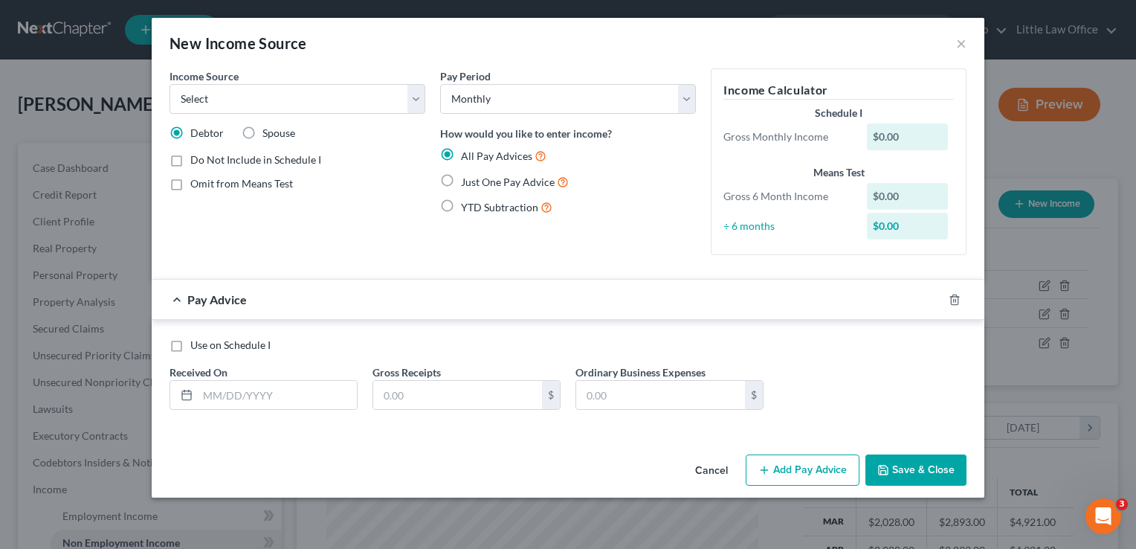
click at [682, 184] on div "Just One Pay Advice" at bounding box center [568, 181] width 256 height 17
click at [461, 184] on label "Just One Pay Advice" at bounding box center [515, 181] width 108 height 17
click at [467, 183] on input "Just One Pay Advice" at bounding box center [472, 178] width 10 height 10
radio input "true"
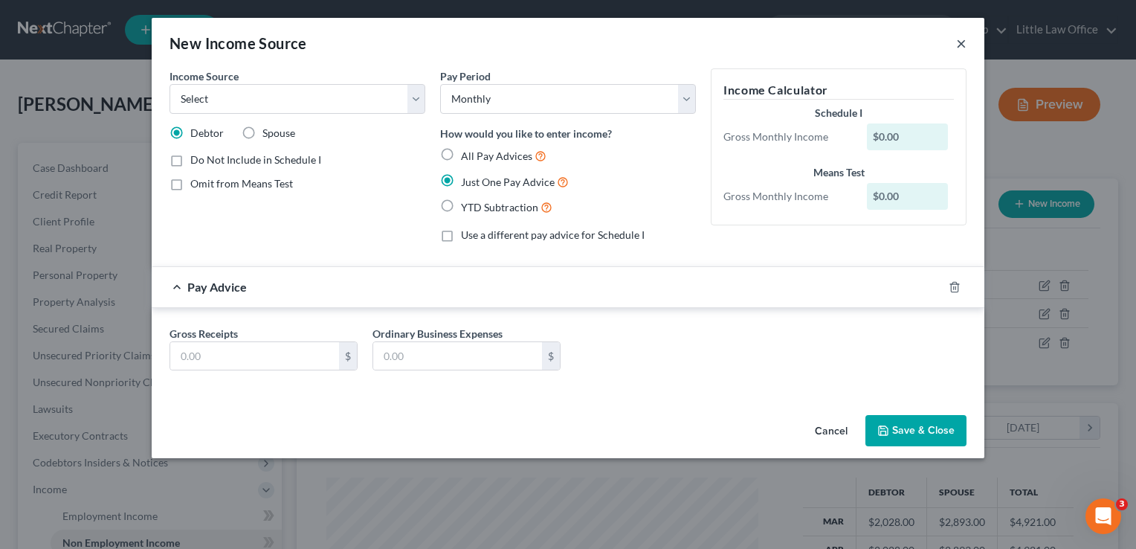
click at [962, 46] on button "×" at bounding box center [961, 43] width 10 height 18
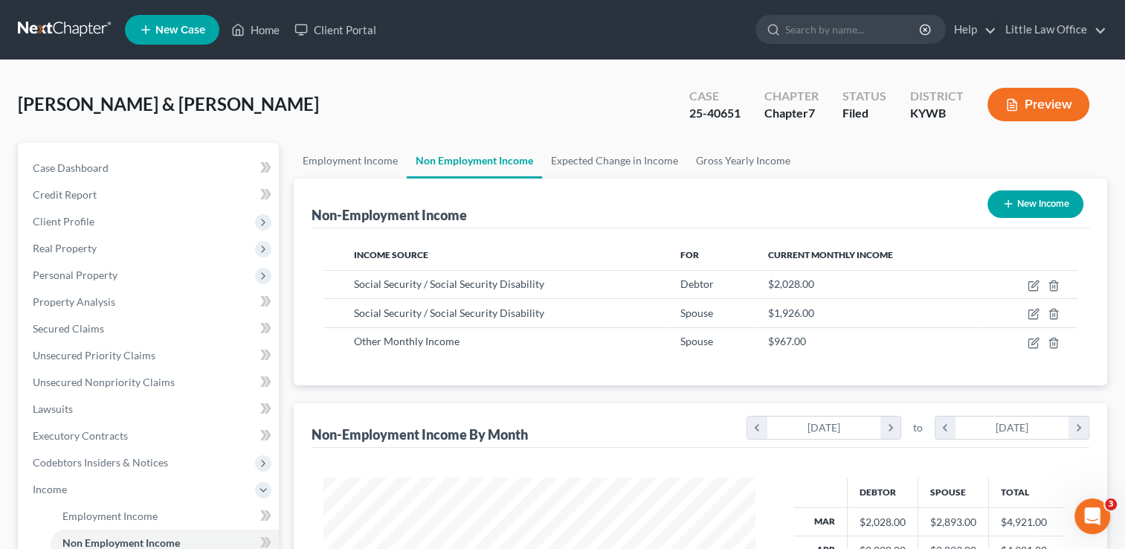
scroll to position [743178, 742986]
click at [585, 162] on link "Expected Change in Income" at bounding box center [614, 161] width 145 height 36
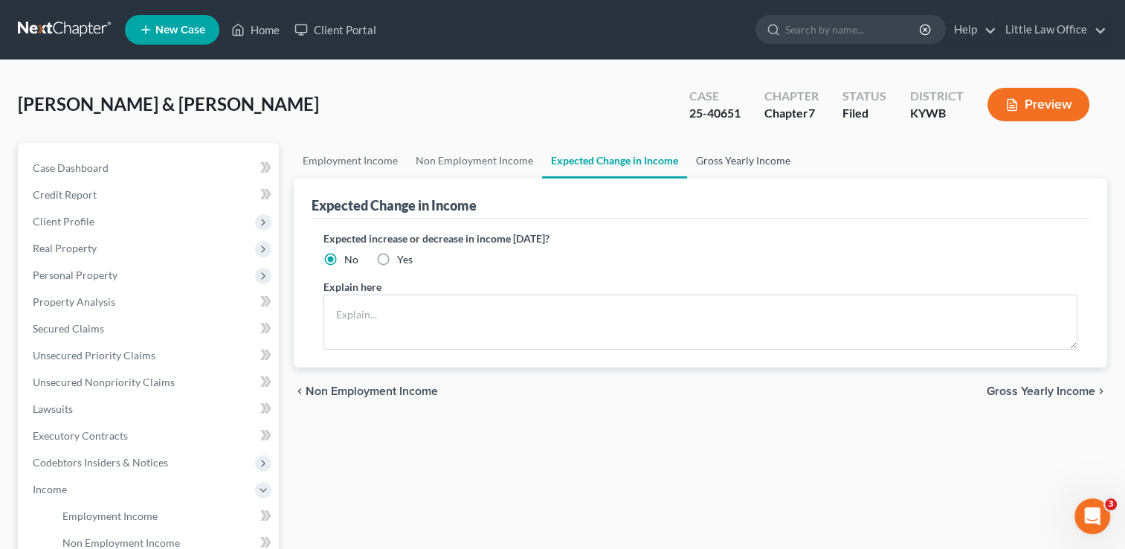
click at [755, 165] on link "Gross Yearly Income" at bounding box center [743, 161] width 112 height 36
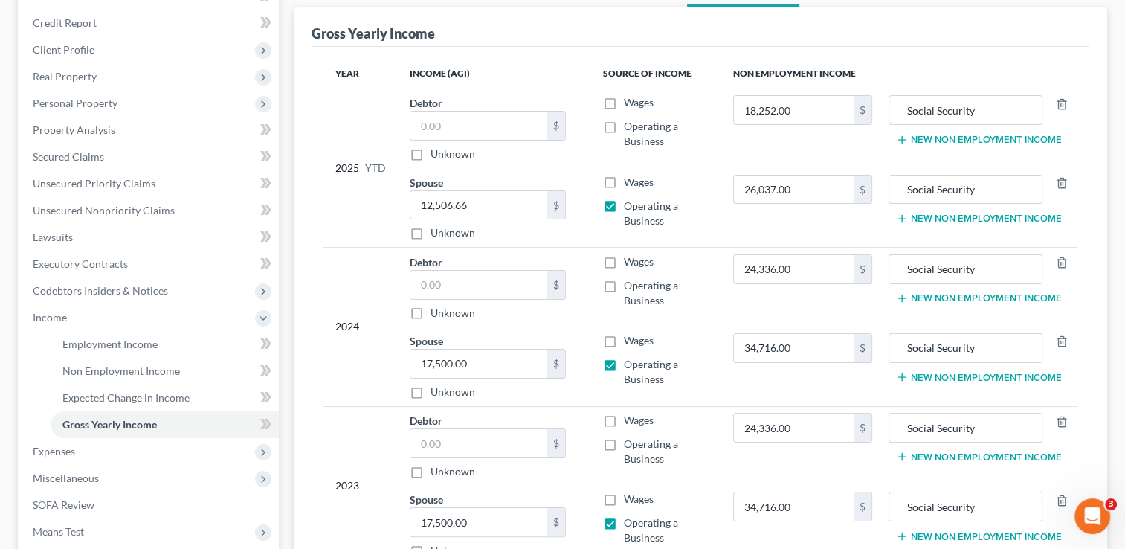
scroll to position [179, 0]
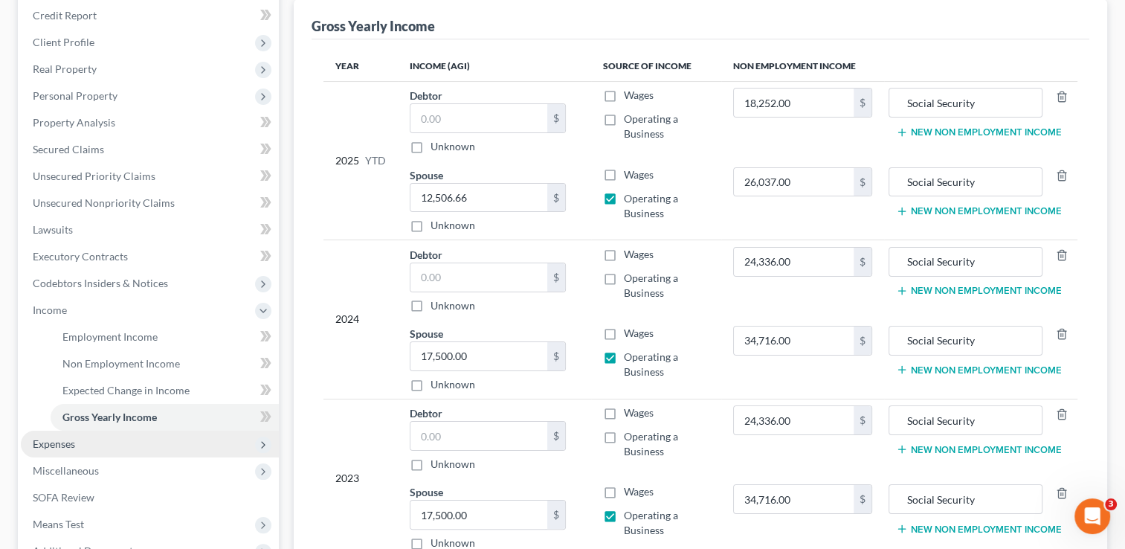
click at [56, 445] on span "Expenses" at bounding box center [54, 443] width 42 height 13
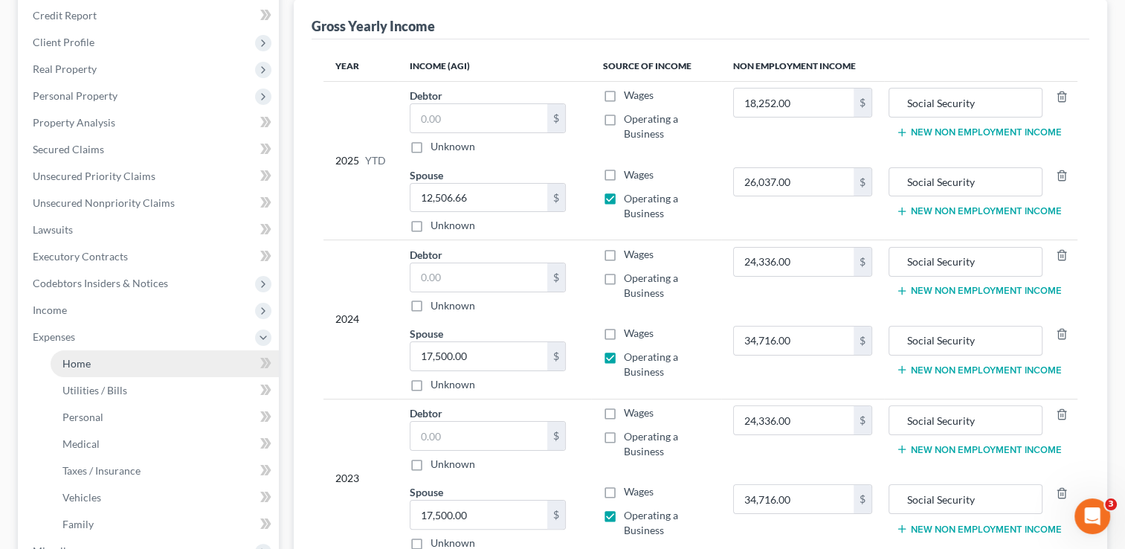
click at [89, 367] on span "Home" at bounding box center [76, 363] width 28 height 13
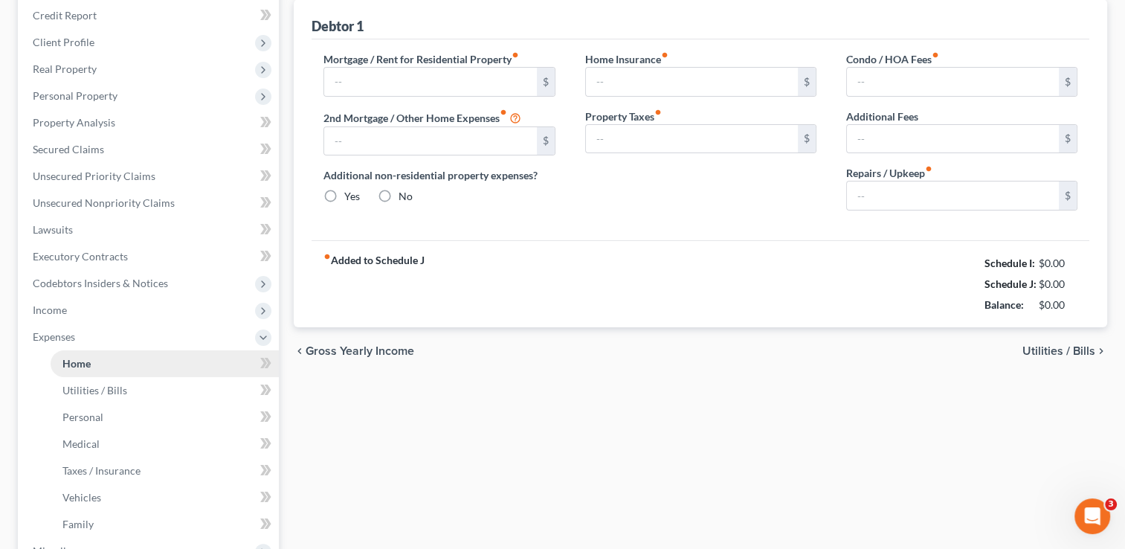
type input "555.00"
type input "0.00"
radio input "true"
type input "0.00"
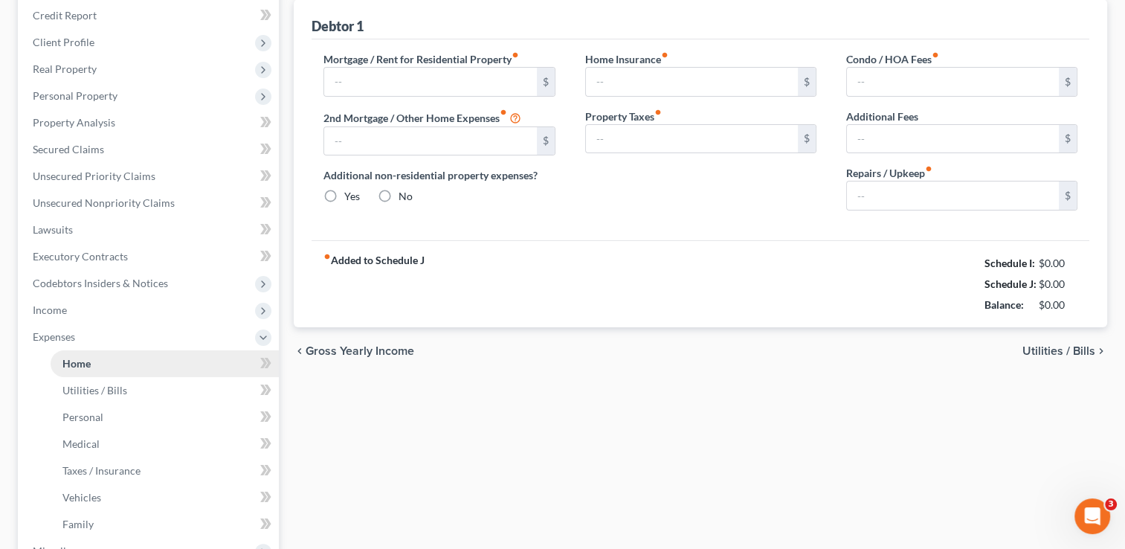
type input "0.00"
type input "100.00"
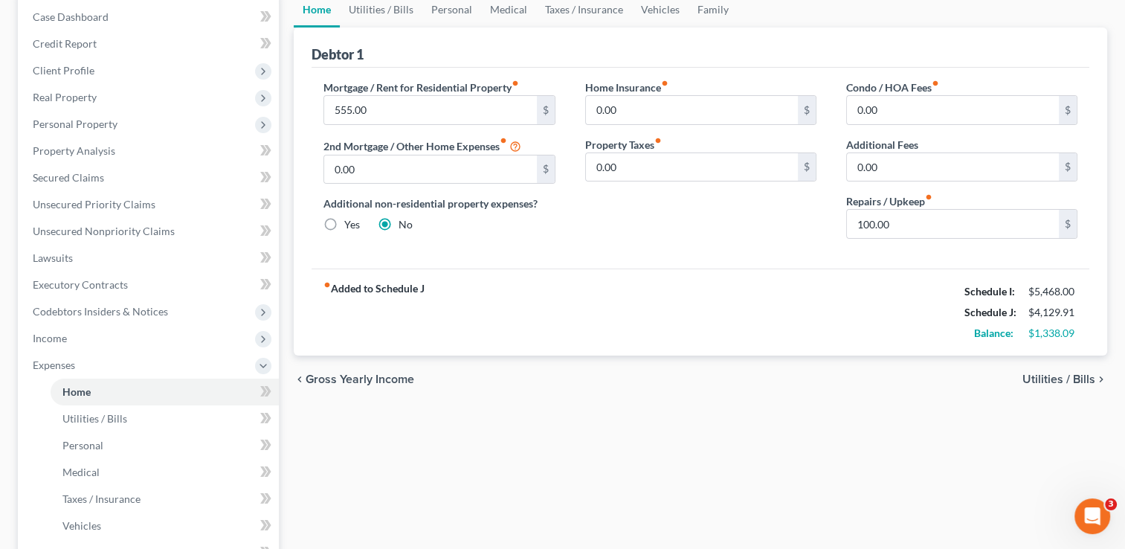
scroll to position [152, 0]
click at [723, 16] on link "Family" at bounding box center [712, 9] width 49 height 36
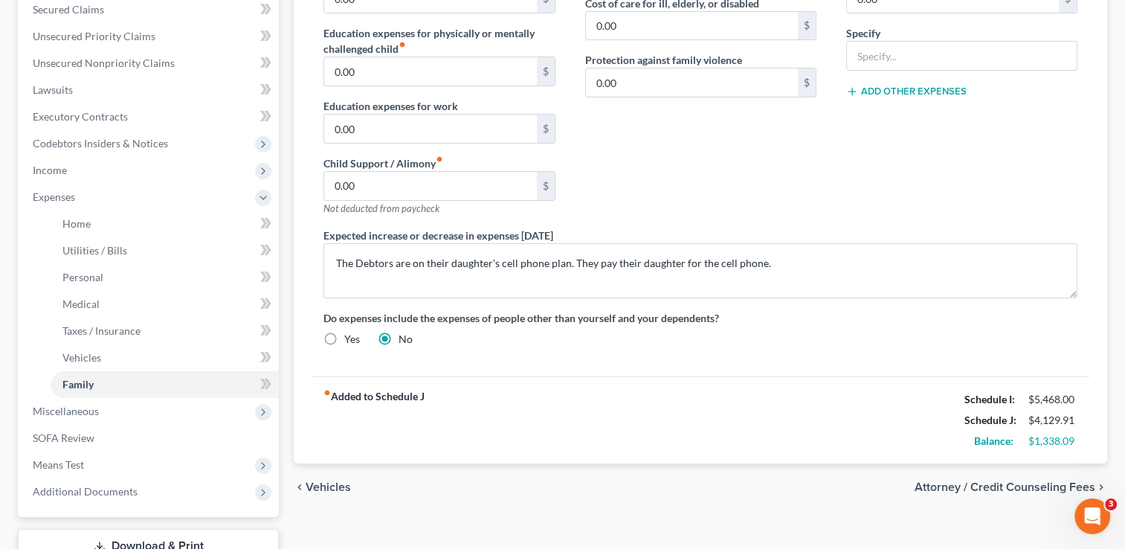
scroll to position [326, 0]
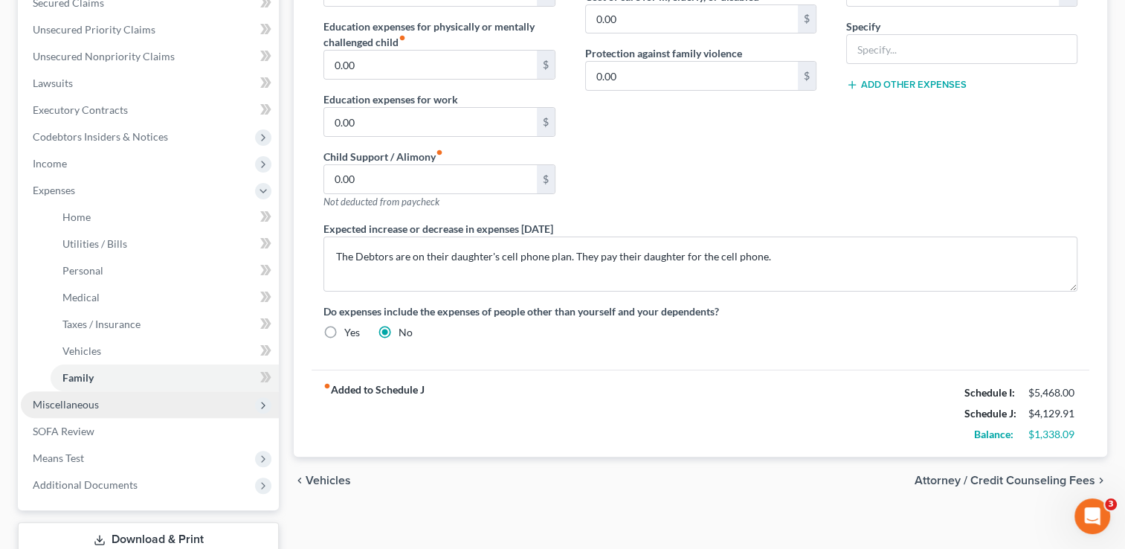
click at [72, 393] on span "Miscellaneous" at bounding box center [150, 404] width 258 height 27
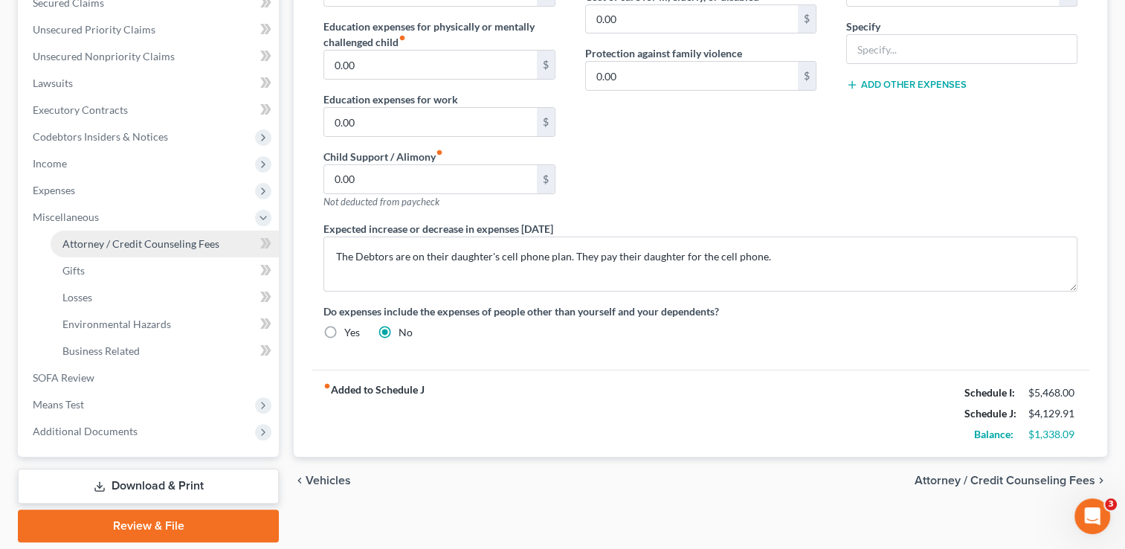
click at [138, 242] on span "Attorney / Credit Counseling Fees" at bounding box center [140, 243] width 157 height 13
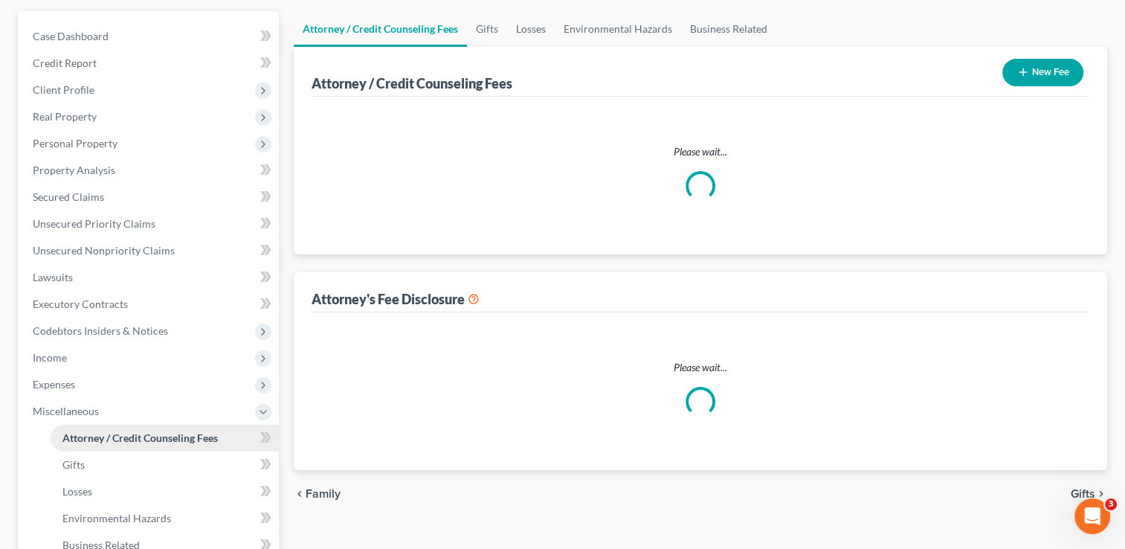
scroll to position [6, 0]
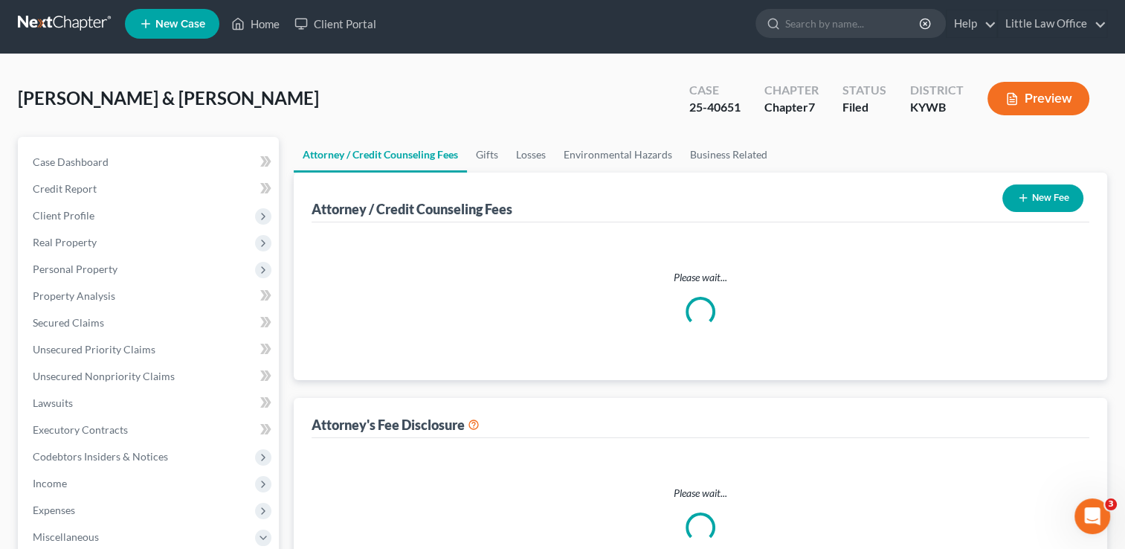
select select "0"
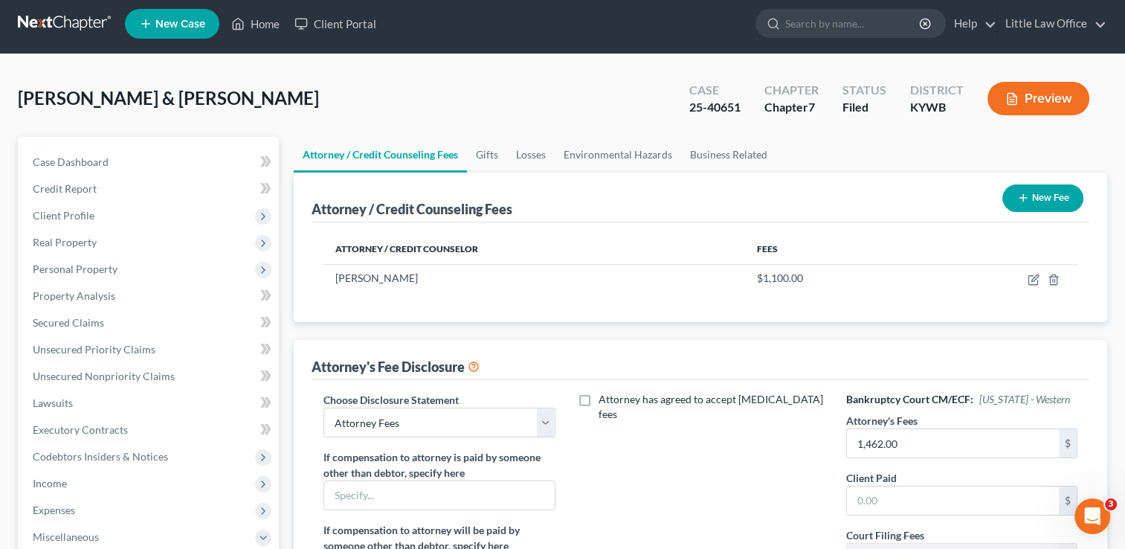
scroll to position [0, 0]
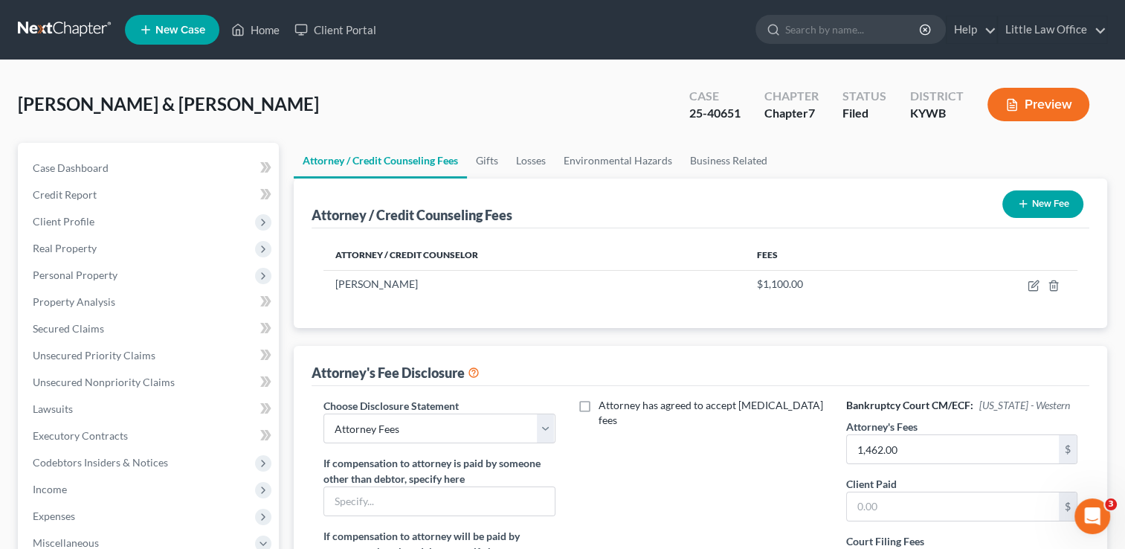
click at [1038, 205] on button "New Fee" at bounding box center [1042, 204] width 81 height 28
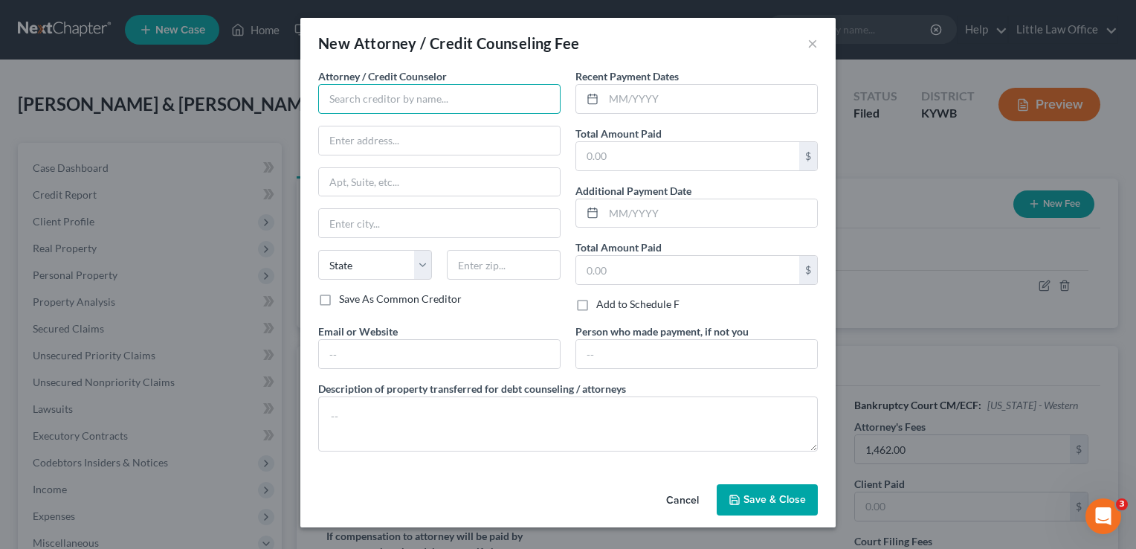
click at [376, 97] on input "text" at bounding box center [439, 99] width 242 height 30
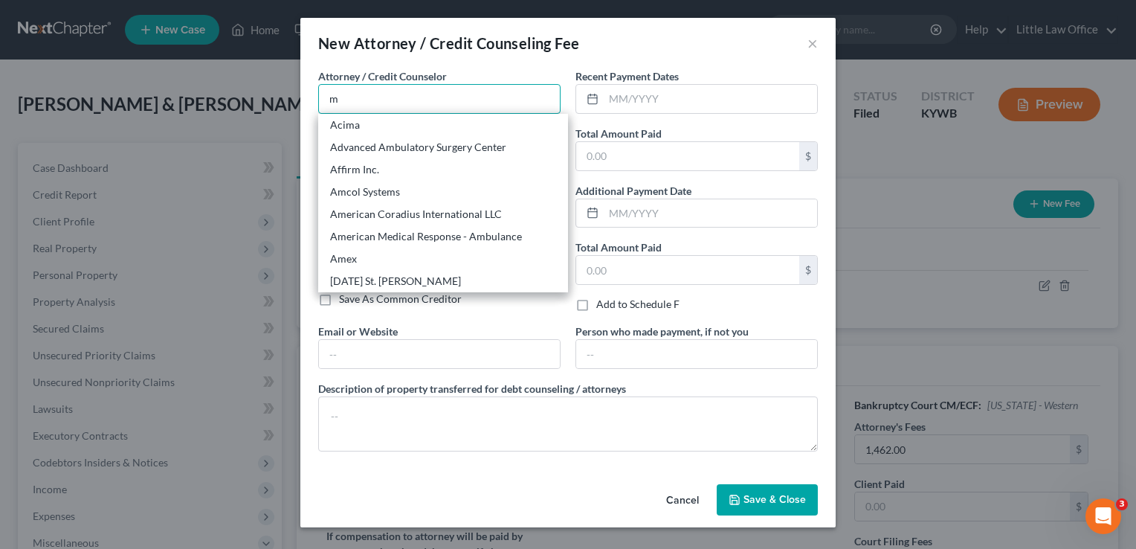
type input "[PERSON_NAME]"
type input "[STREET_ADDRESS]"
type input "[GEOGRAPHIC_DATA]"
select select "18"
type input "42431"
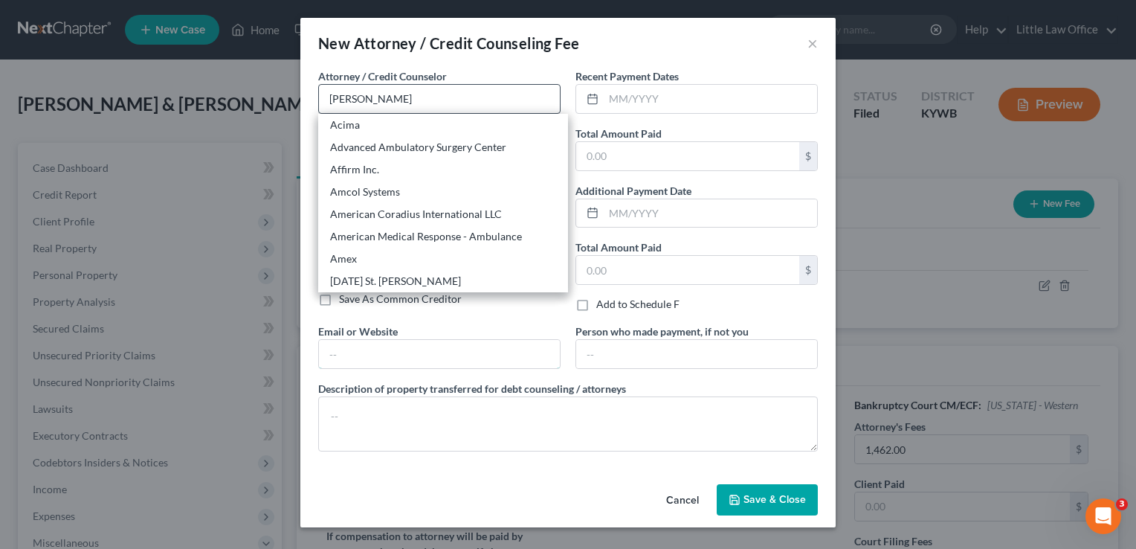
type input "[PERSON_NAME][EMAIL_ADDRESS][DOMAIN_NAME]"
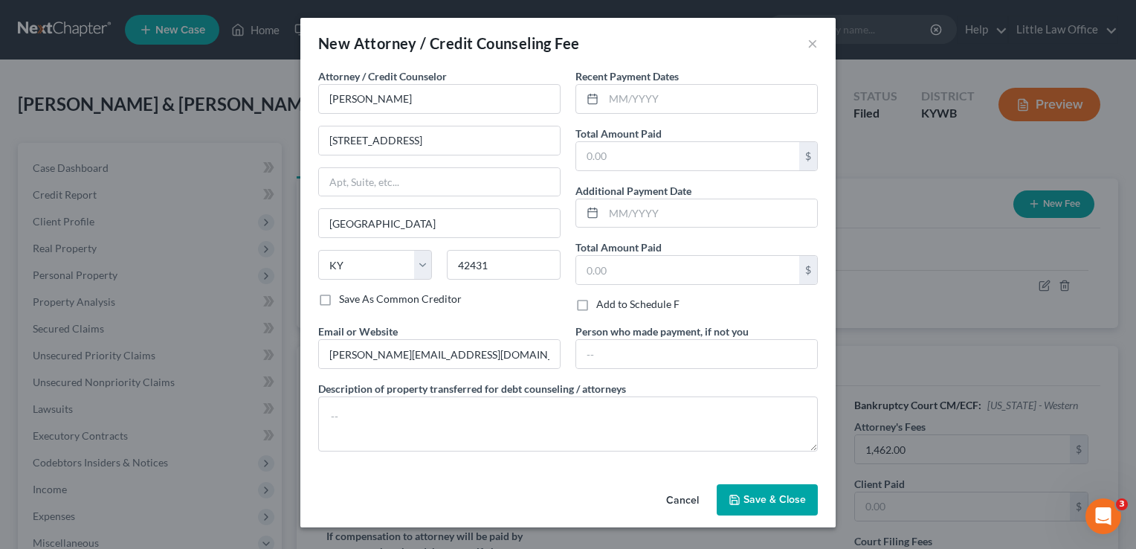
click at [669, 503] on button "Cancel" at bounding box center [682, 500] width 57 height 30
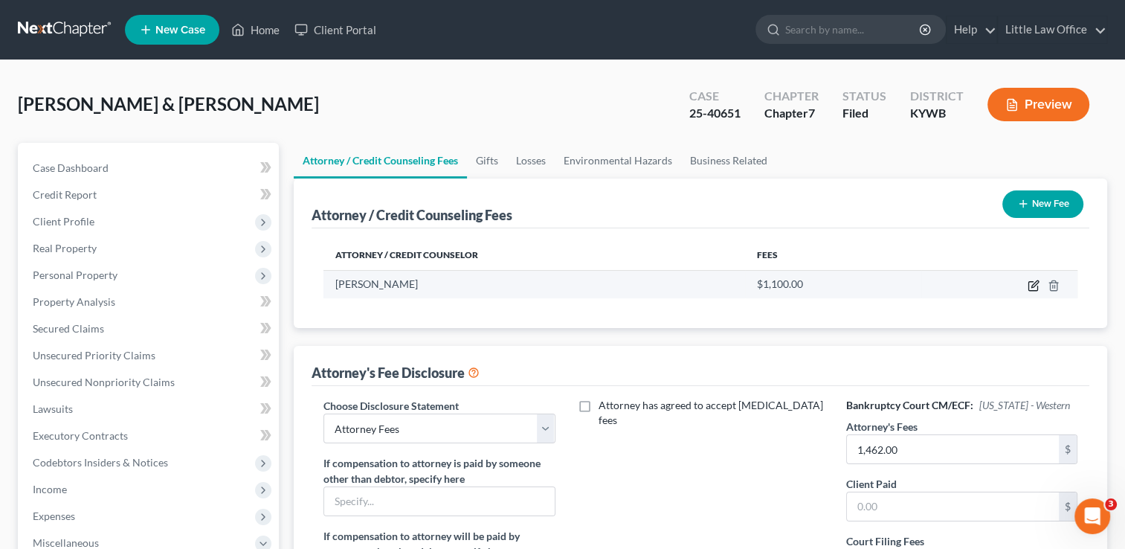
click at [1034, 288] on icon "button" at bounding box center [1033, 286] width 12 height 12
select select "18"
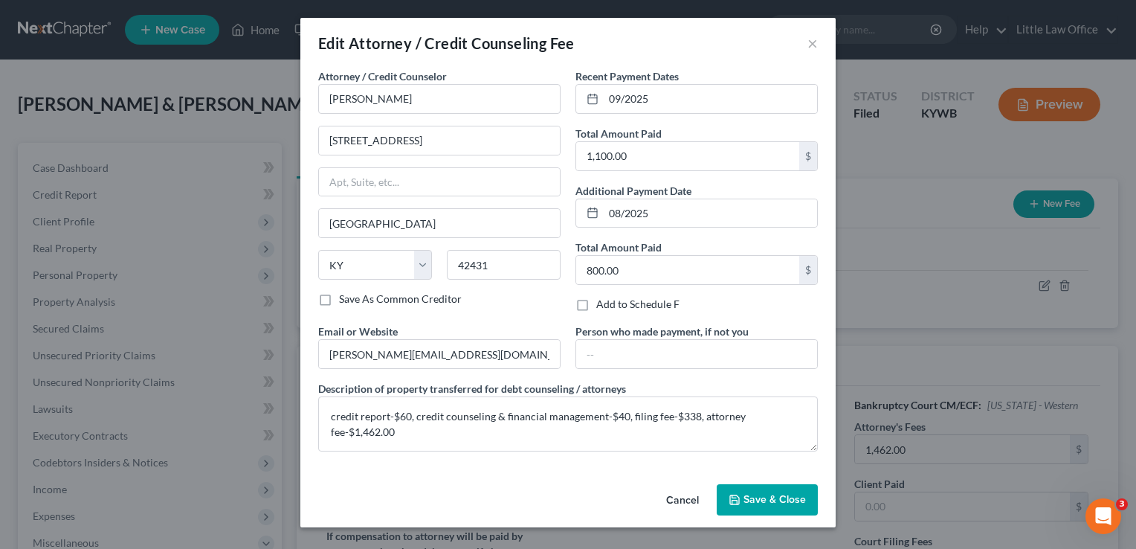
click at [693, 497] on button "Cancel" at bounding box center [682, 500] width 57 height 30
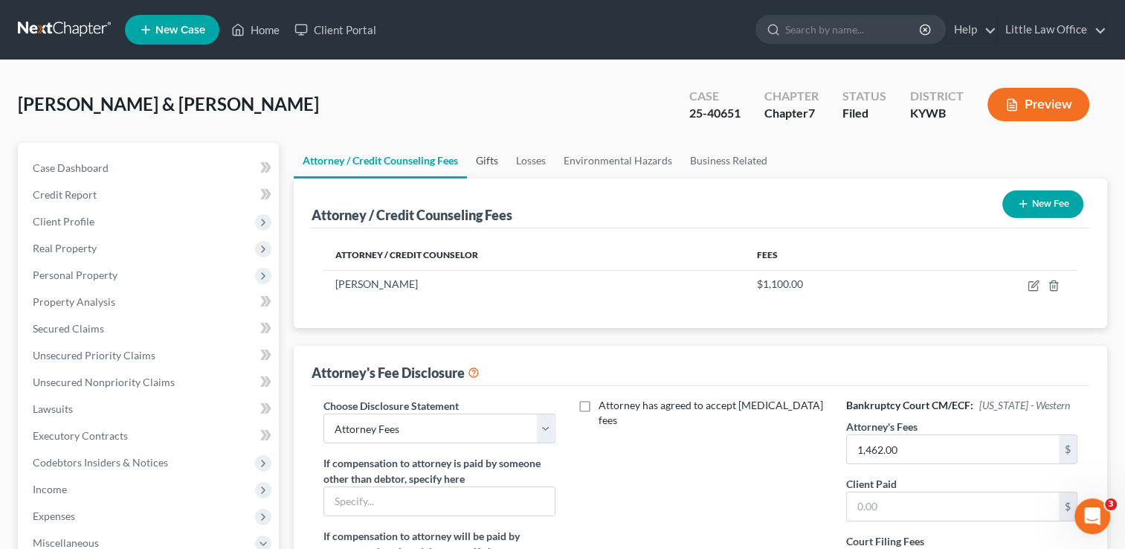
click at [488, 159] on link "Gifts" at bounding box center [487, 161] width 40 height 36
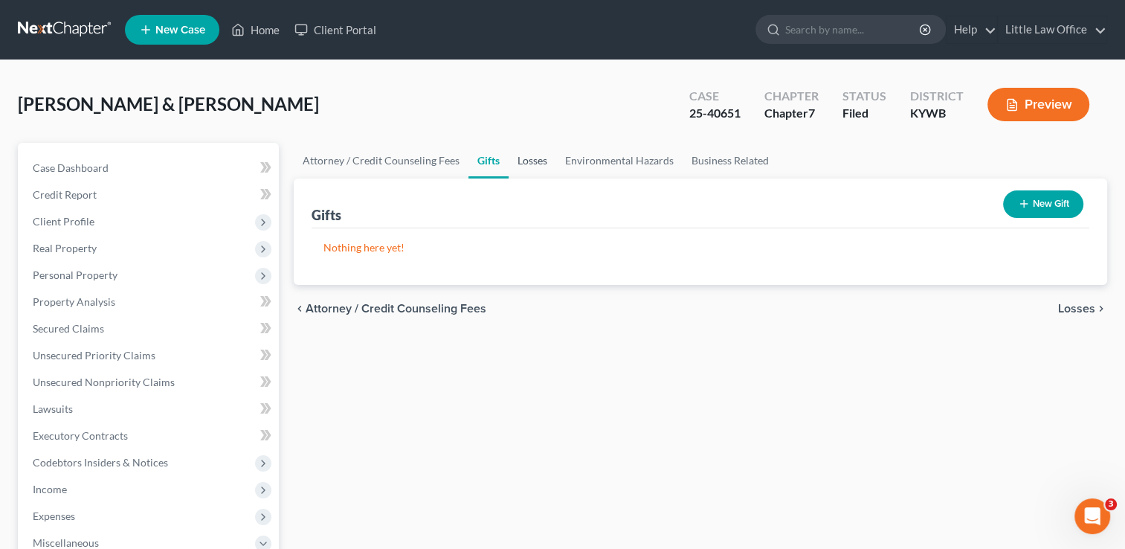
click at [527, 162] on link "Losses" at bounding box center [533, 161] width 48 height 36
click at [633, 162] on link "Environmental Hazards" at bounding box center [619, 161] width 126 height 36
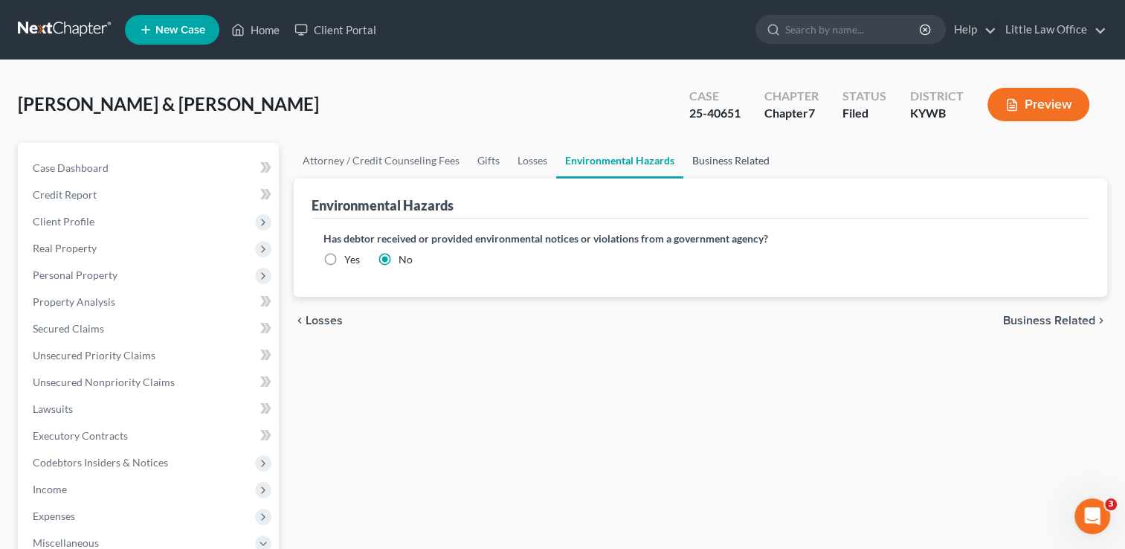
click at [717, 167] on link "Business Related" at bounding box center [730, 161] width 95 height 36
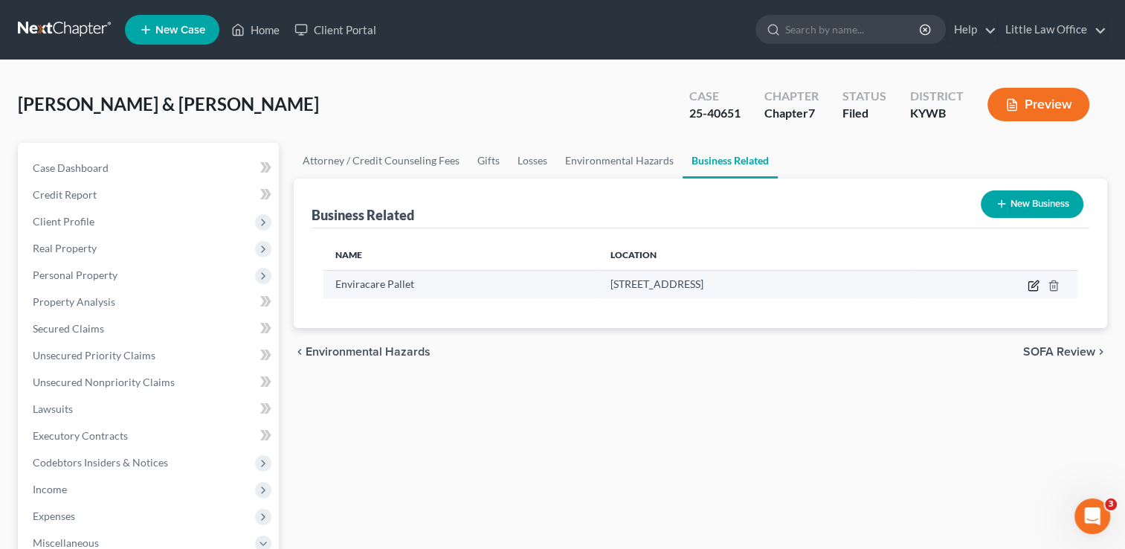
click at [1036, 286] on icon "button" at bounding box center [1033, 286] width 12 height 12
select select "sole_proprietor"
select select "18"
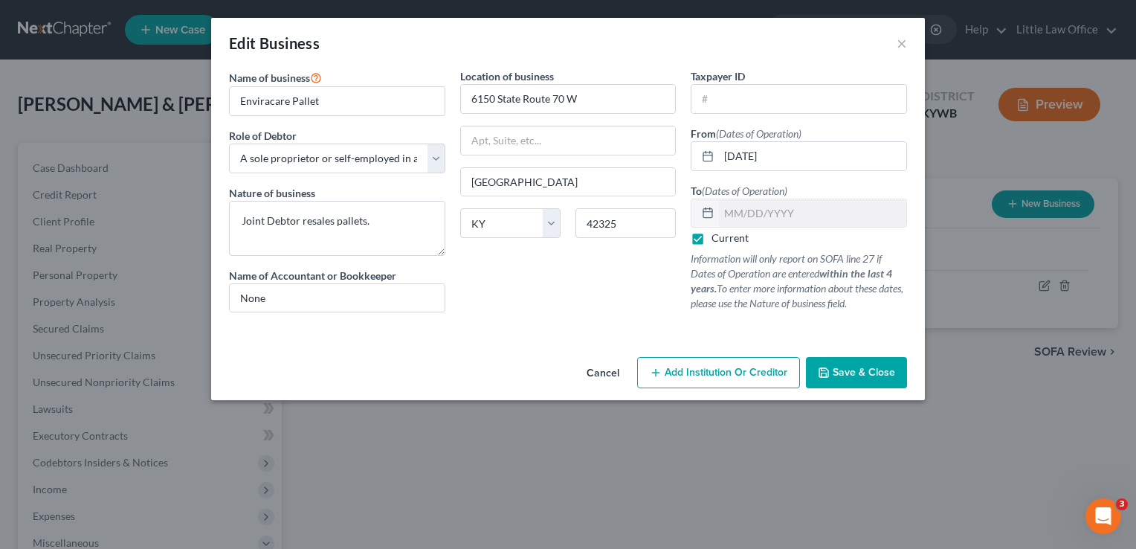
click at [842, 381] on button "Save & Close" at bounding box center [856, 372] width 101 height 31
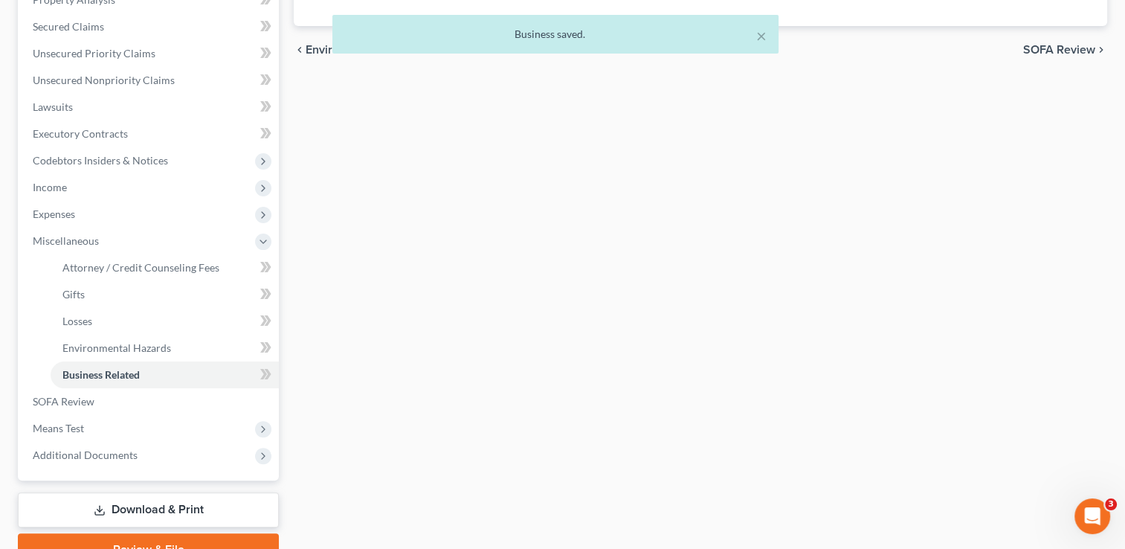
scroll to position [320, 0]
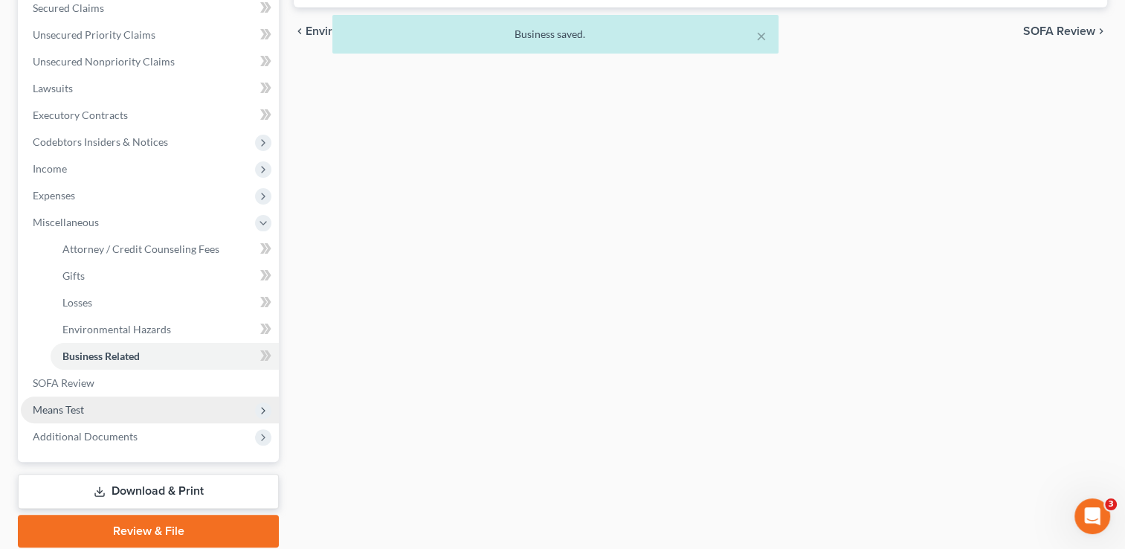
click at [74, 405] on span "Means Test" at bounding box center [58, 409] width 51 height 13
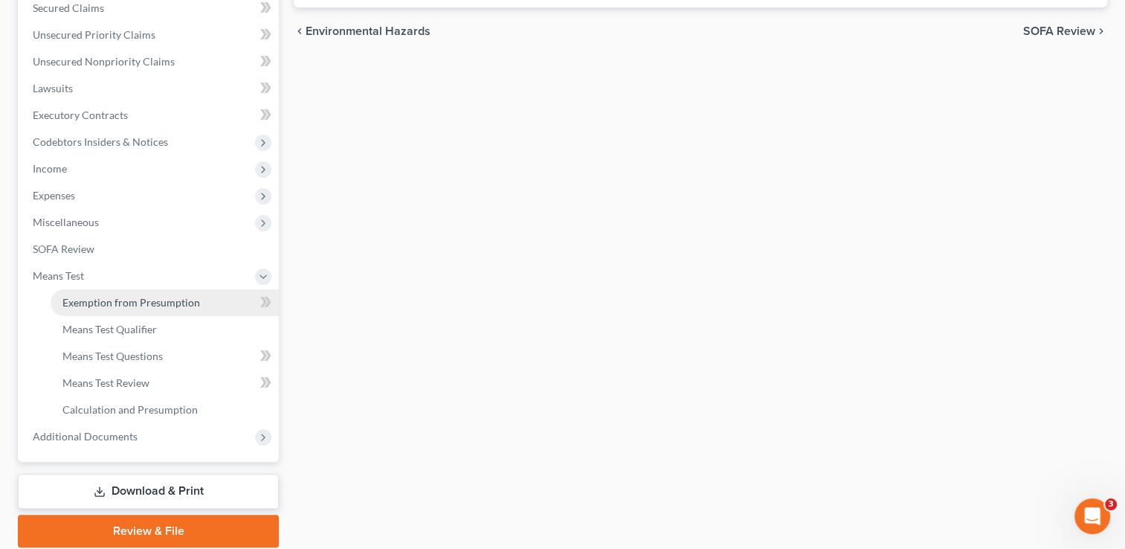
click at [107, 306] on span "Exemption from Presumption" at bounding box center [131, 302] width 138 height 13
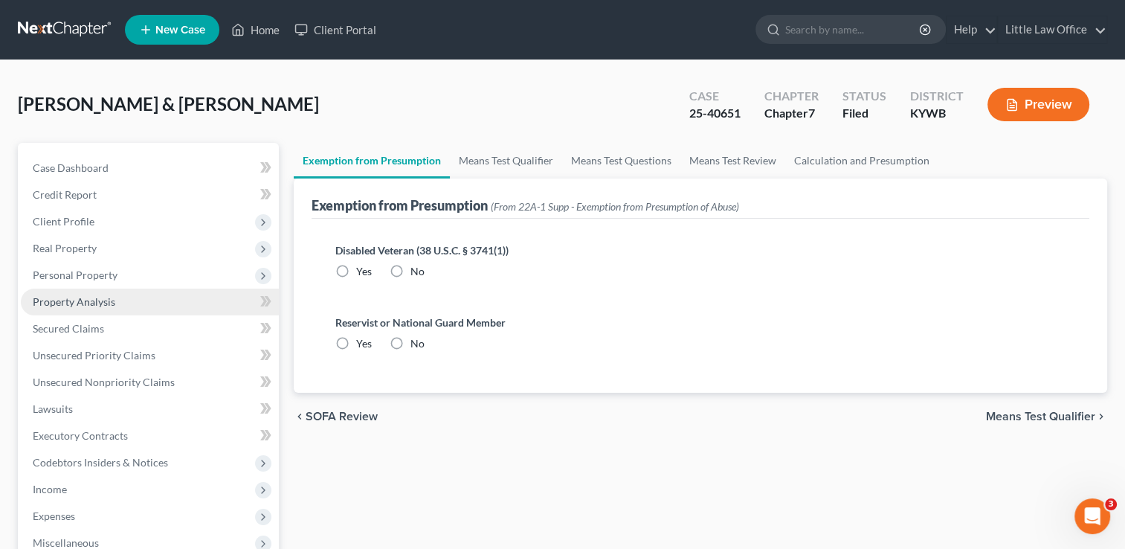
radio input "true"
click at [520, 155] on link "Means Test Qualifier" at bounding box center [506, 161] width 112 height 36
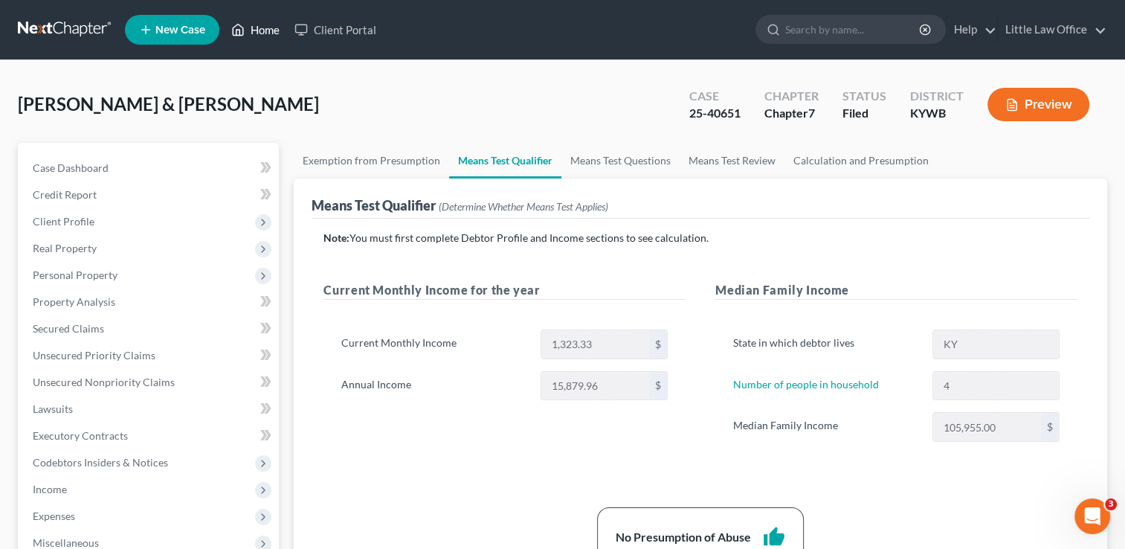
click at [260, 32] on link "Home" at bounding box center [255, 29] width 63 height 27
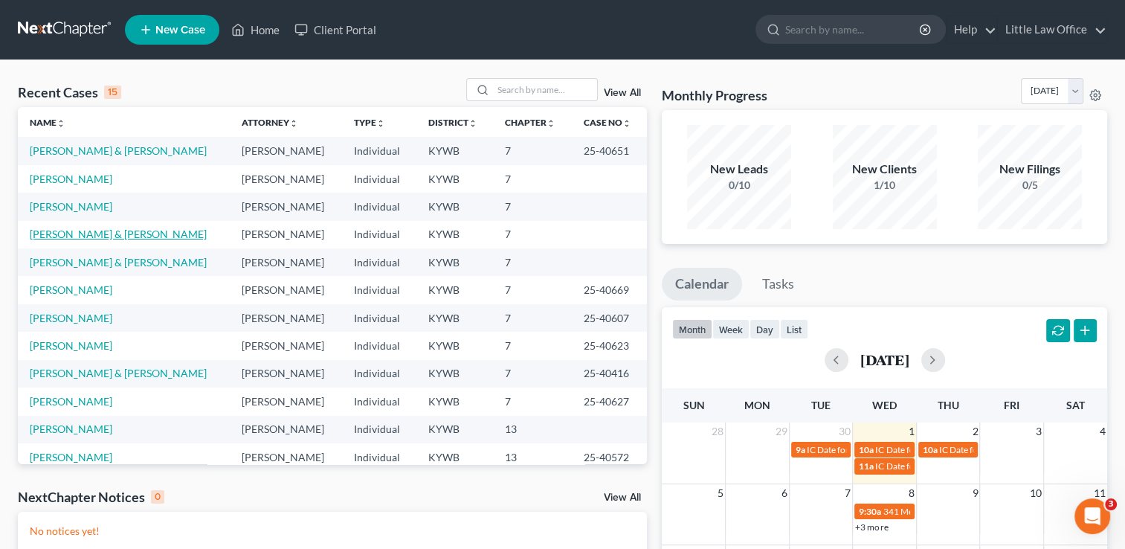
click at [41, 236] on link "[PERSON_NAME] & [PERSON_NAME]" at bounding box center [118, 233] width 177 height 13
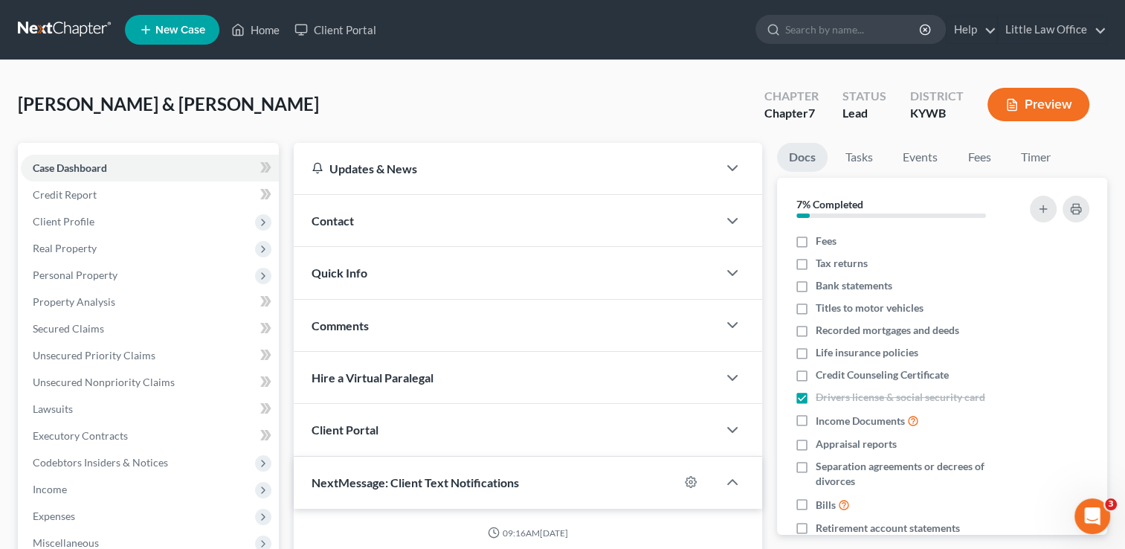
scroll to position [128, 0]
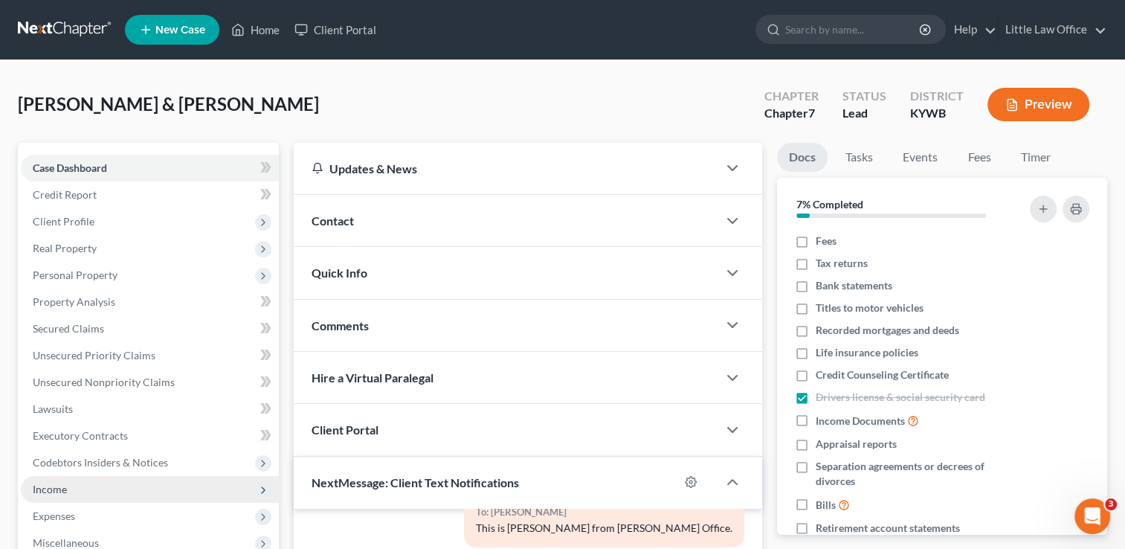
click at [83, 492] on span "Income" at bounding box center [150, 489] width 258 height 27
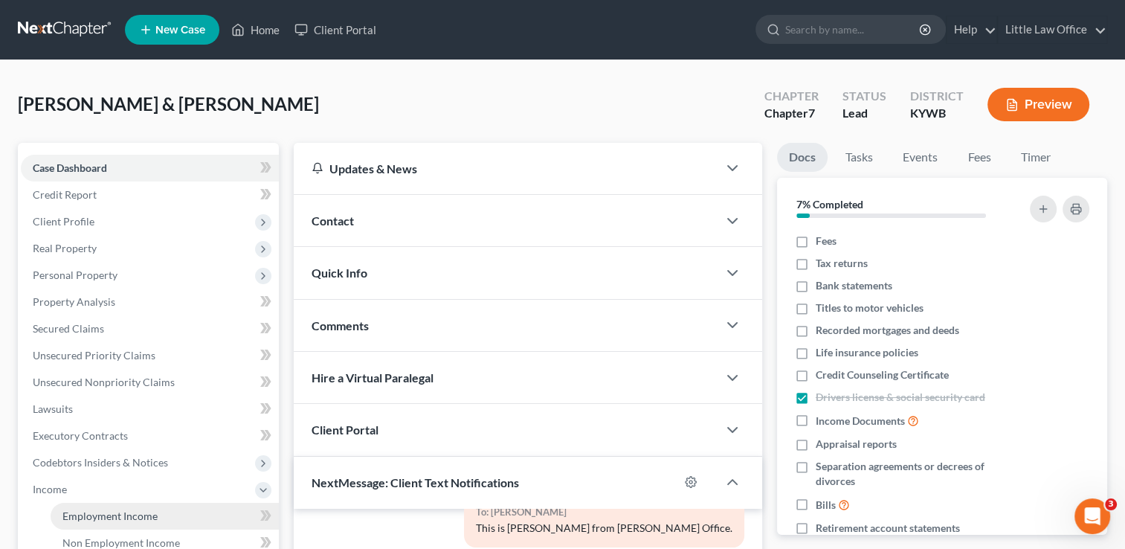
click at [103, 519] on span "Employment Income" at bounding box center [109, 515] width 95 height 13
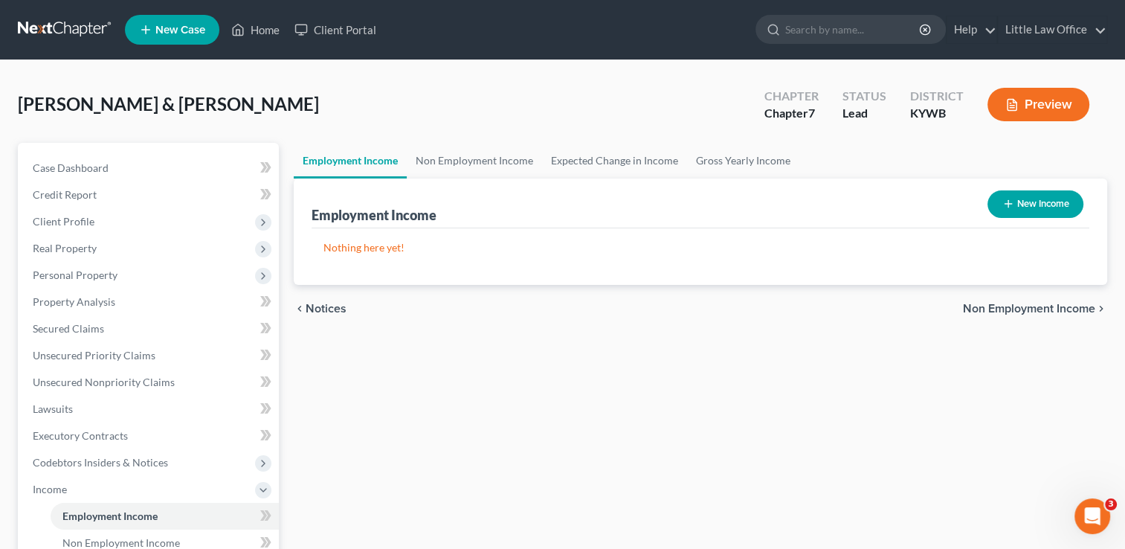
click at [452, 178] on div "Employment Income New Income" at bounding box center [701, 203] width 778 height 50
click at [453, 159] on link "Non Employment Income" at bounding box center [474, 161] width 135 height 36
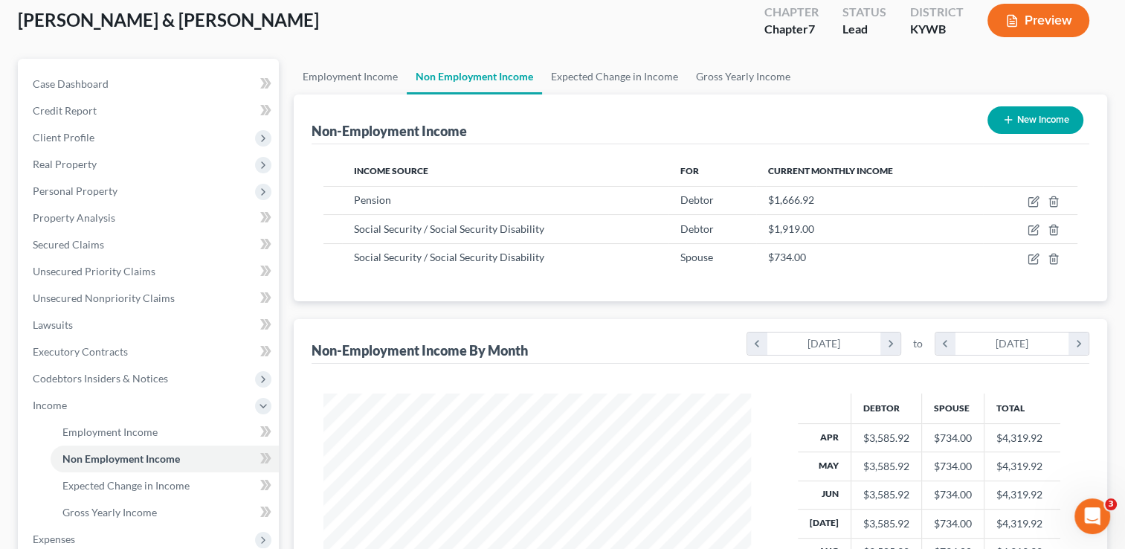
scroll to position [79, 0]
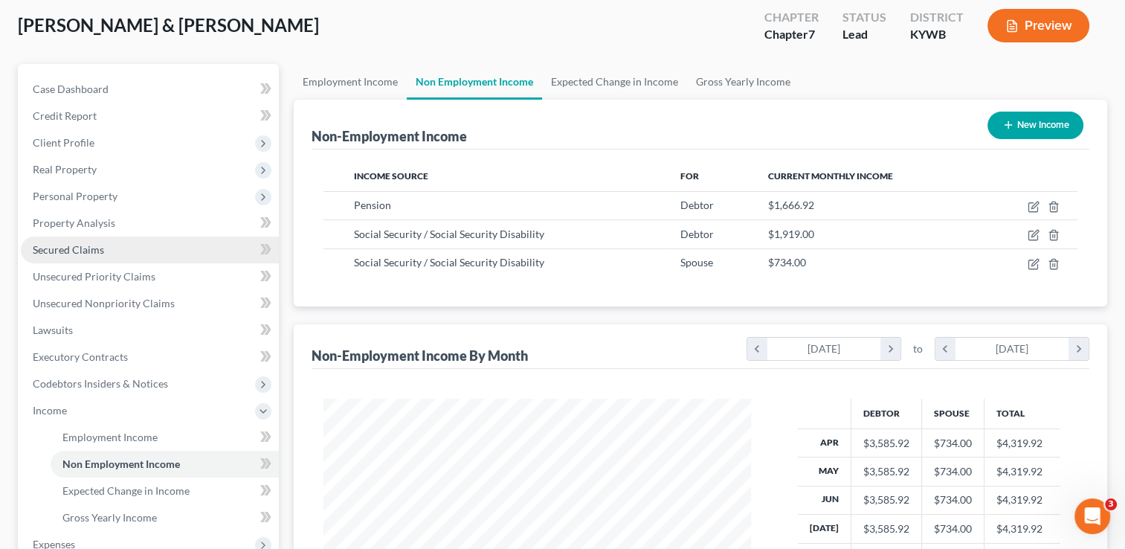
click at [101, 248] on span "Secured Claims" at bounding box center [68, 249] width 71 height 13
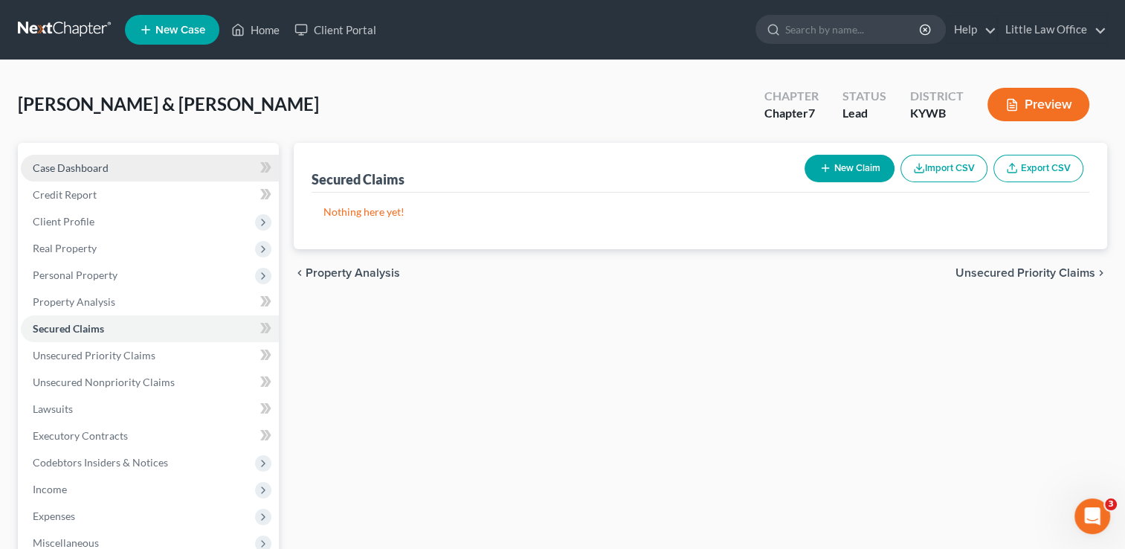
click at [74, 172] on span "Case Dashboard" at bounding box center [71, 167] width 76 height 13
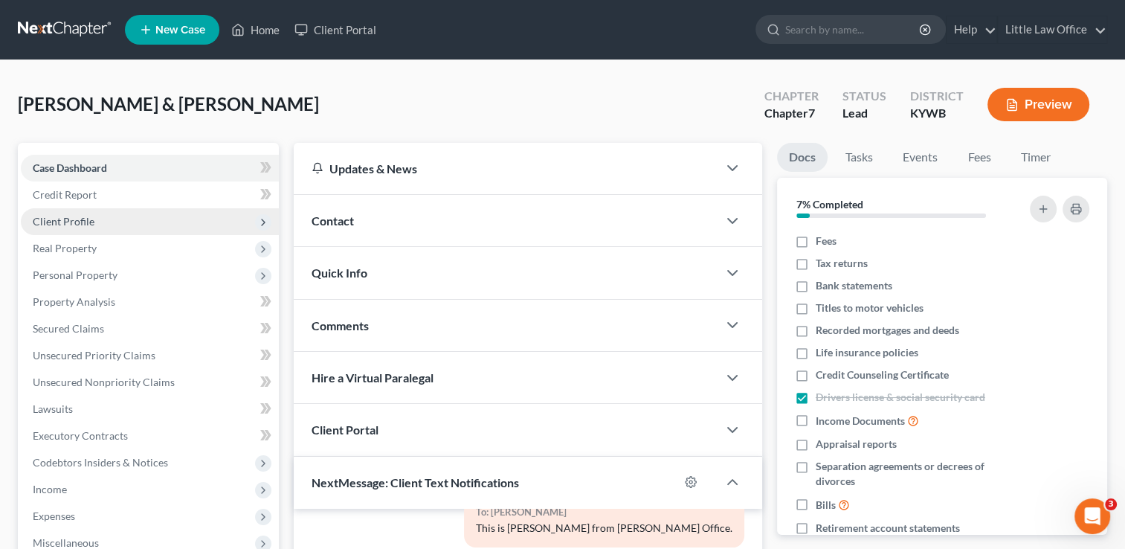
click at [57, 216] on span "Client Profile" at bounding box center [64, 221] width 62 height 13
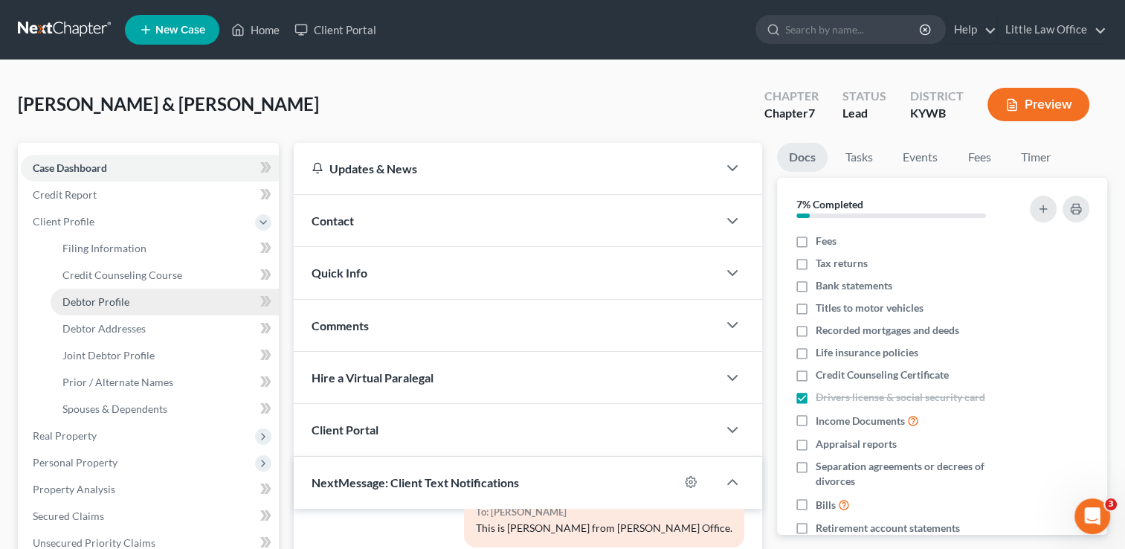
click at [91, 304] on span "Debtor Profile" at bounding box center [95, 301] width 67 height 13
select select "1"
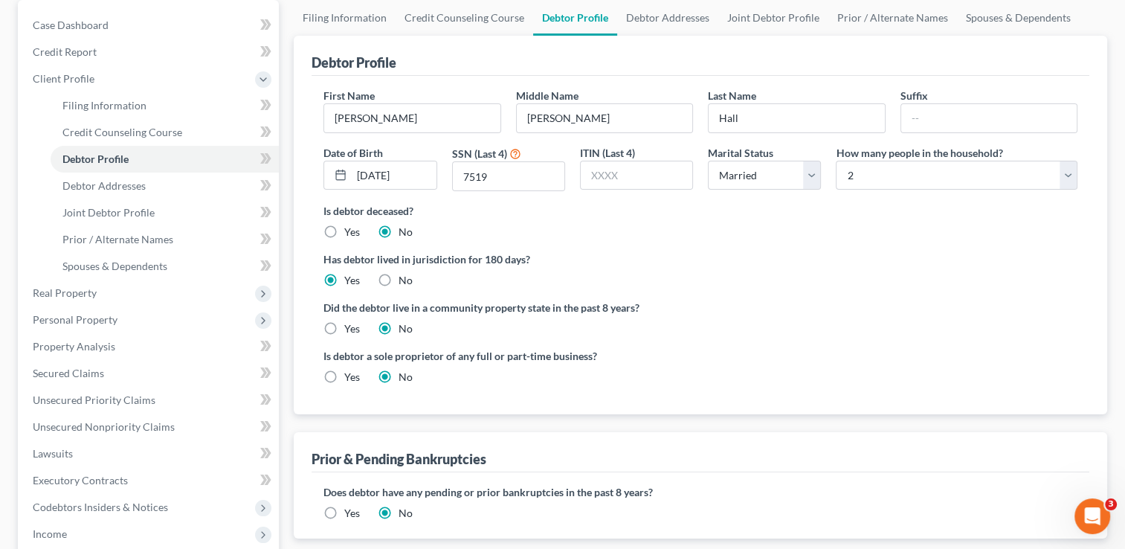
scroll to position [176, 0]
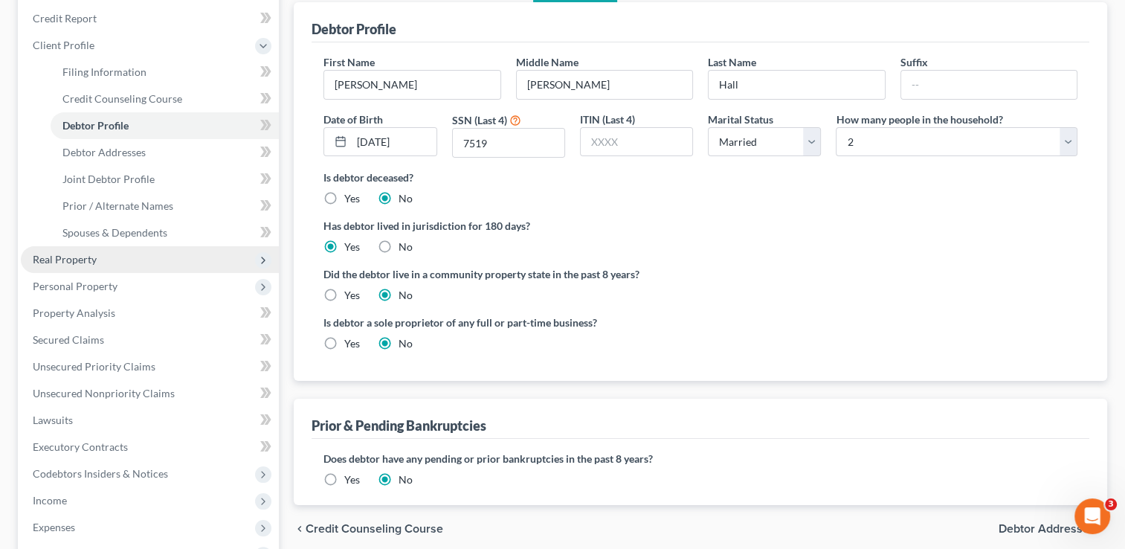
click at [107, 256] on span "Real Property" at bounding box center [150, 259] width 258 height 27
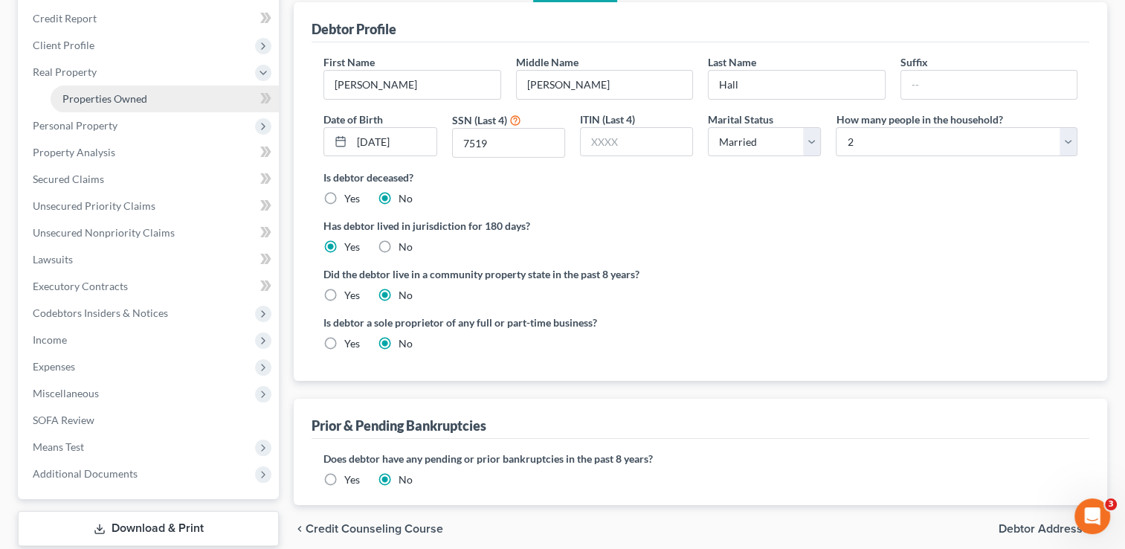
click at [122, 94] on span "Properties Owned" at bounding box center [104, 98] width 85 height 13
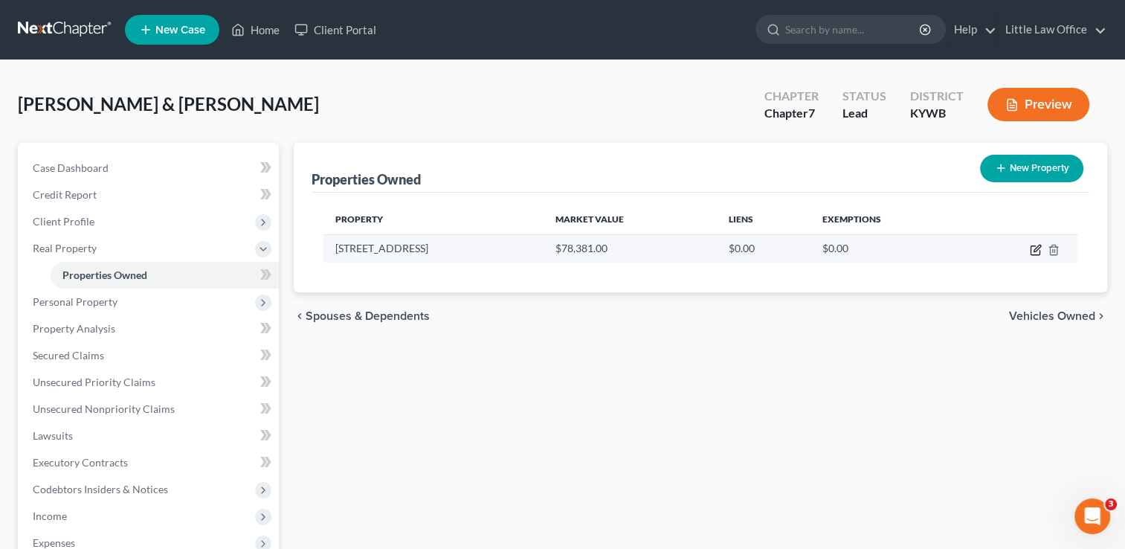
click at [1036, 247] on icon "button" at bounding box center [1036, 248] width 7 height 7
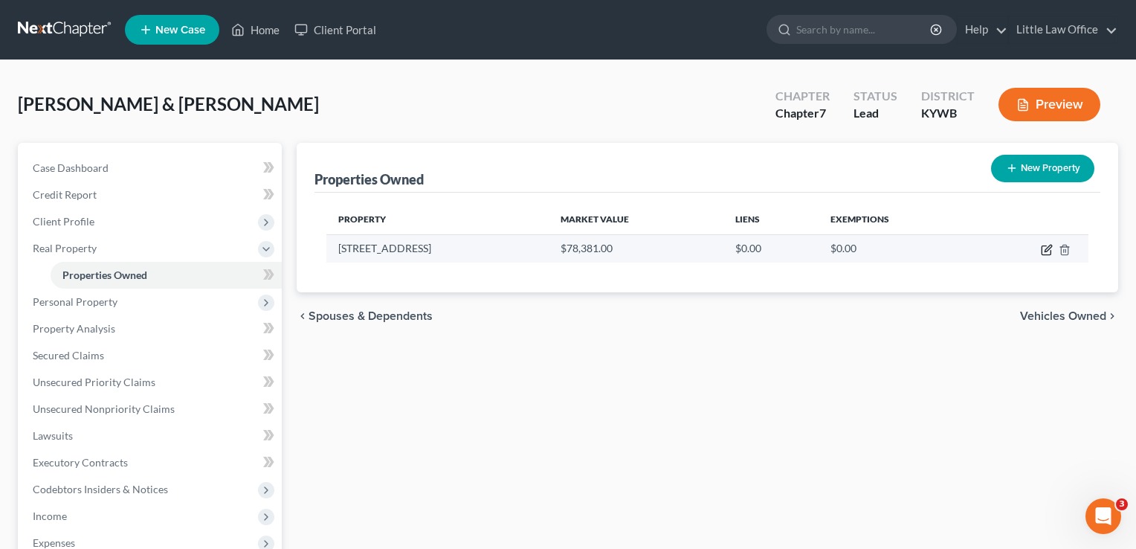
select select "18"
select select "112"
select select "2"
select select "0"
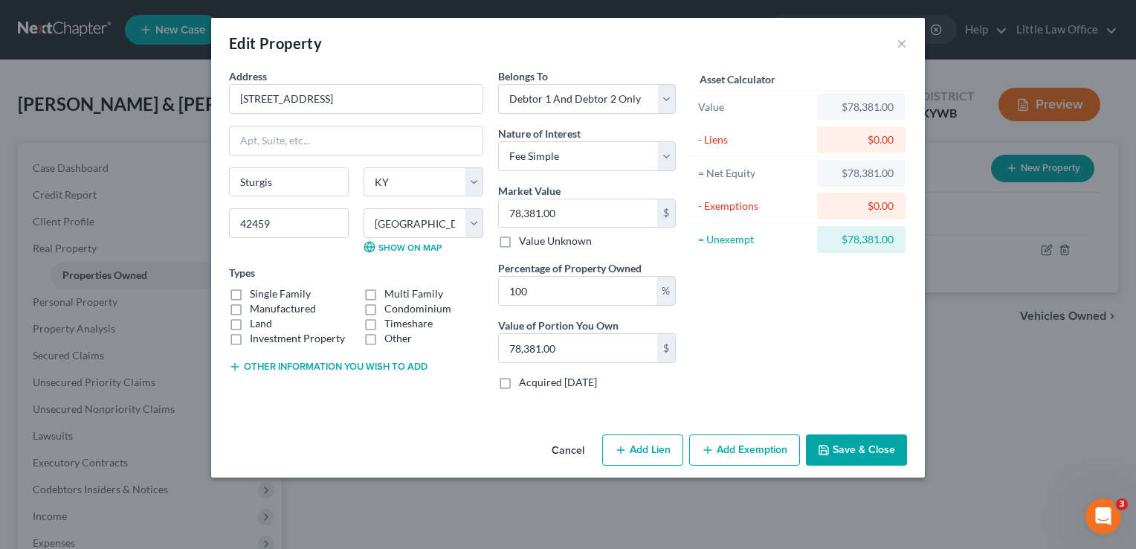
click at [569, 451] on button "Cancel" at bounding box center [568, 451] width 57 height 30
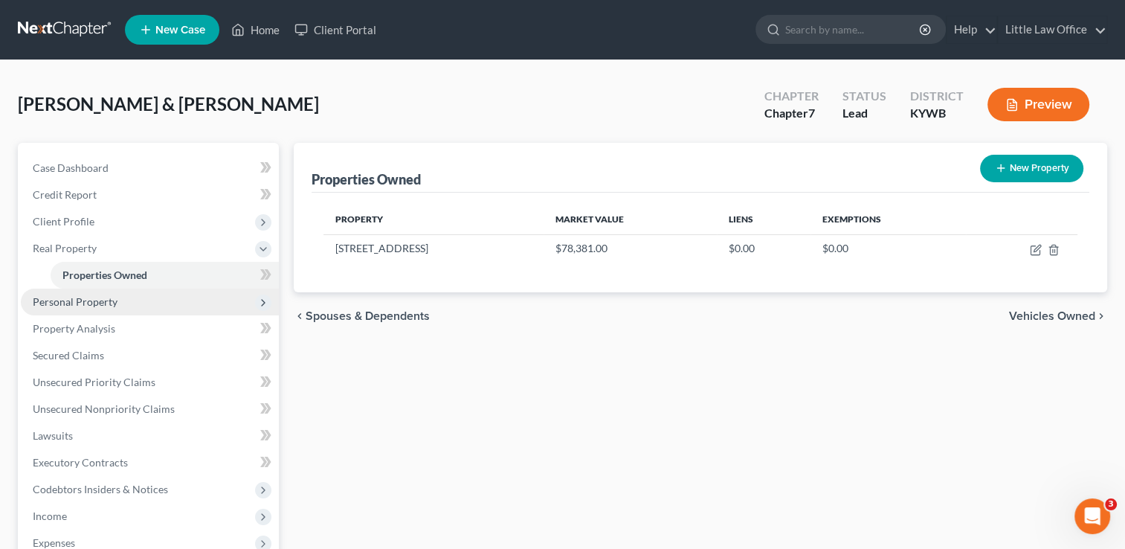
click at [67, 296] on span "Personal Property" at bounding box center [75, 301] width 85 height 13
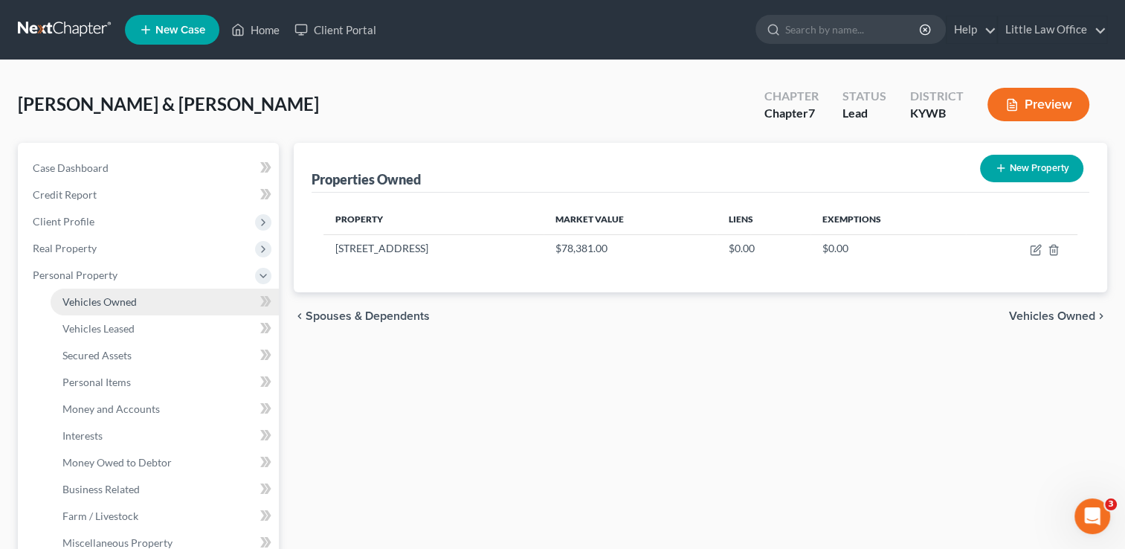
click at [76, 309] on link "Vehicles Owned" at bounding box center [165, 301] width 228 height 27
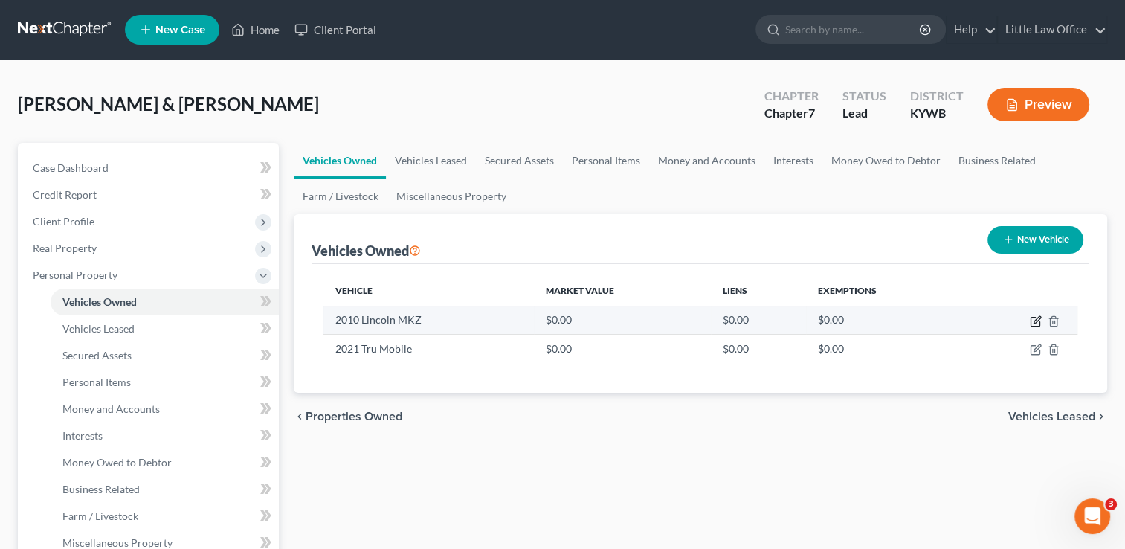
click at [1031, 323] on icon "button" at bounding box center [1036, 321] width 12 height 12
select select "0"
select select "16"
select select "2"
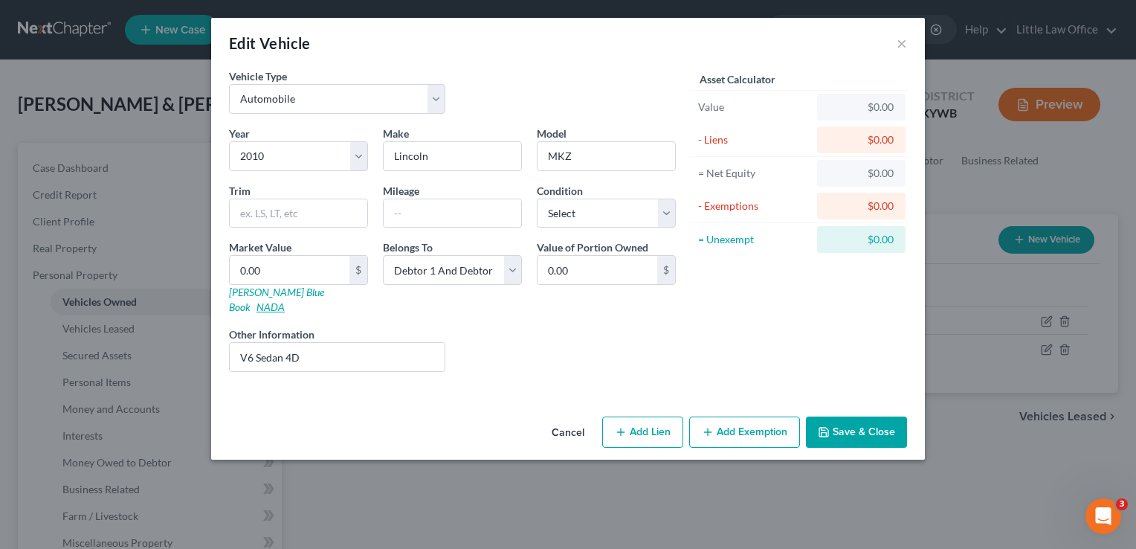
click at [285, 300] on link "NADA" at bounding box center [270, 306] width 28 height 13
click at [659, 214] on select "Select Excellent Very Good Good Fair Poor" at bounding box center [606, 213] width 139 height 30
click at [571, 418] on button "Cancel" at bounding box center [568, 433] width 57 height 30
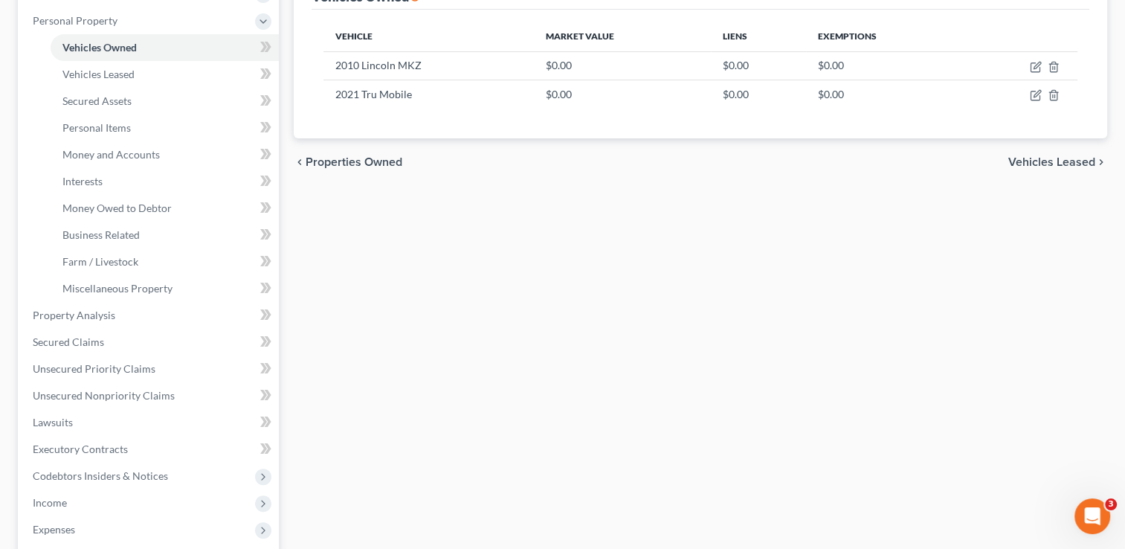
scroll to position [262, 0]
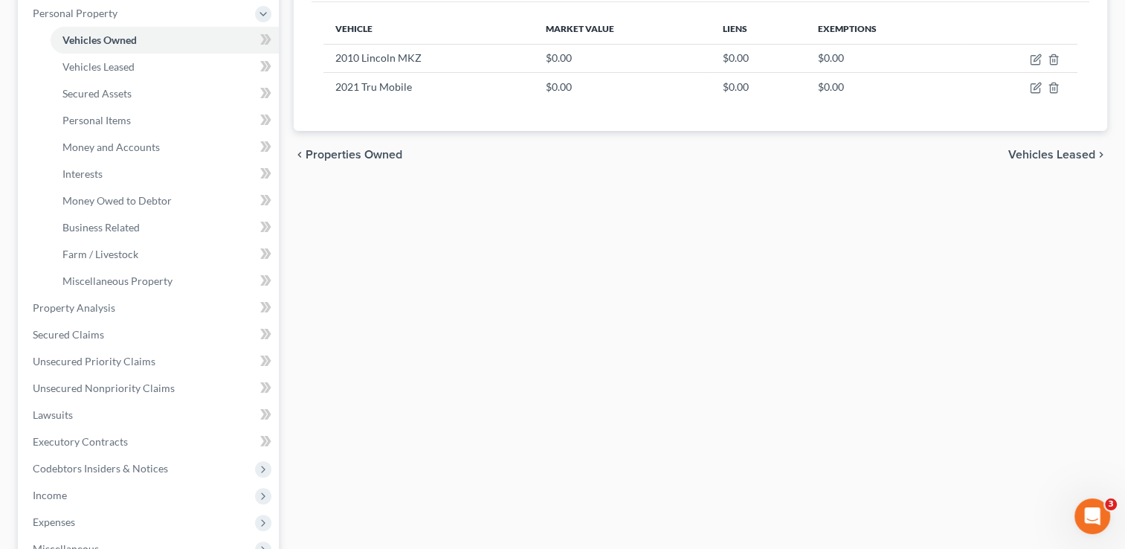
drag, startPoint x: 1123, startPoint y: 333, endPoint x: 1133, endPoint y: 363, distance: 31.3
click at [1125, 363] on html "Home New Case Client Portal Little Law Office [PERSON_NAME][EMAIL_ADDRESS][DOMA…" at bounding box center [562, 267] width 1125 height 1058
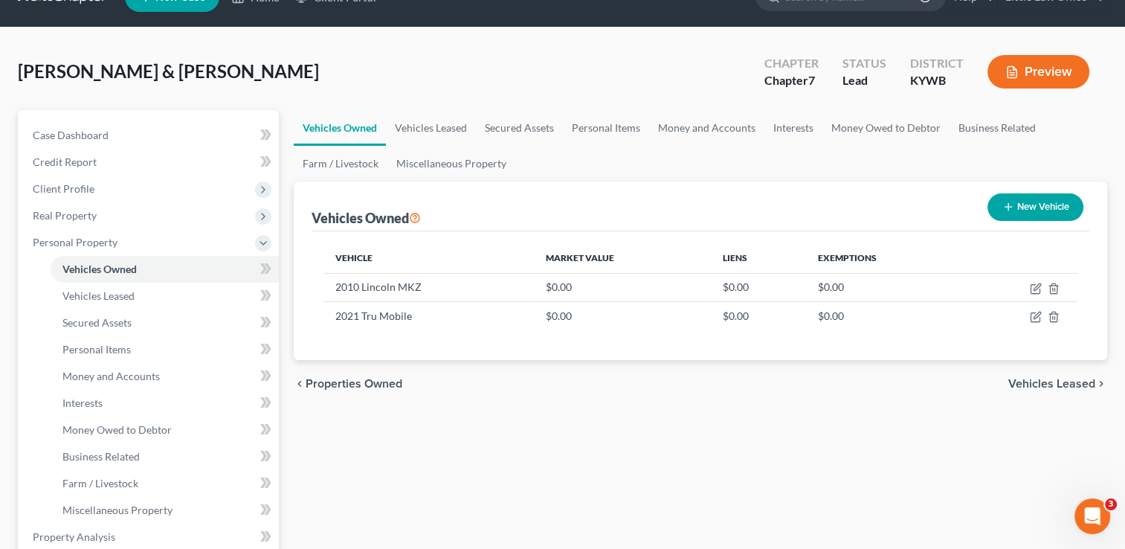
scroll to position [0, 0]
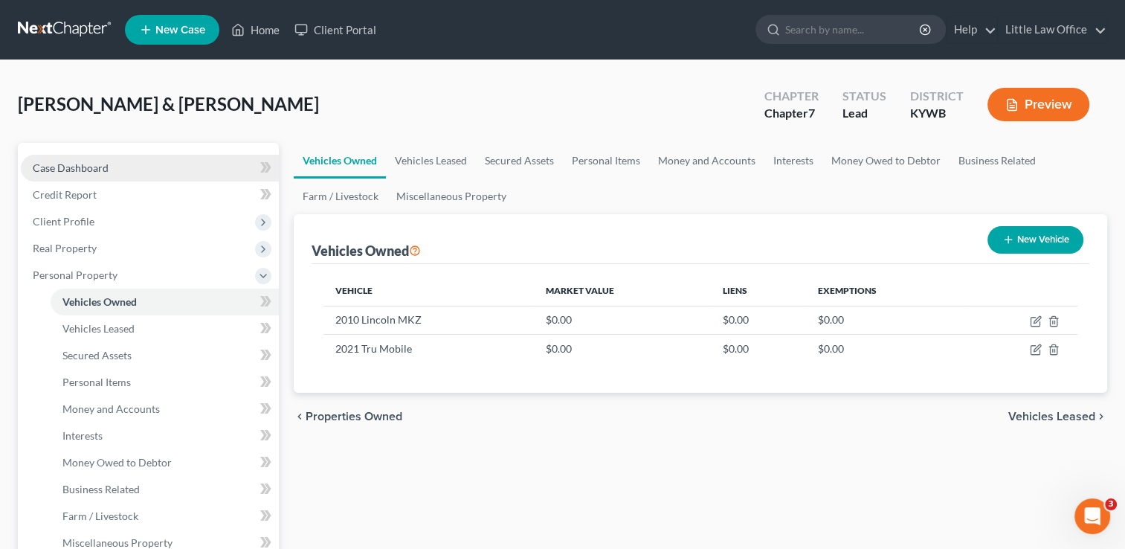
click at [104, 162] on span "Case Dashboard" at bounding box center [71, 167] width 76 height 13
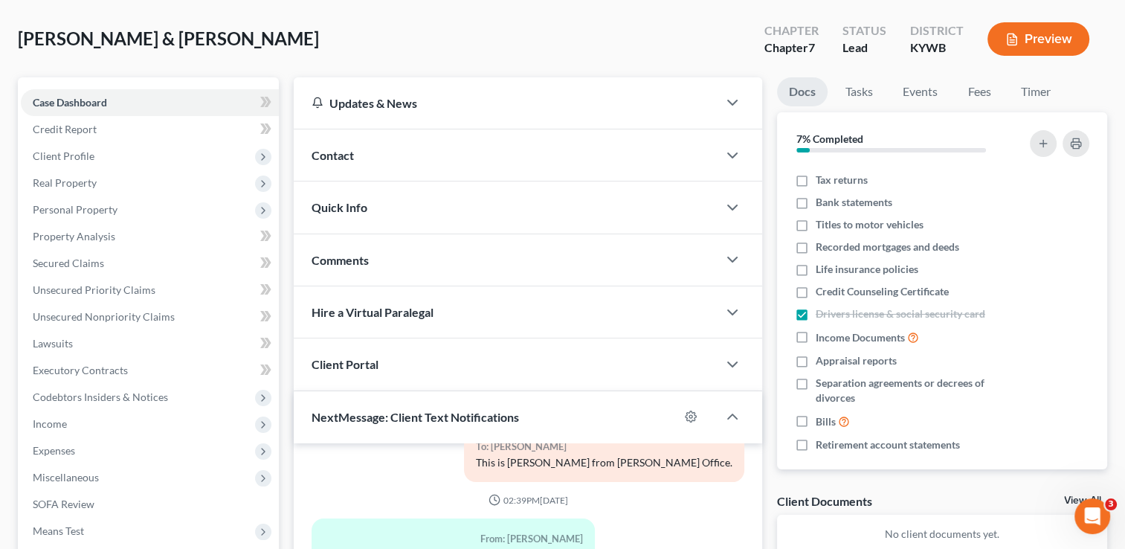
scroll to position [28, 0]
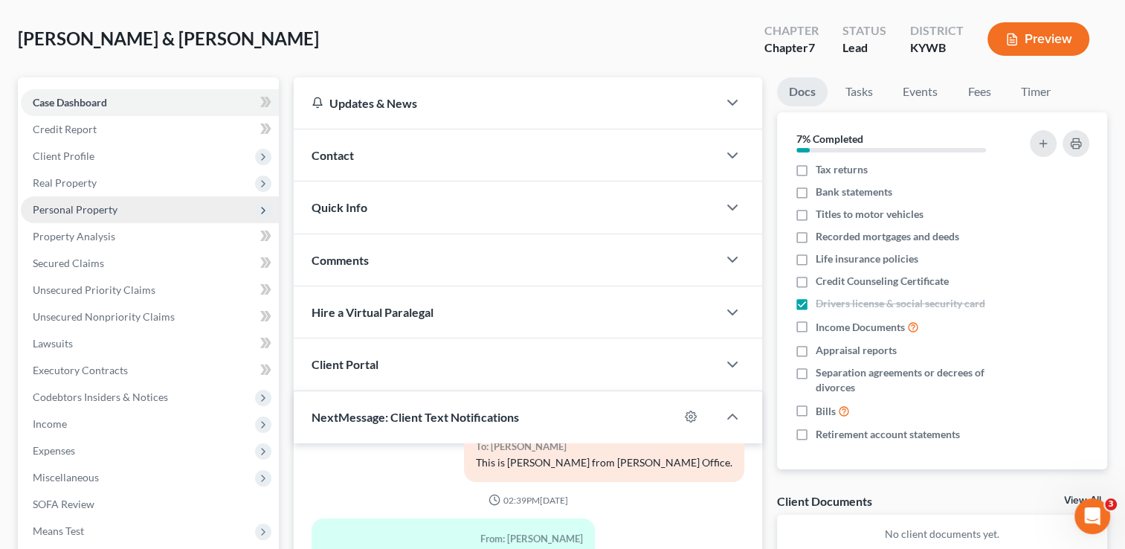
click at [113, 208] on span "Personal Property" at bounding box center [75, 209] width 85 height 13
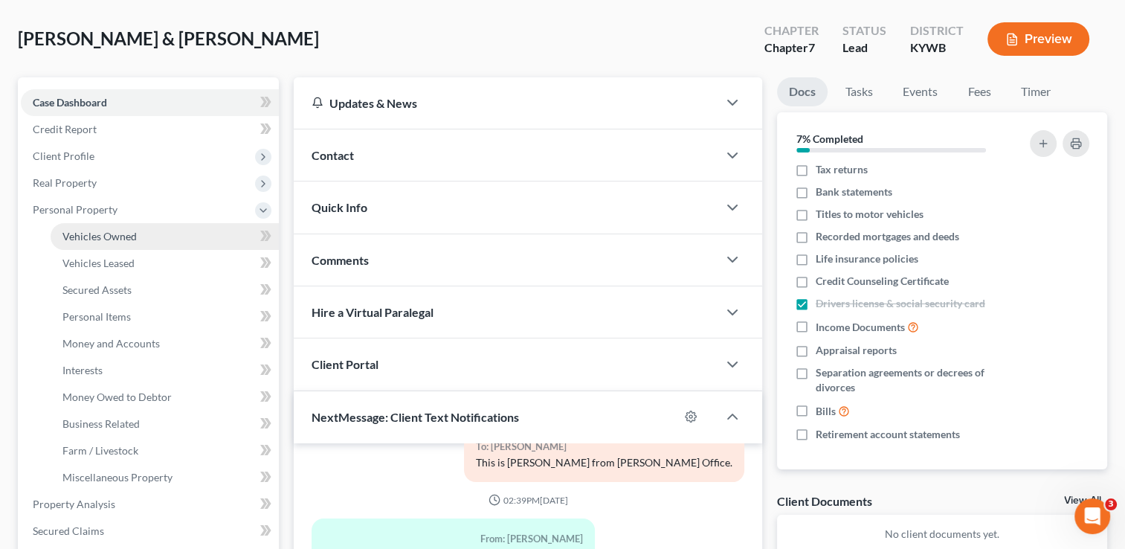
click at [119, 233] on span "Vehicles Owned" at bounding box center [99, 236] width 74 height 13
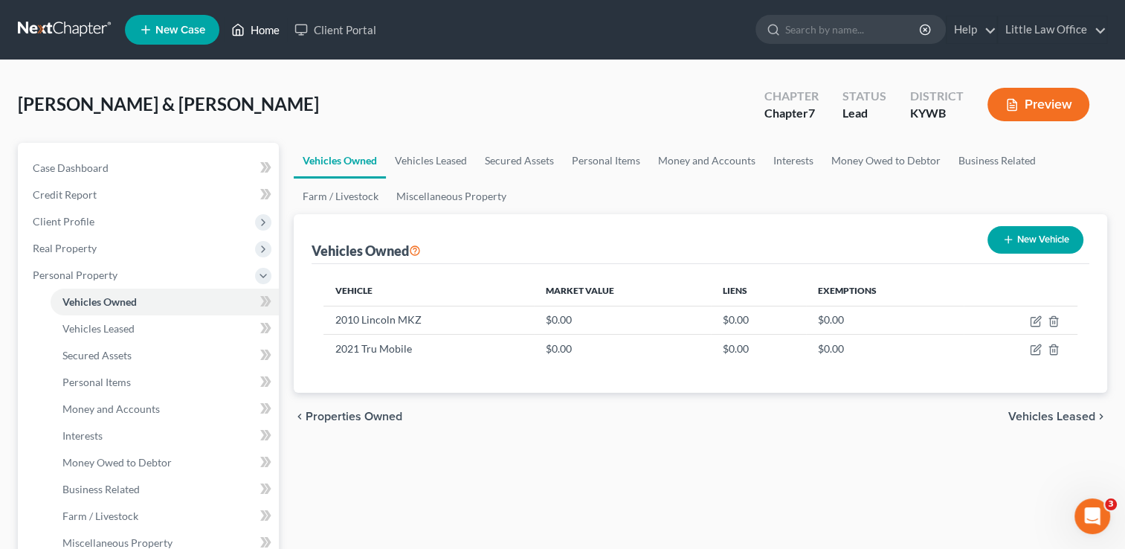
click at [256, 37] on link "Home" at bounding box center [255, 29] width 63 height 27
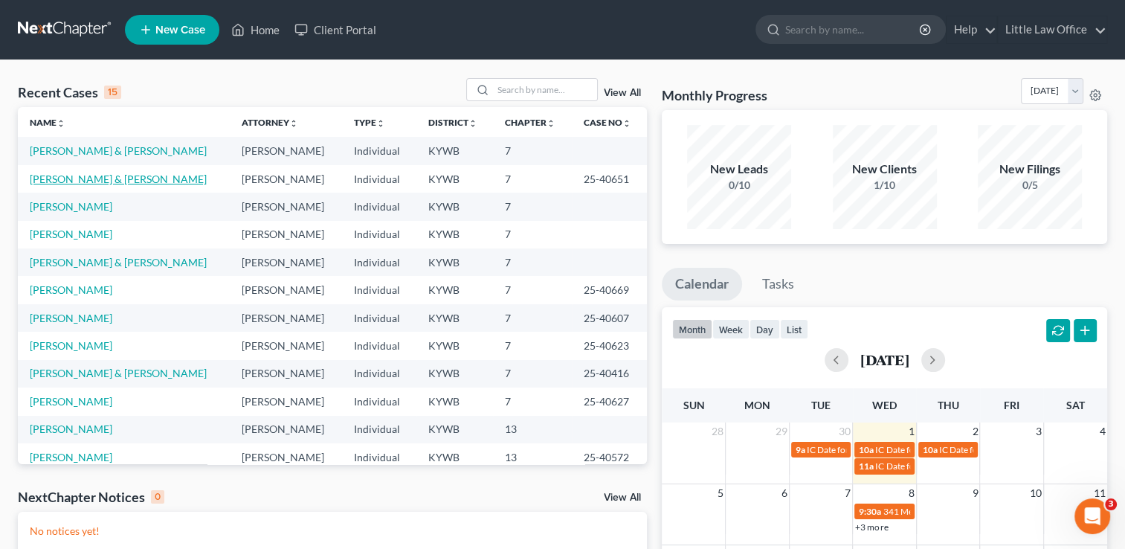
click at [43, 178] on link "[PERSON_NAME] & [PERSON_NAME]" at bounding box center [118, 178] width 177 height 13
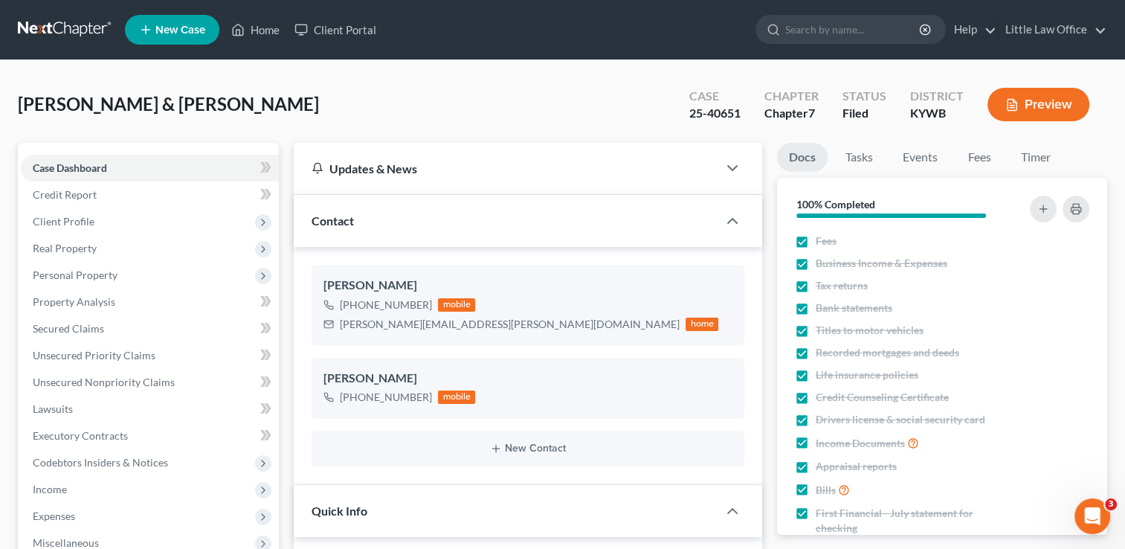
scroll to position [480, 0]
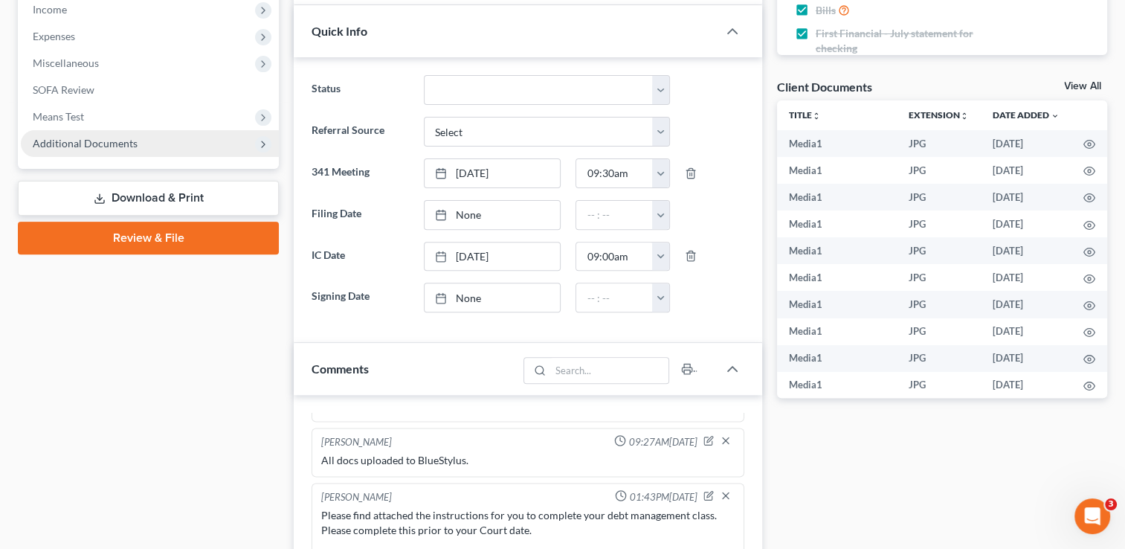
click at [121, 154] on span "Additional Documents" at bounding box center [150, 143] width 258 height 27
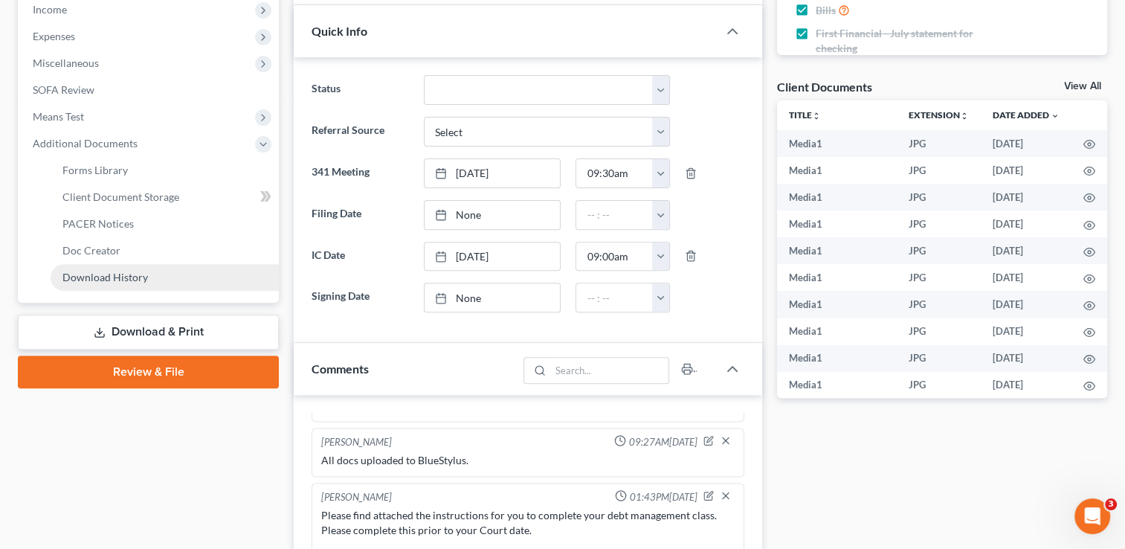
click at [114, 275] on span "Download History" at bounding box center [104, 277] width 85 height 13
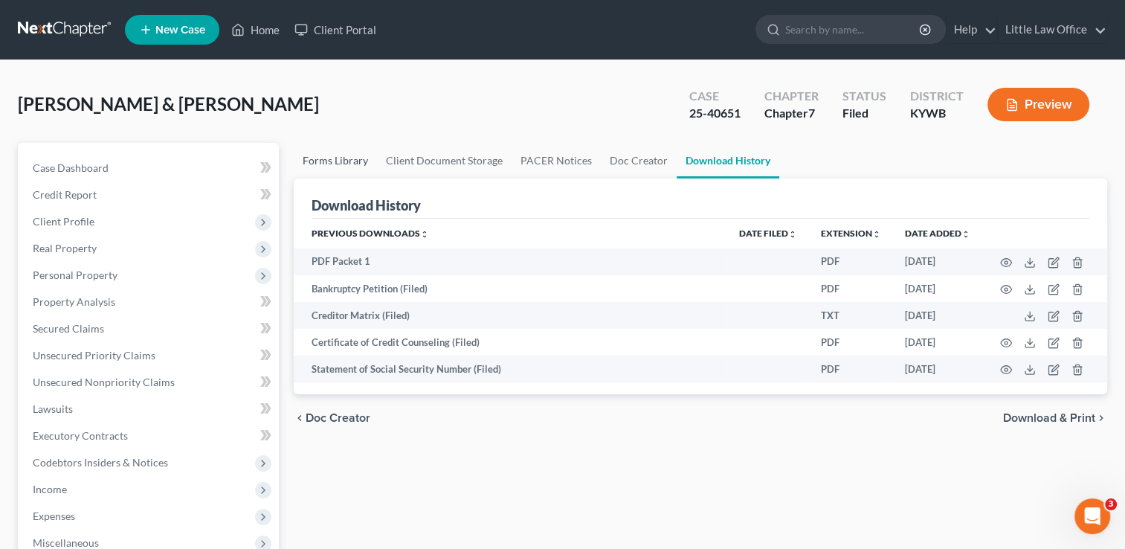
click at [342, 163] on link "Forms Library" at bounding box center [335, 161] width 83 height 36
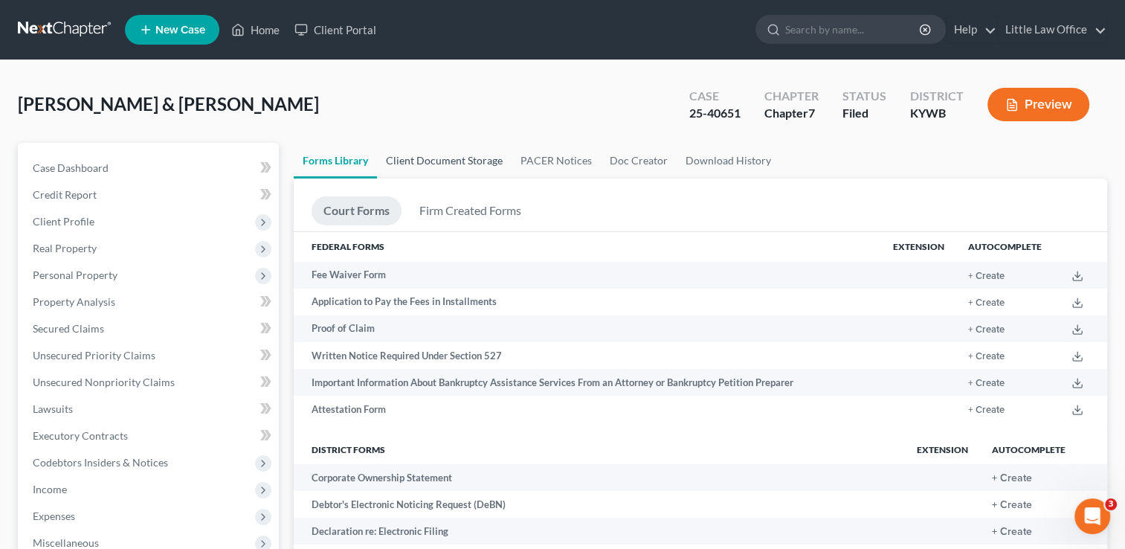
click at [398, 164] on link "Client Document Storage" at bounding box center [444, 161] width 135 height 36
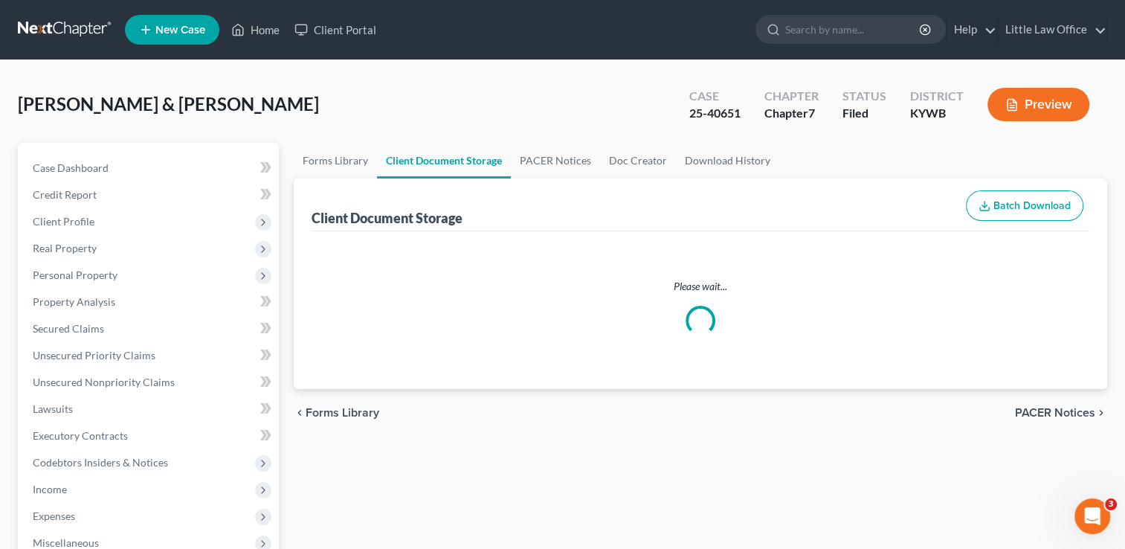
select select "7"
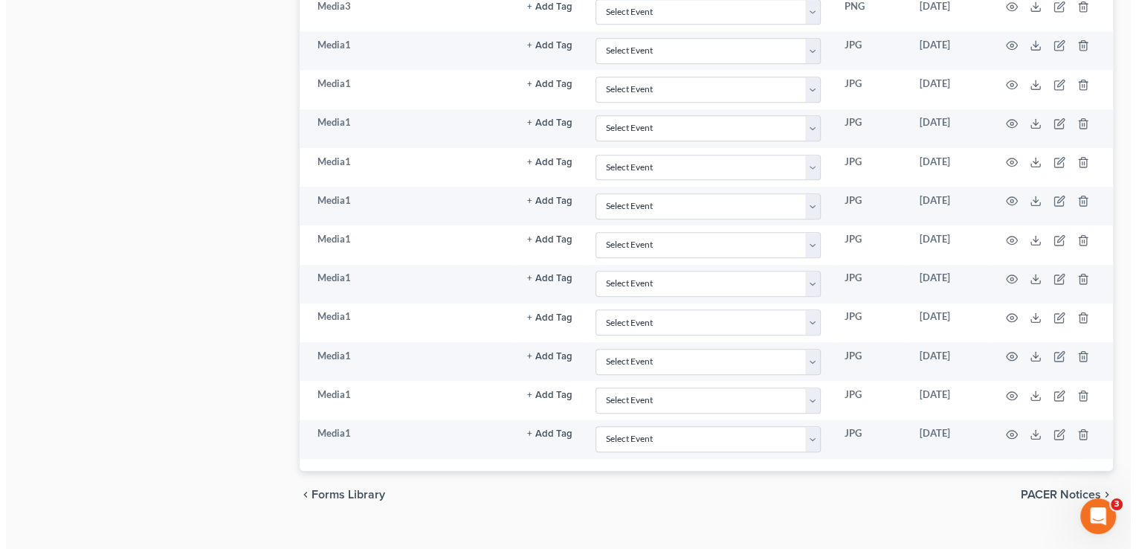
scroll to position [1532, 0]
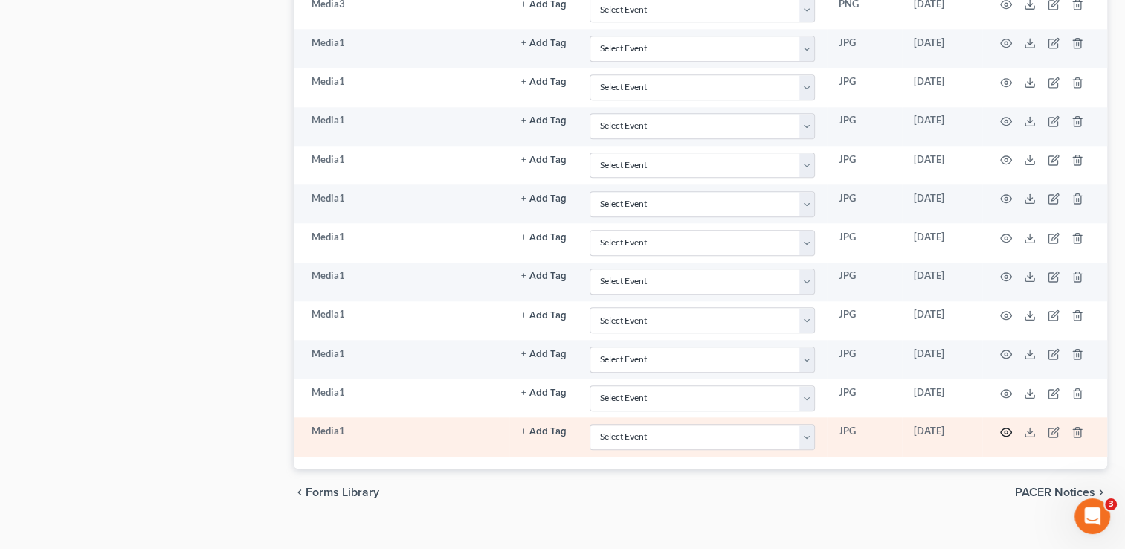
click at [1007, 430] on circle "button" at bounding box center [1005, 431] width 3 height 3
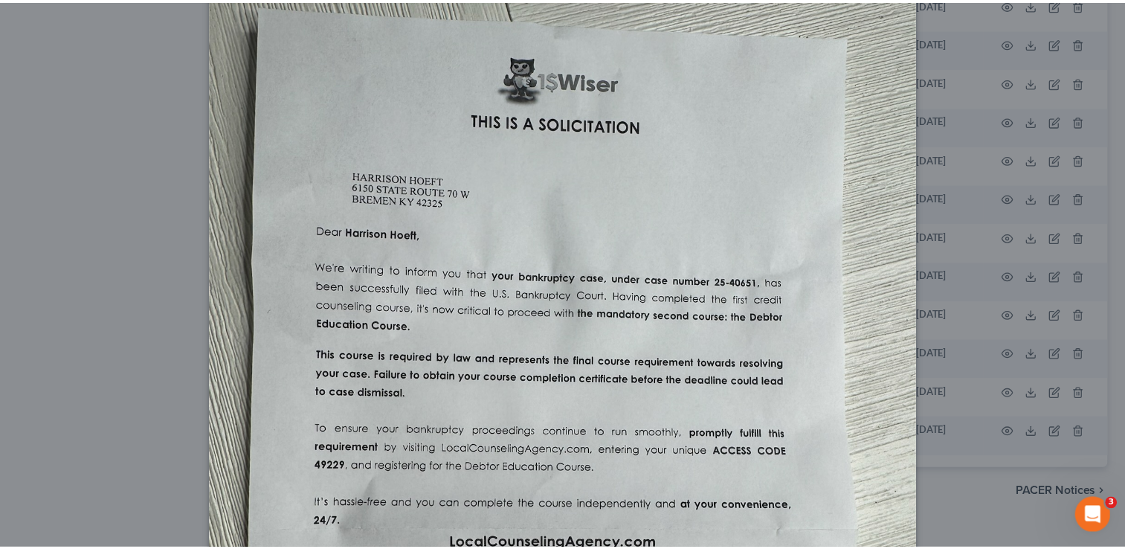
scroll to position [0, 0]
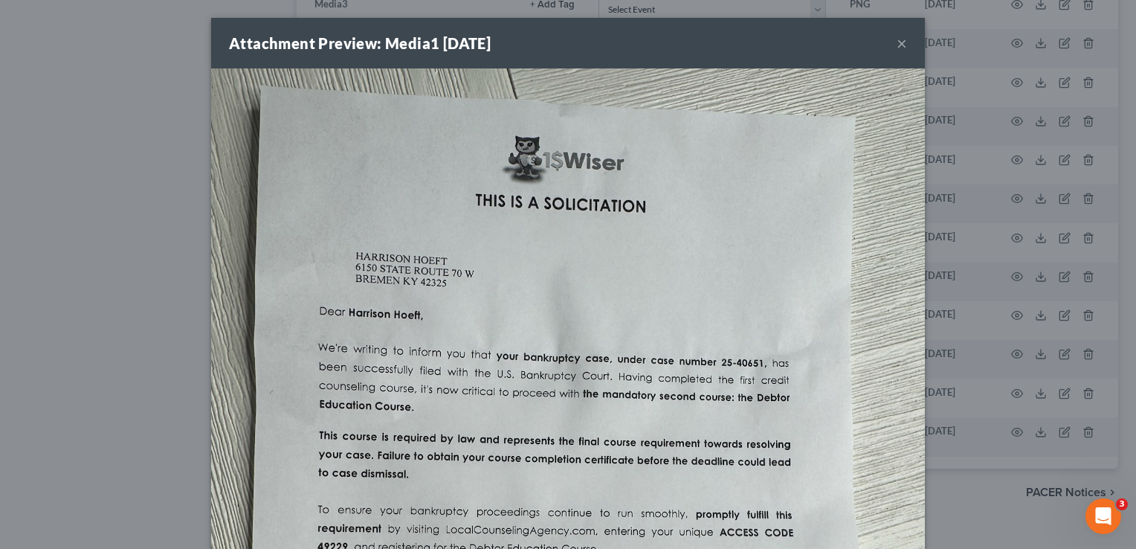
click at [897, 52] on button "×" at bounding box center [902, 43] width 10 height 18
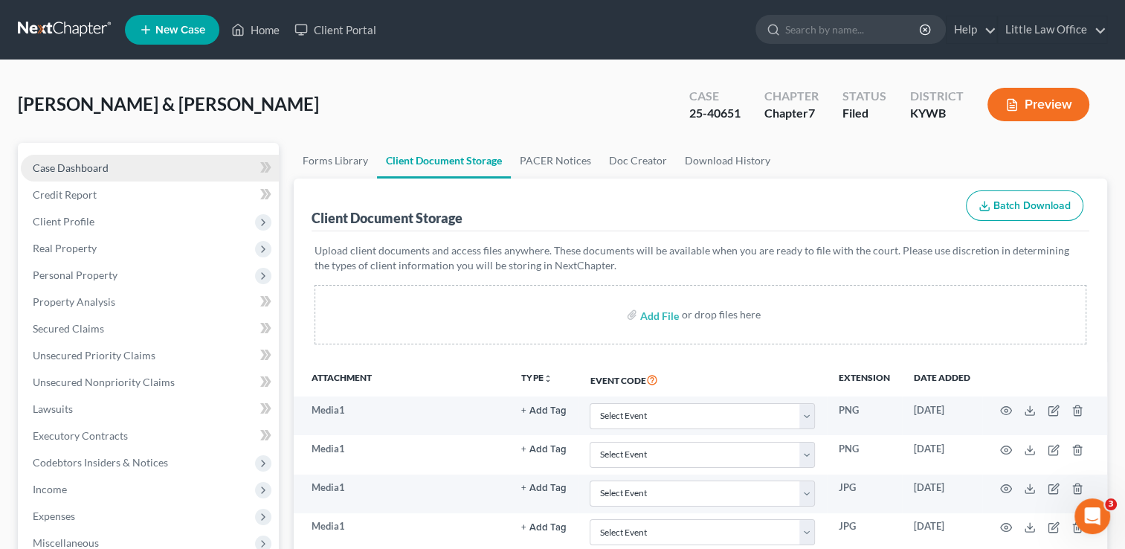
click at [51, 163] on span "Case Dashboard" at bounding box center [71, 167] width 76 height 13
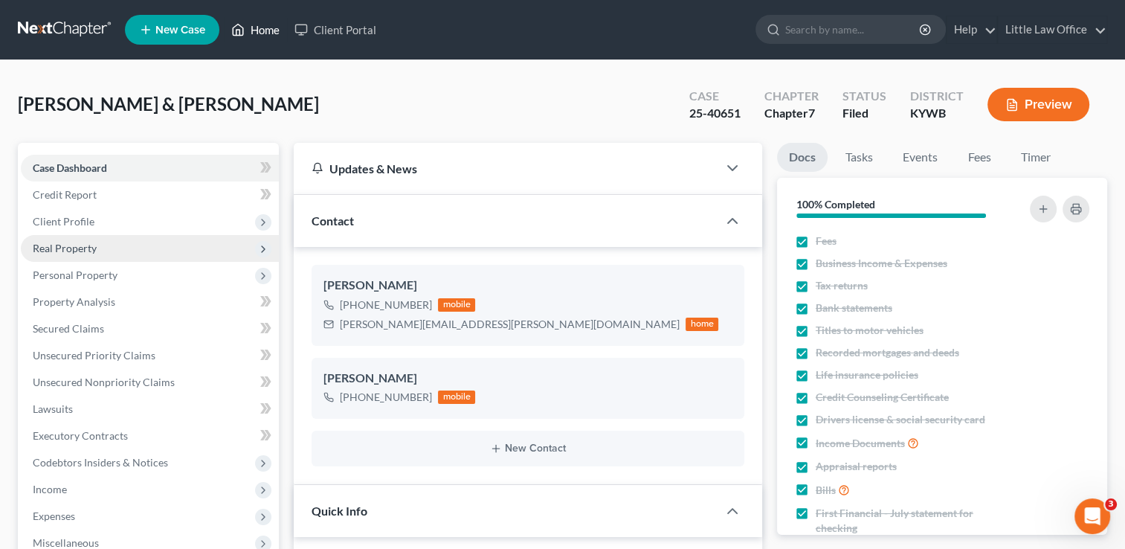
drag, startPoint x: 279, startPoint y: 33, endPoint x: 248, endPoint y: 249, distance: 218.5
click at [279, 33] on link "Home" at bounding box center [255, 29] width 63 height 27
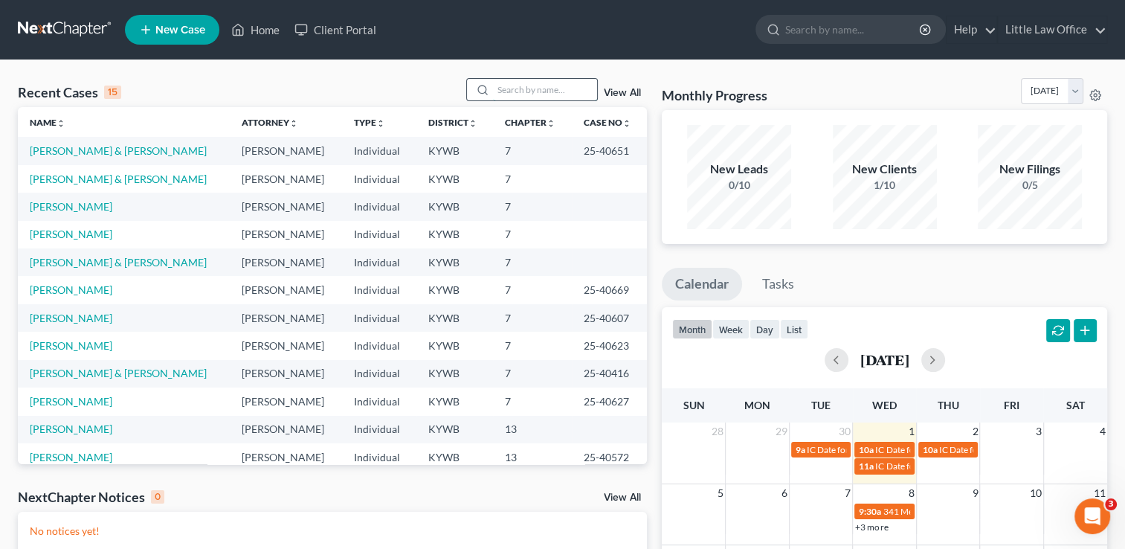
click at [516, 91] on input "search" at bounding box center [545, 90] width 104 height 22
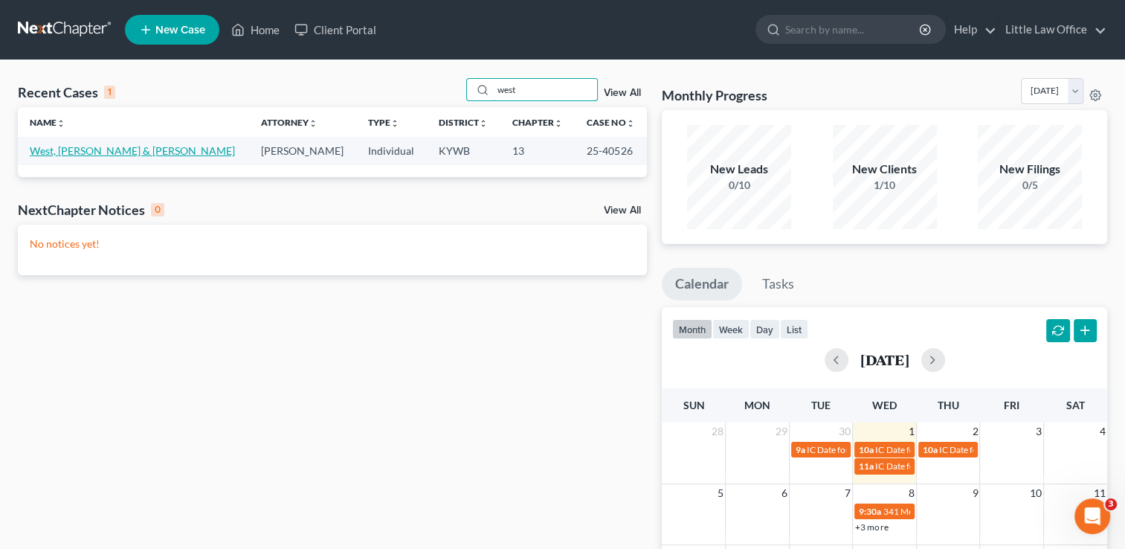
type input "west"
click at [66, 151] on link "West, [PERSON_NAME] & [PERSON_NAME]" at bounding box center [132, 150] width 205 height 13
select select "0"
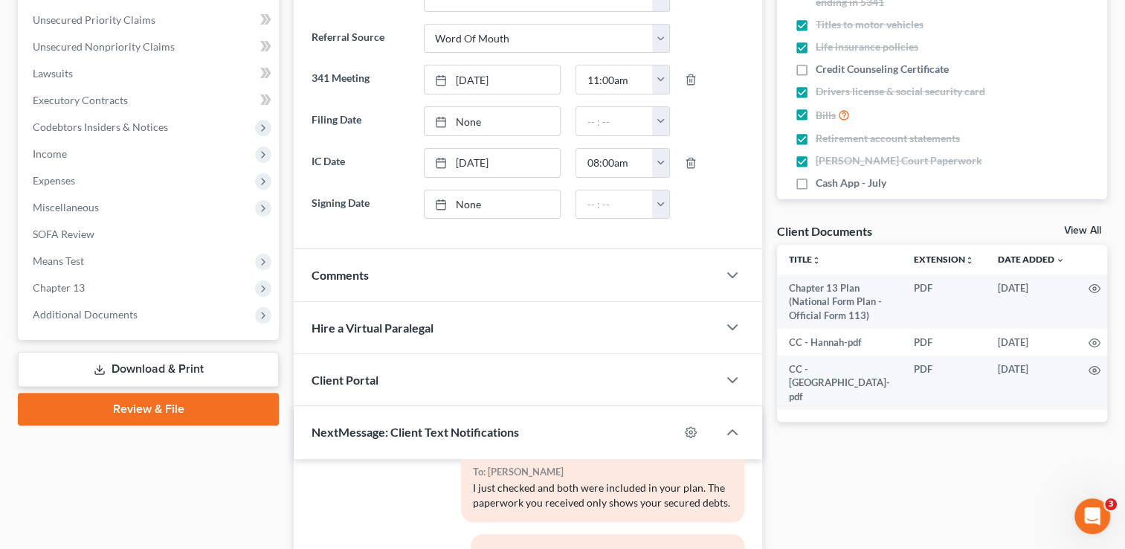
scroll to position [343, 0]
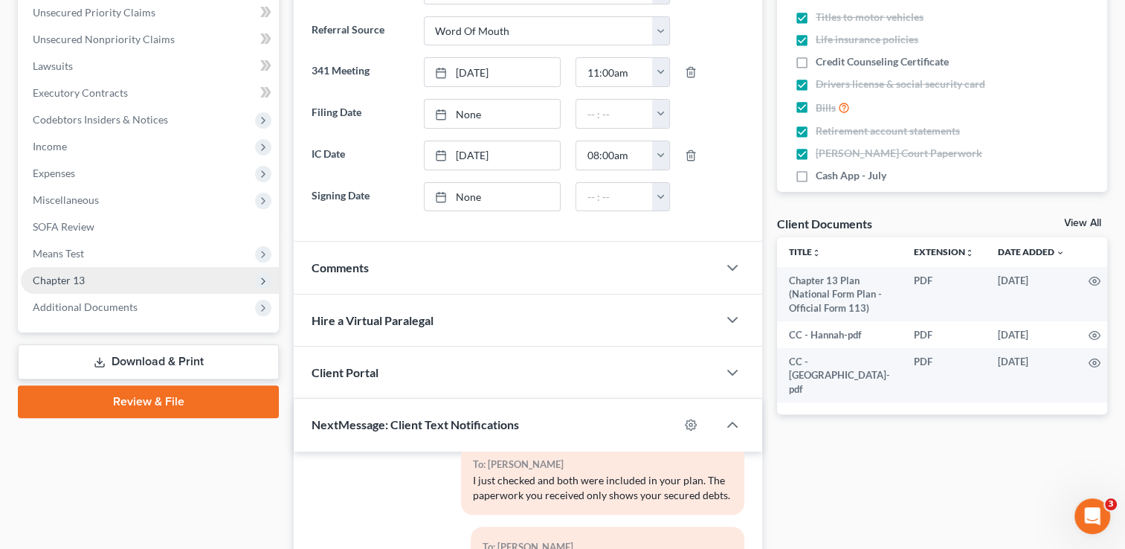
click at [138, 283] on span "Chapter 13" at bounding box center [150, 280] width 258 height 27
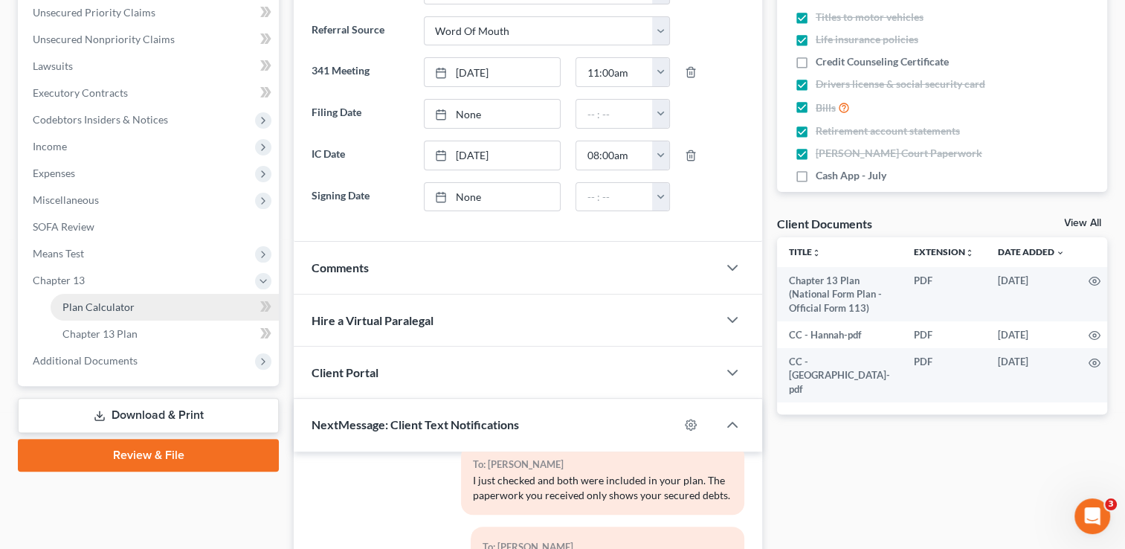
click at [123, 303] on span "Plan Calculator" at bounding box center [98, 306] width 72 height 13
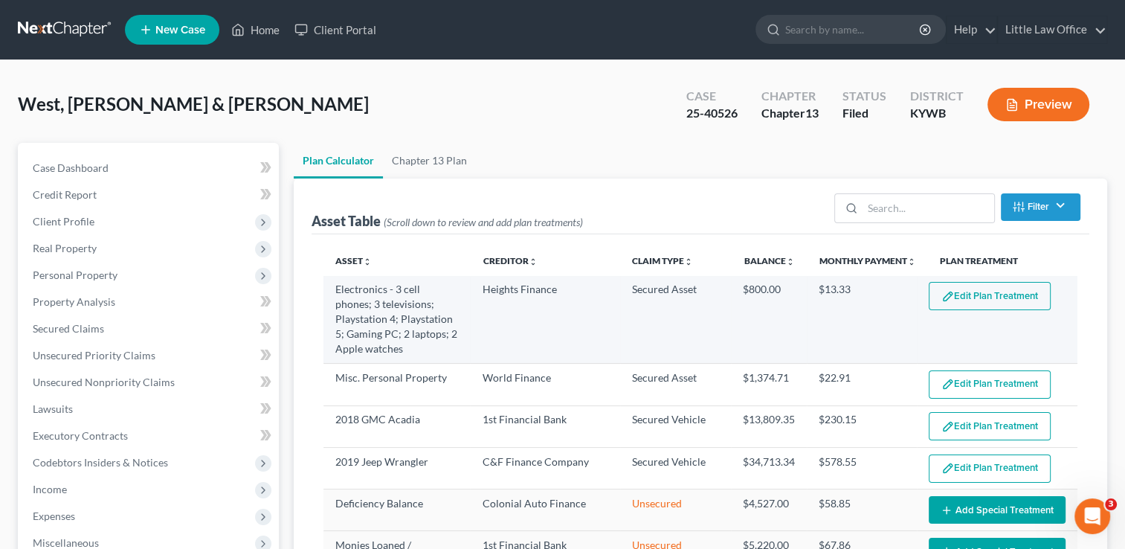
select select "59"
click at [968, 300] on button "Edit Plan Treatment" at bounding box center [990, 296] width 122 height 28
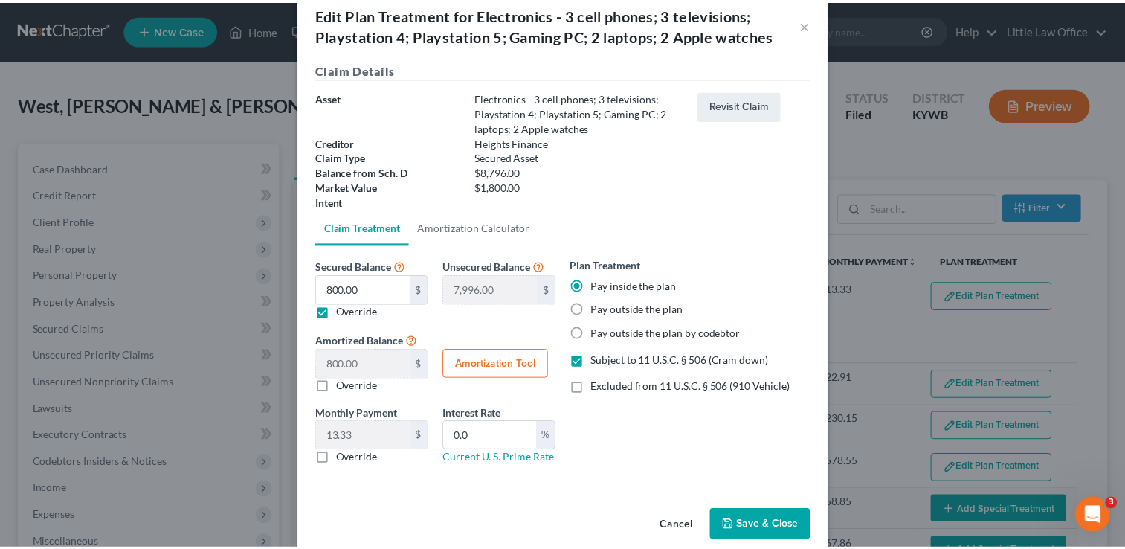
scroll to position [37, 0]
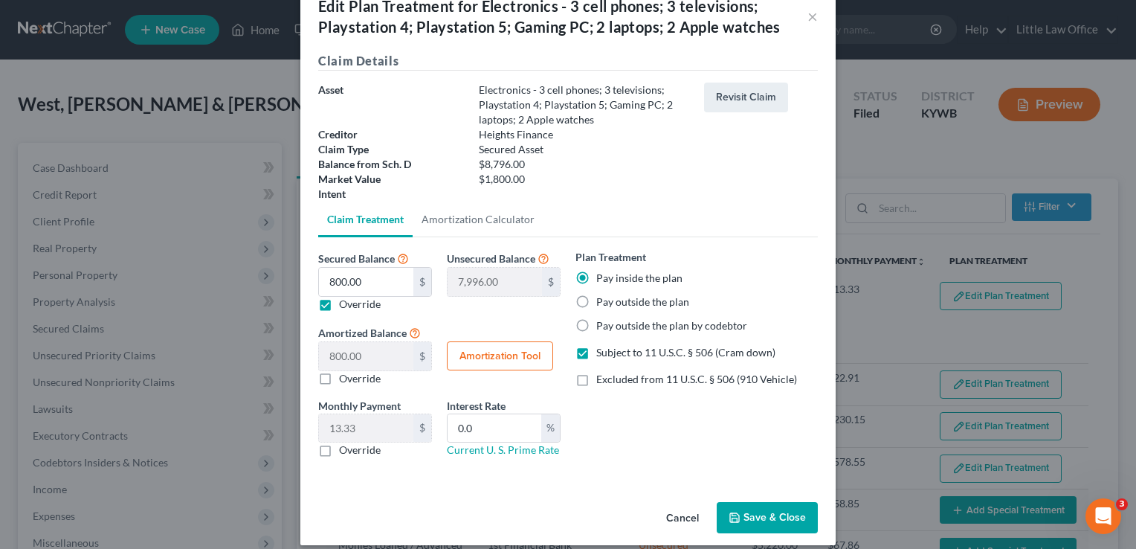
click at [790, 525] on button "Save & Close" at bounding box center [767, 517] width 101 height 31
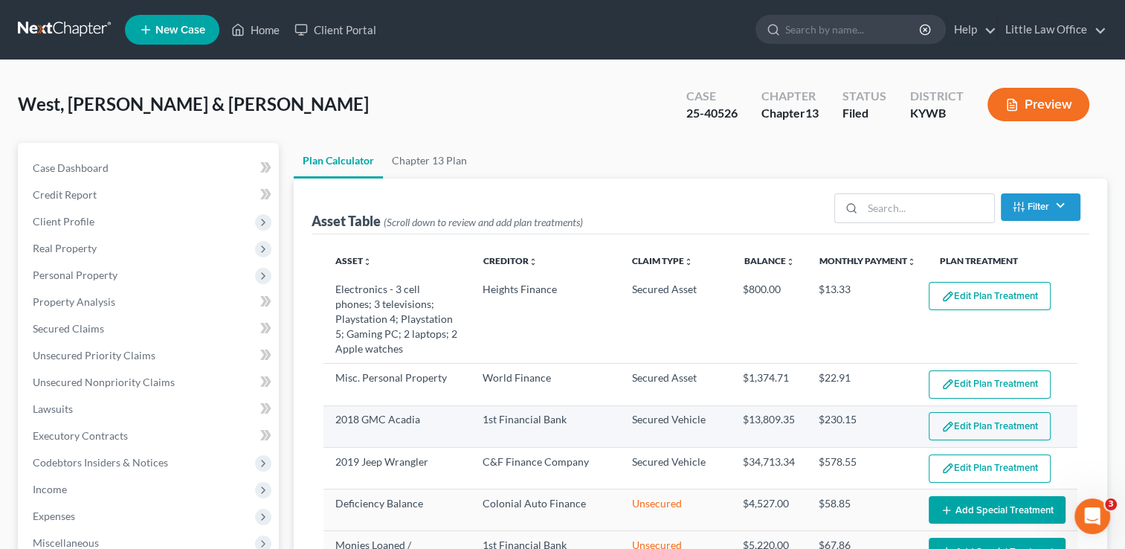
select select "59"
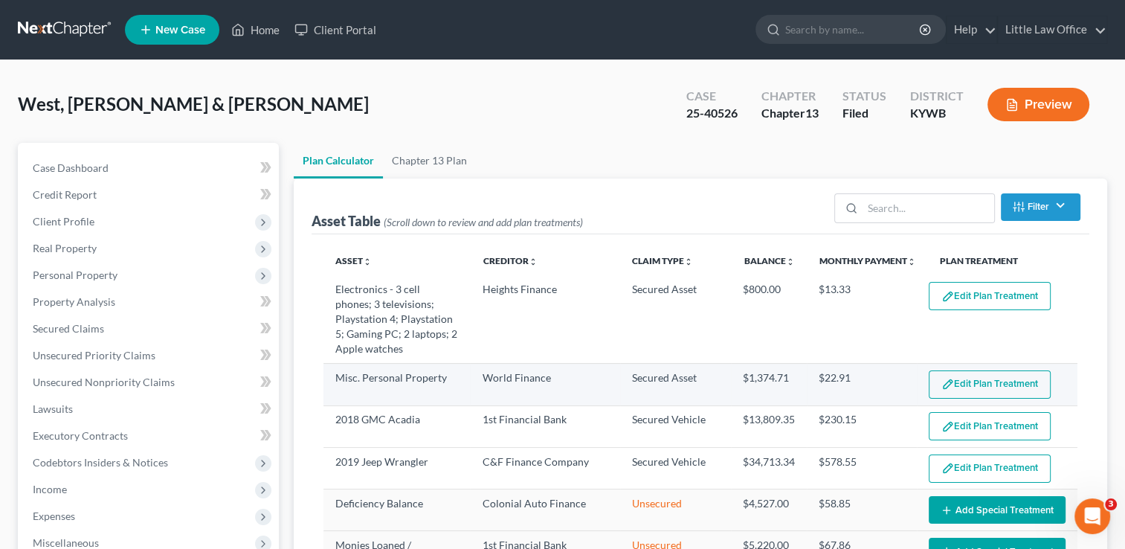
click at [941, 388] on img "button" at bounding box center [947, 384] width 13 height 13
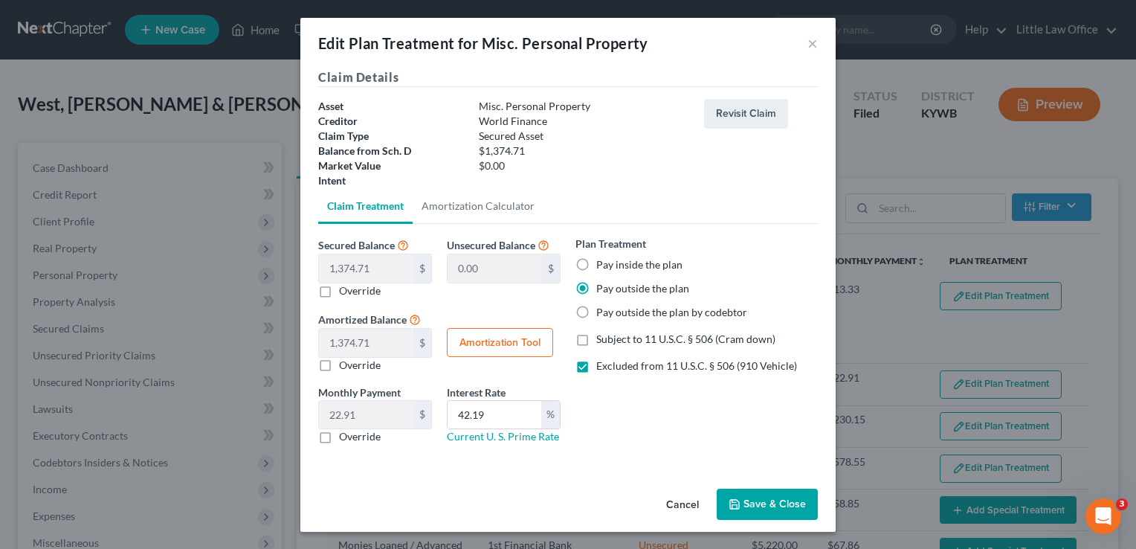
click at [760, 507] on button "Save & Close" at bounding box center [767, 503] width 101 height 31
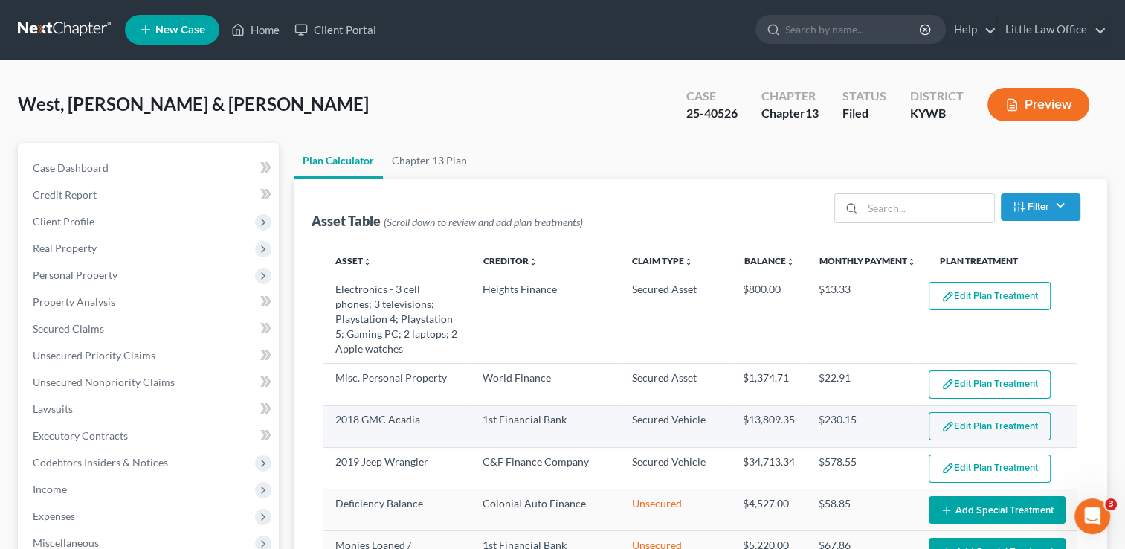
select select "59"
click at [958, 422] on button "Edit Plan Treatment" at bounding box center [990, 426] width 122 height 28
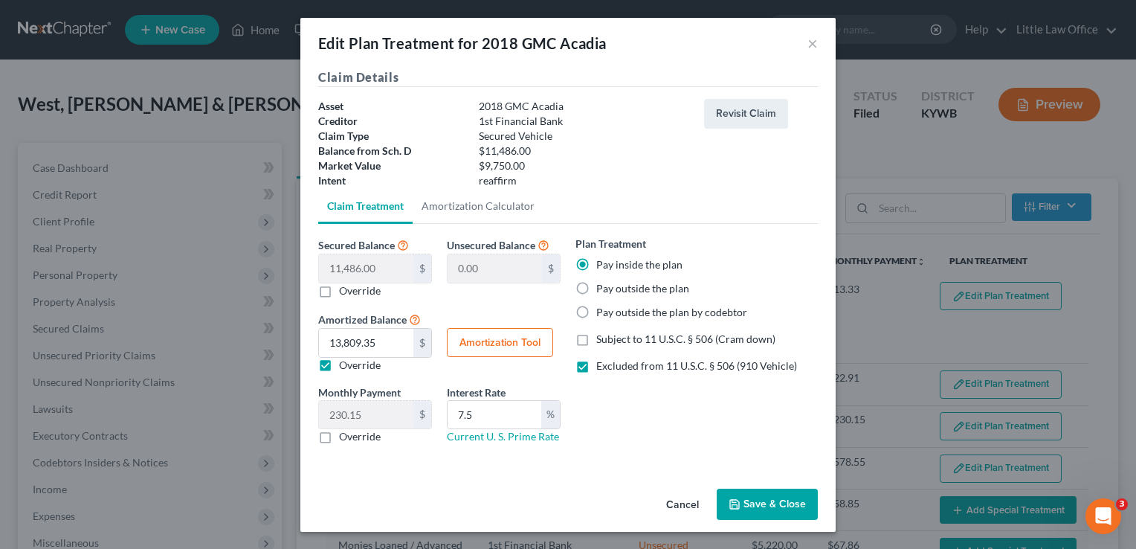
click at [339, 361] on label "Override" at bounding box center [360, 365] width 42 height 15
click at [345, 361] on input "Override" at bounding box center [350, 363] width 10 height 10
checkbox input "false"
type input "191.43"
click at [514, 344] on button "Amortization Tool" at bounding box center [500, 343] width 106 height 30
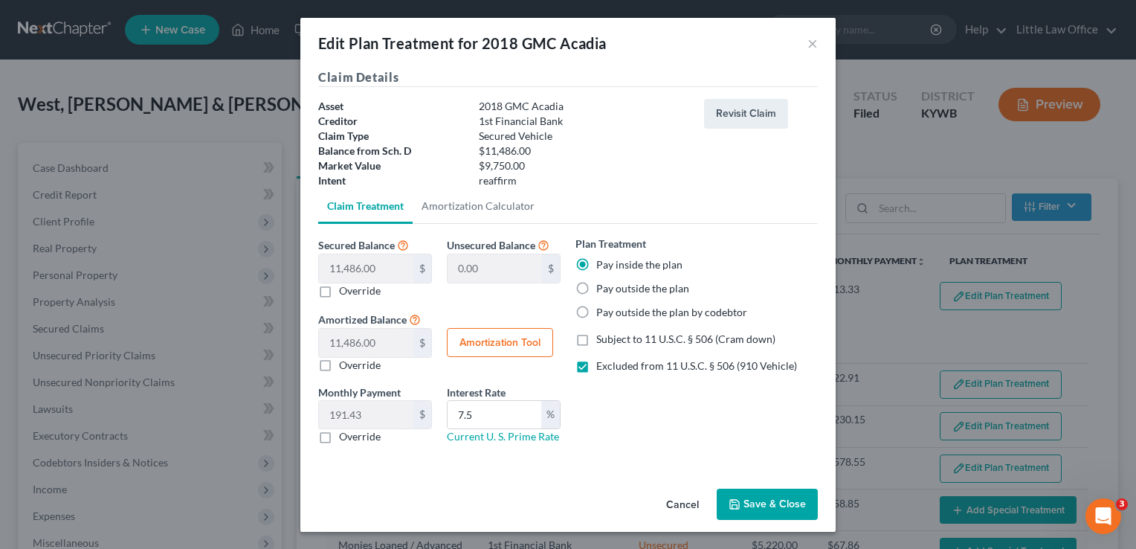
type input "11,486.00"
type input "7.5"
type input "60"
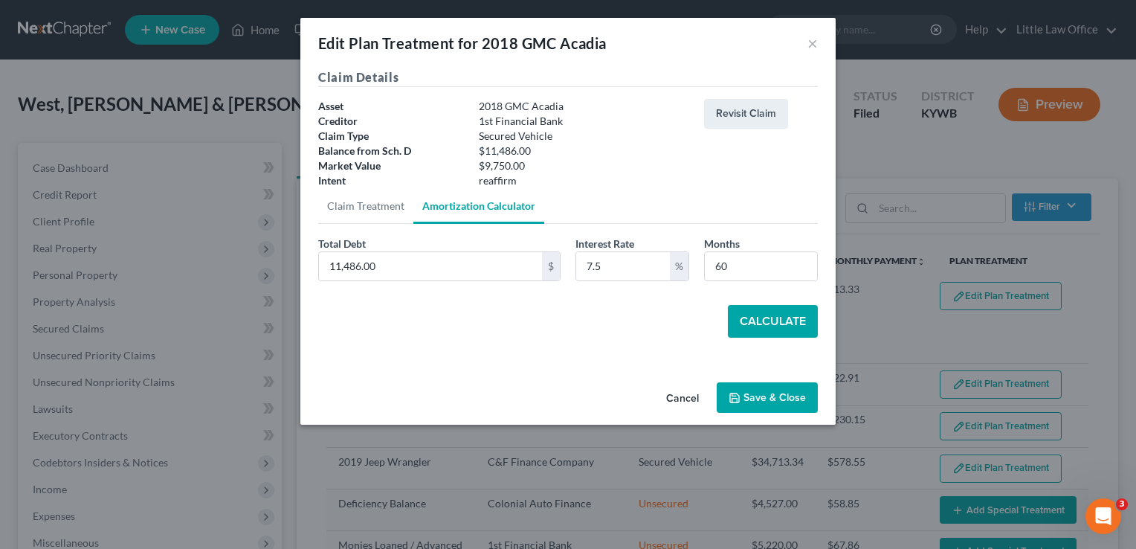
click at [752, 329] on button "Calculate" at bounding box center [773, 321] width 90 height 33
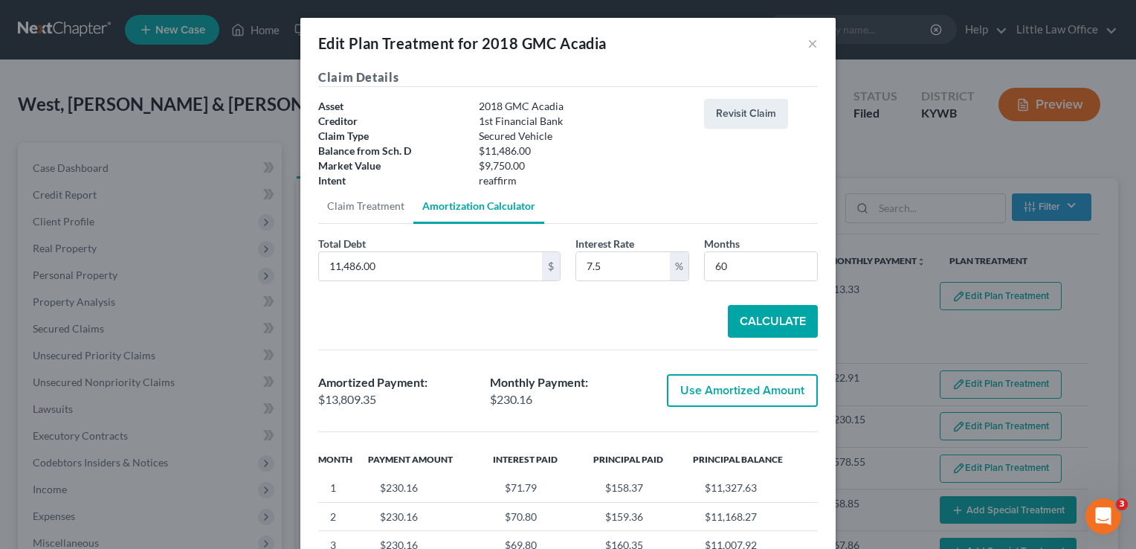
click at [758, 393] on button "Use Amortized Amount" at bounding box center [742, 390] width 151 height 33
checkbox input "true"
type input "230.15"
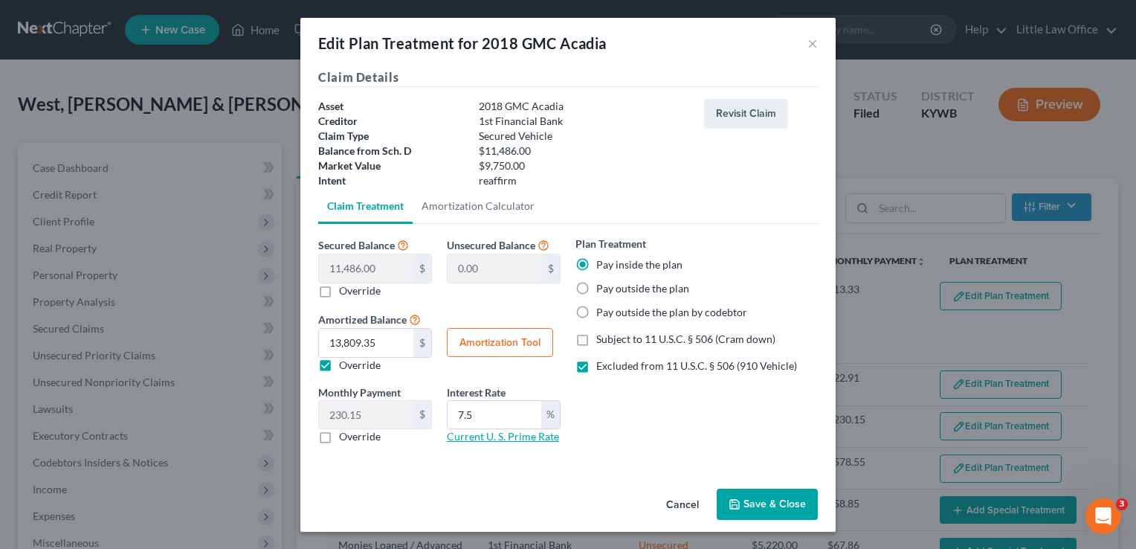
click at [485, 441] on link "Current U. S. Prime Rate" at bounding box center [503, 436] width 112 height 13
click at [753, 510] on button "Save & Close" at bounding box center [767, 503] width 101 height 31
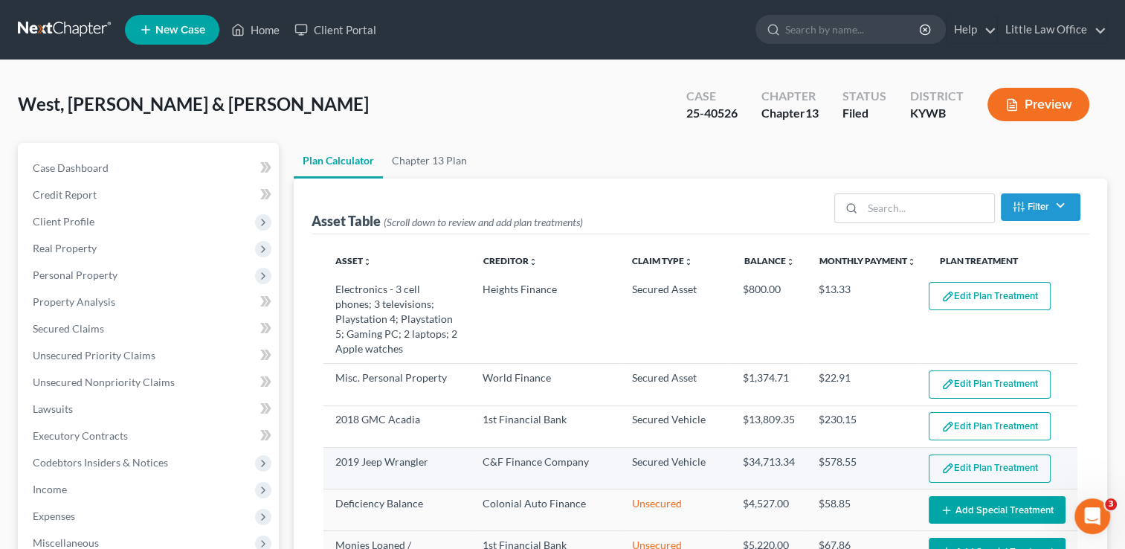
select select "59"
click at [961, 471] on button "Edit Plan Treatment" at bounding box center [990, 468] width 122 height 28
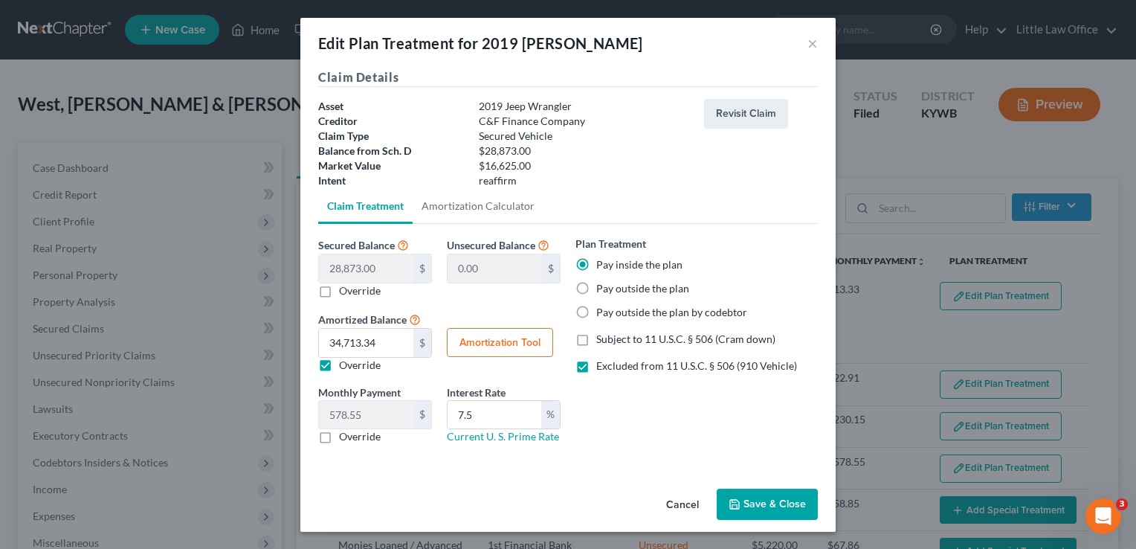
click at [784, 506] on button "Save & Close" at bounding box center [767, 503] width 101 height 31
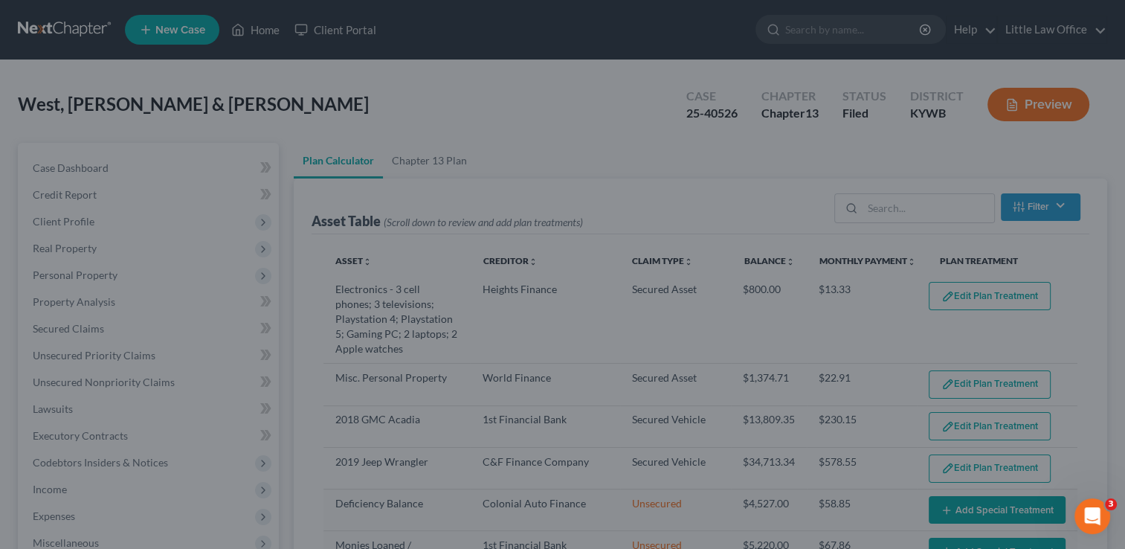
select select "59"
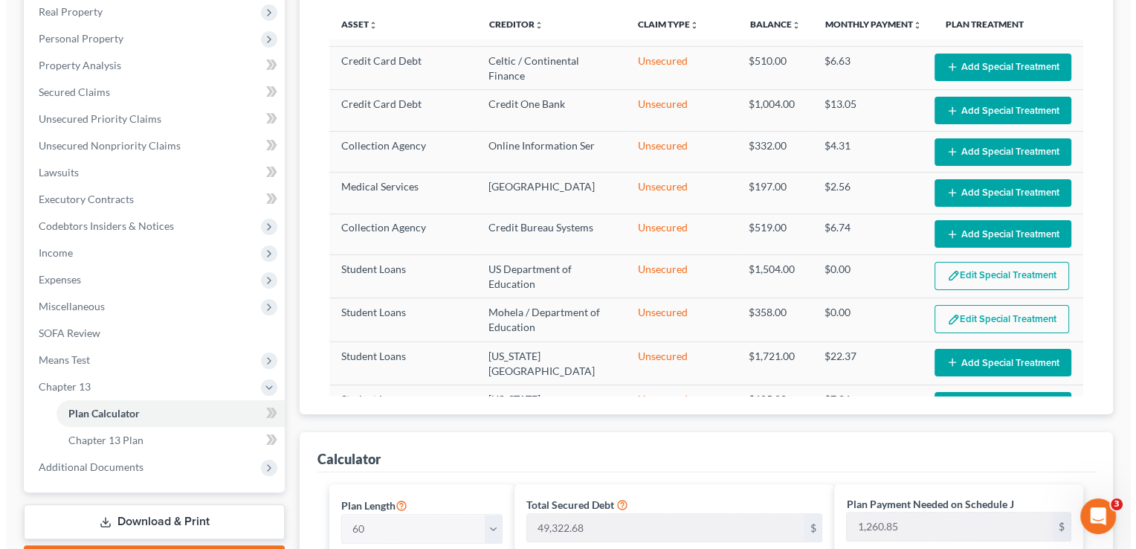
scroll to position [383, 0]
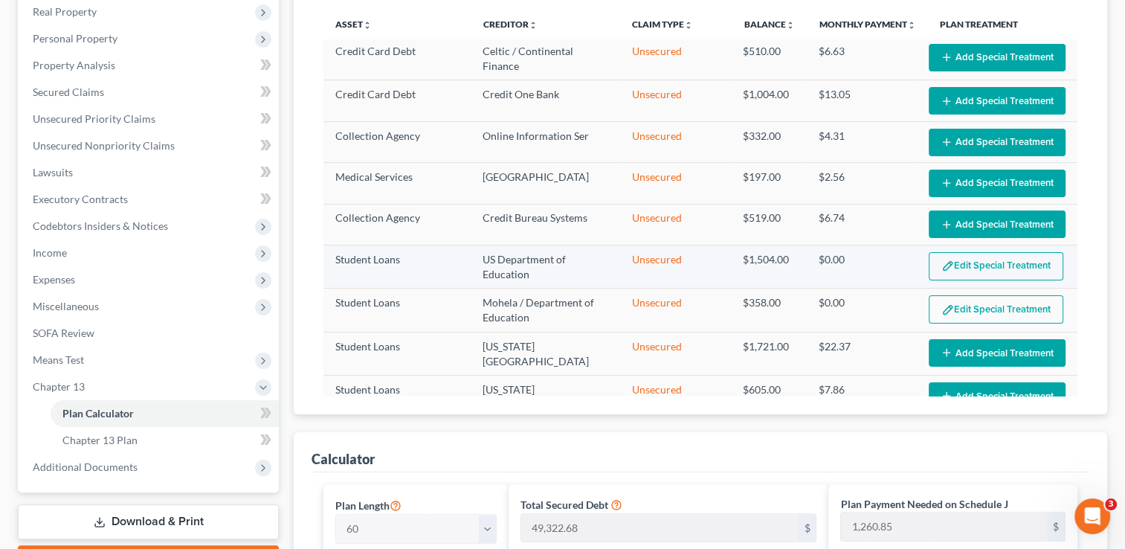
click at [974, 265] on button "Edit Special Treatment" at bounding box center [996, 266] width 135 height 28
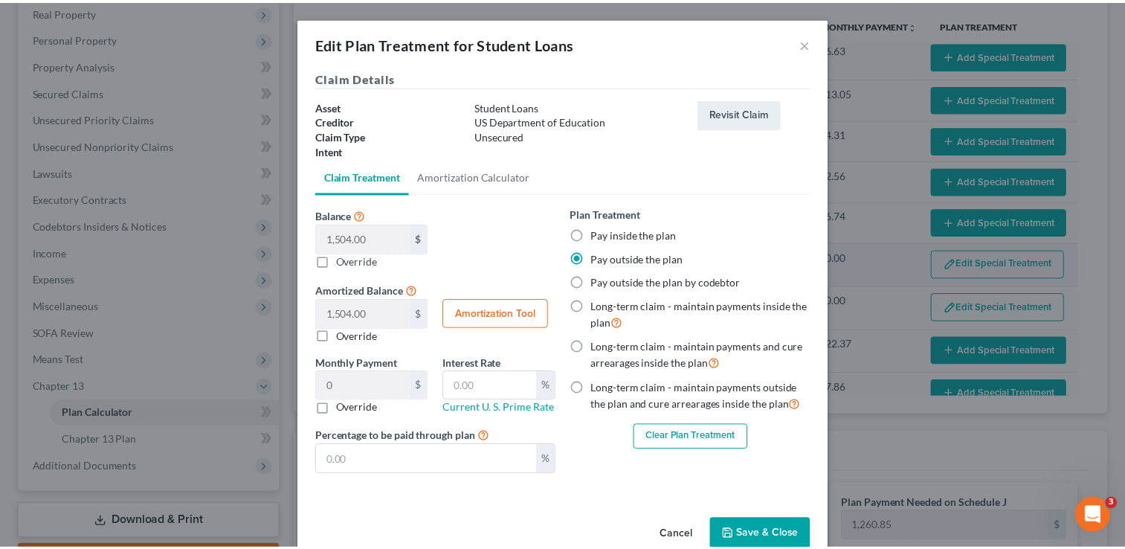
scroll to position [381, 0]
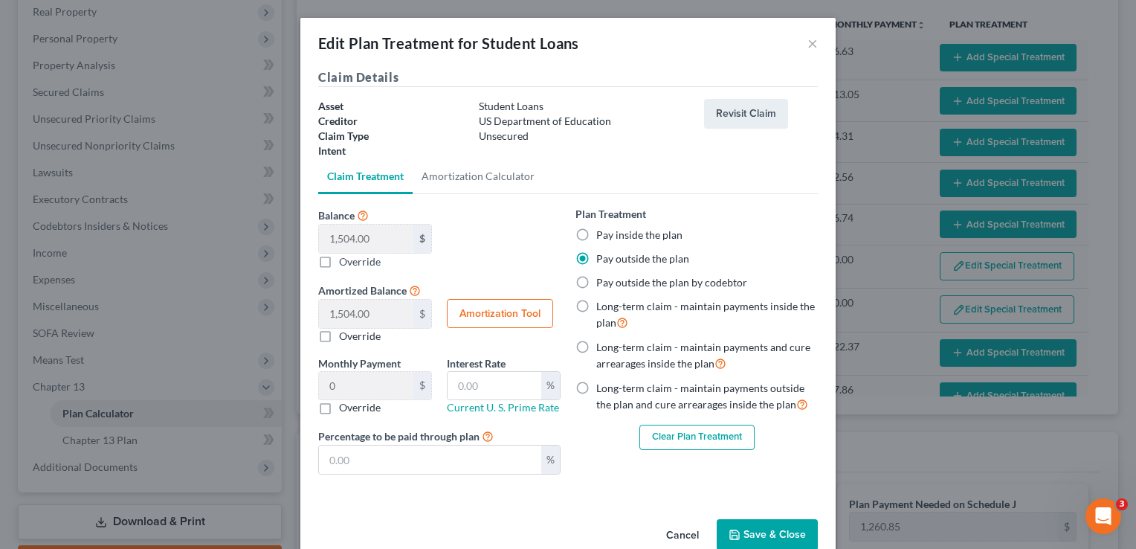
click at [775, 528] on button "Save & Close" at bounding box center [767, 534] width 101 height 31
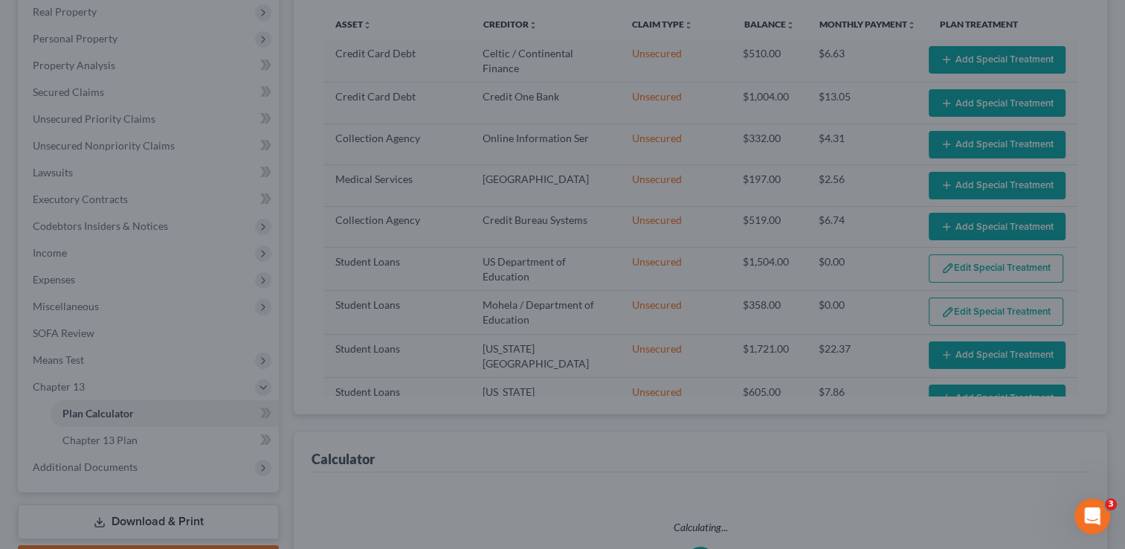
scroll to position [383, 0]
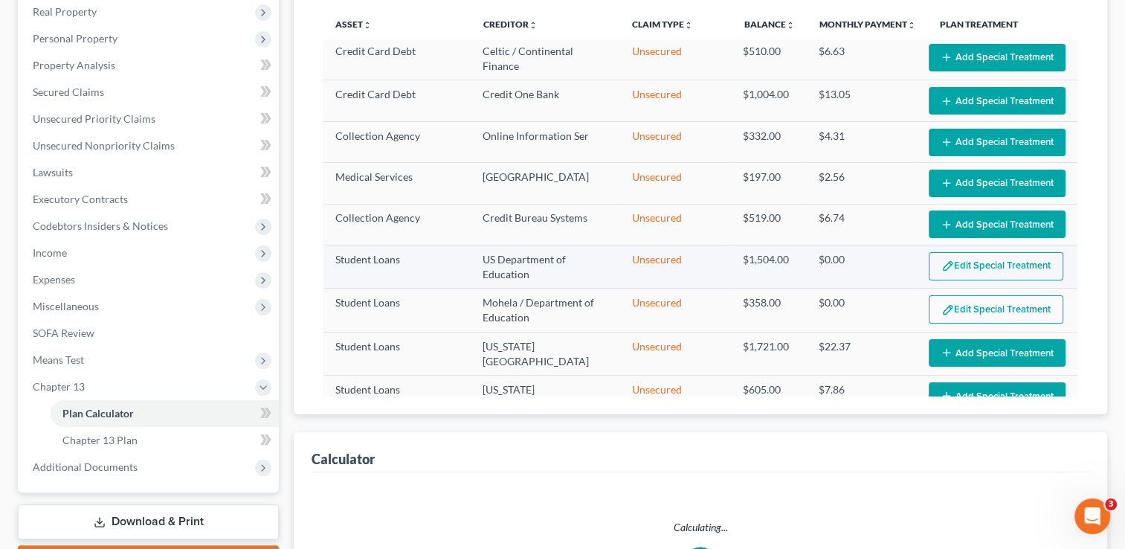
select select "59"
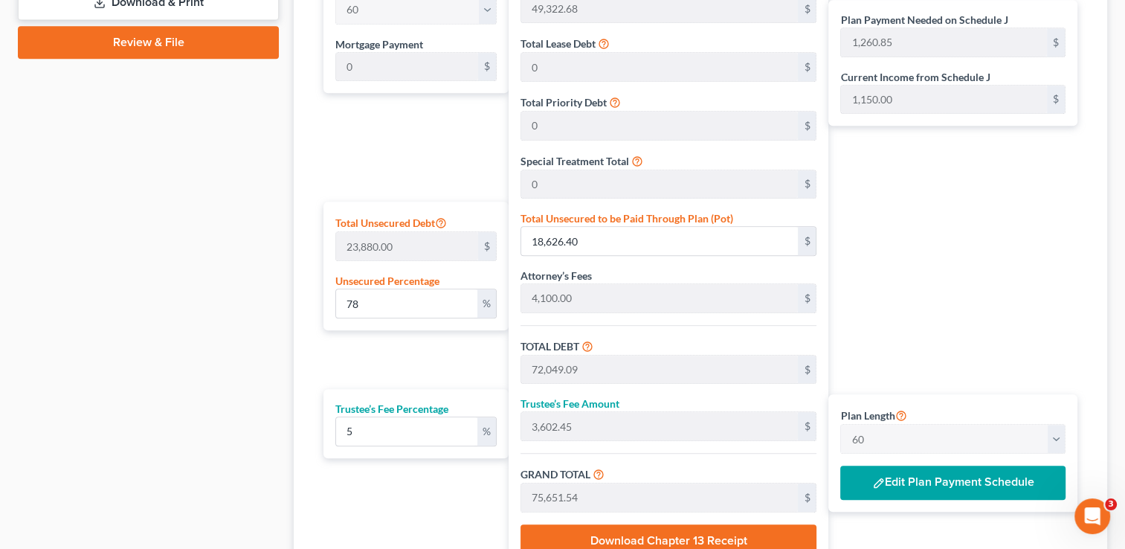
scroll to position [757, 0]
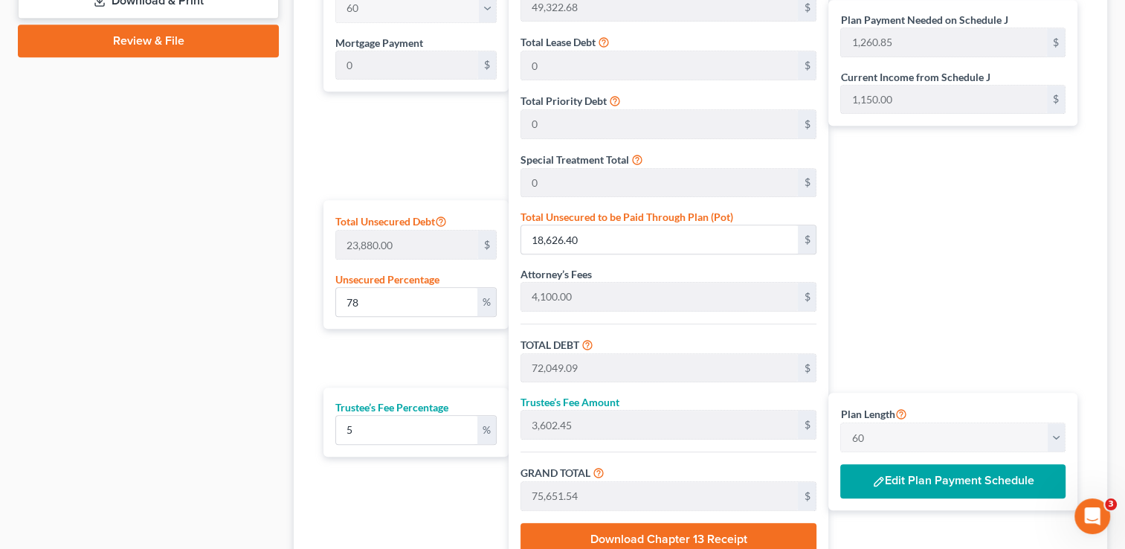
click at [937, 480] on button "Edit Plan Payment Schedule" at bounding box center [952, 481] width 225 height 34
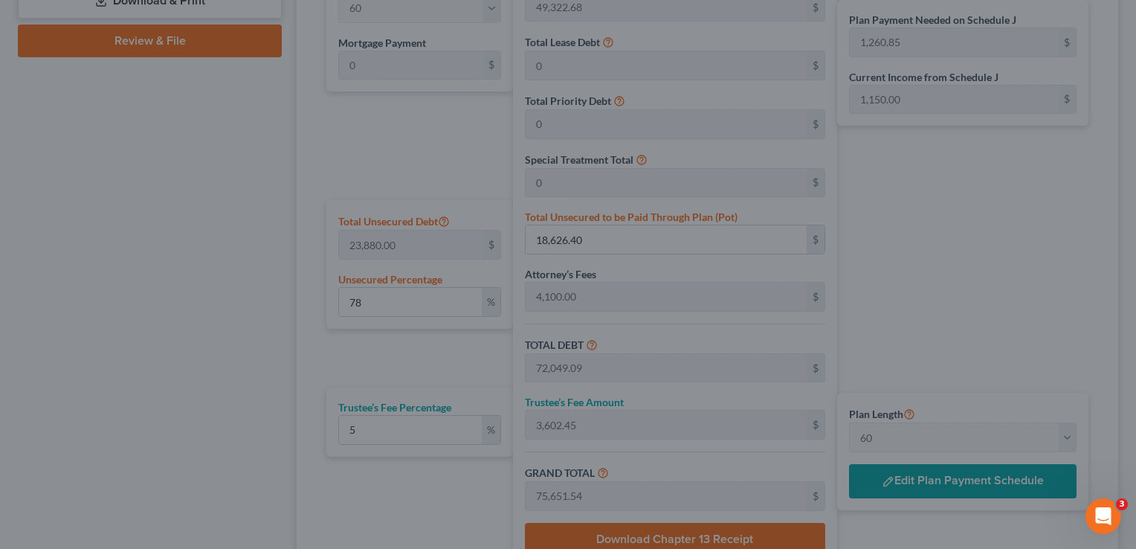
click at [937, 480] on div "Step Payments × Number of Months Monthly Payment Total Term Payments Remove Ter…" at bounding box center [568, 274] width 1136 height 549
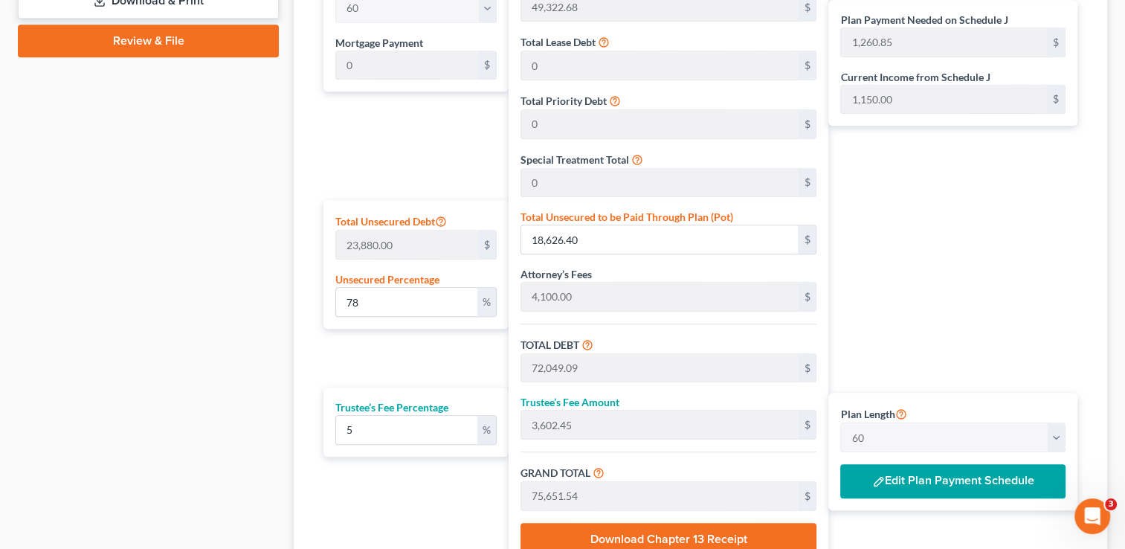
click at [937, 480] on button "Edit Plan Payment Schedule" at bounding box center [952, 481] width 225 height 34
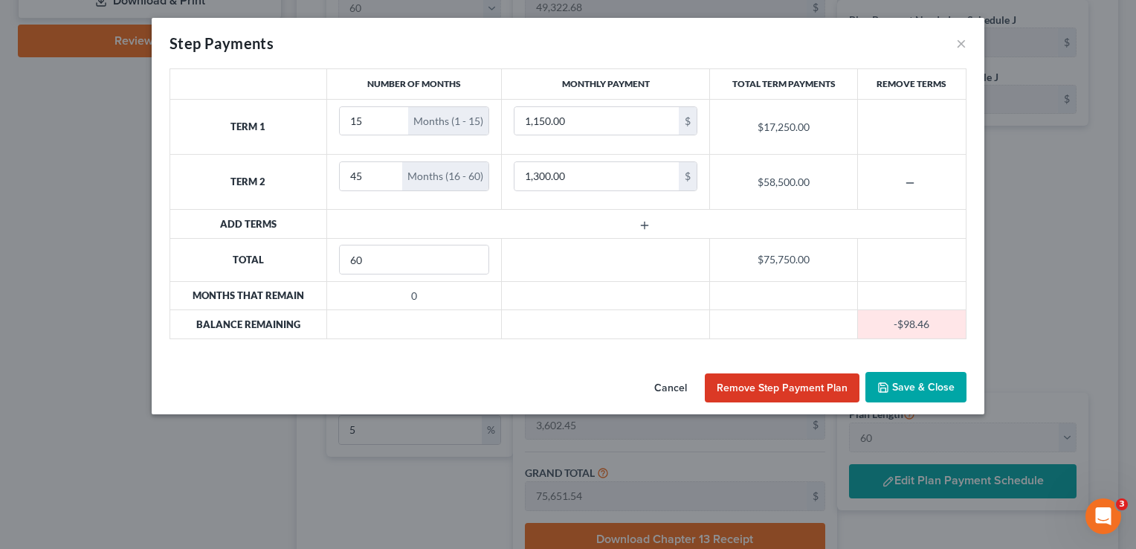
click at [926, 391] on button "Save & Close" at bounding box center [915, 387] width 101 height 31
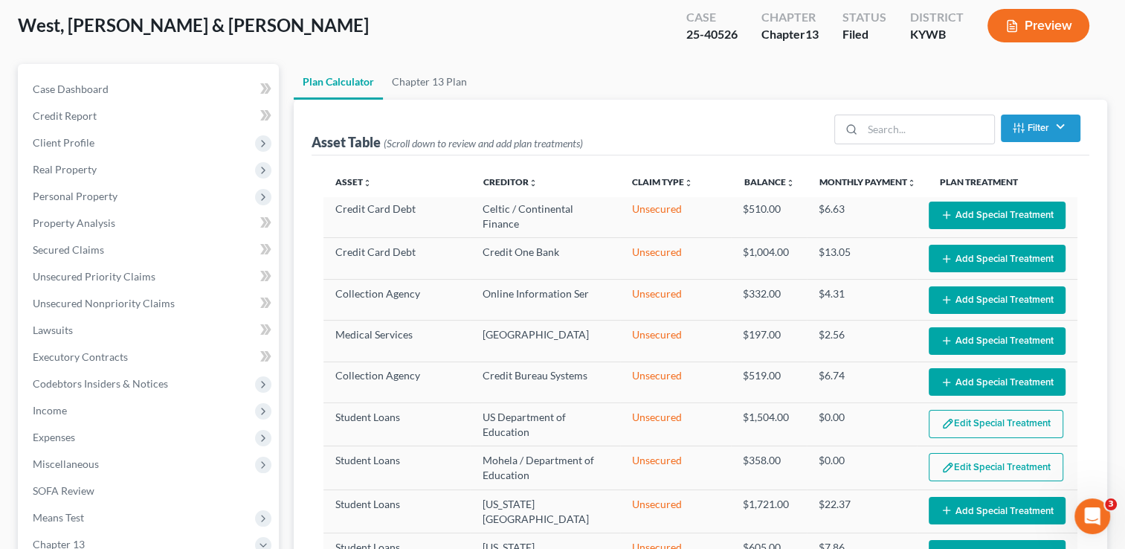
scroll to position [77, 0]
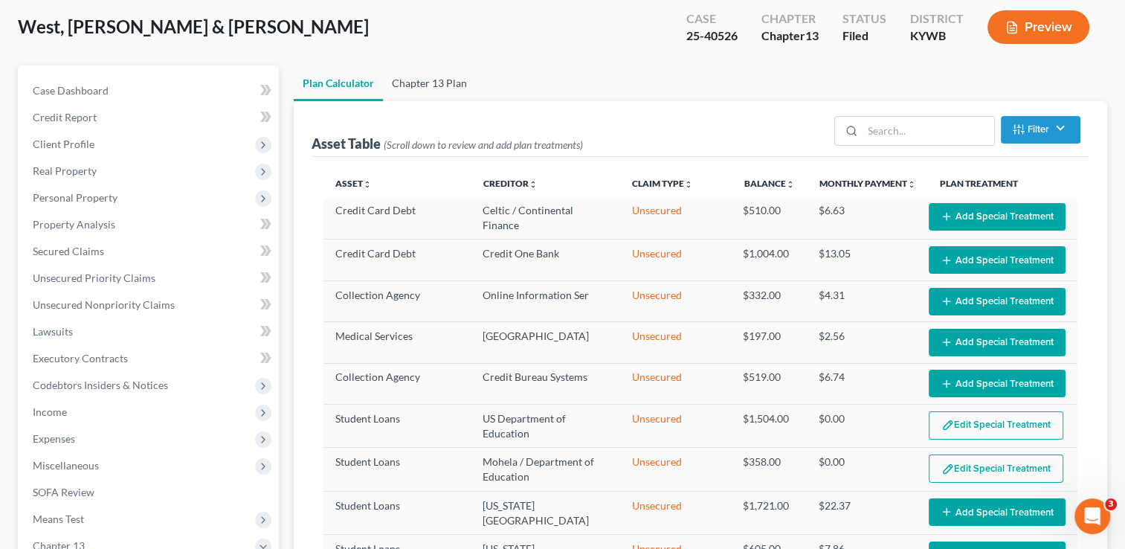
click at [435, 68] on link "Chapter 13 Plan" at bounding box center [429, 83] width 93 height 36
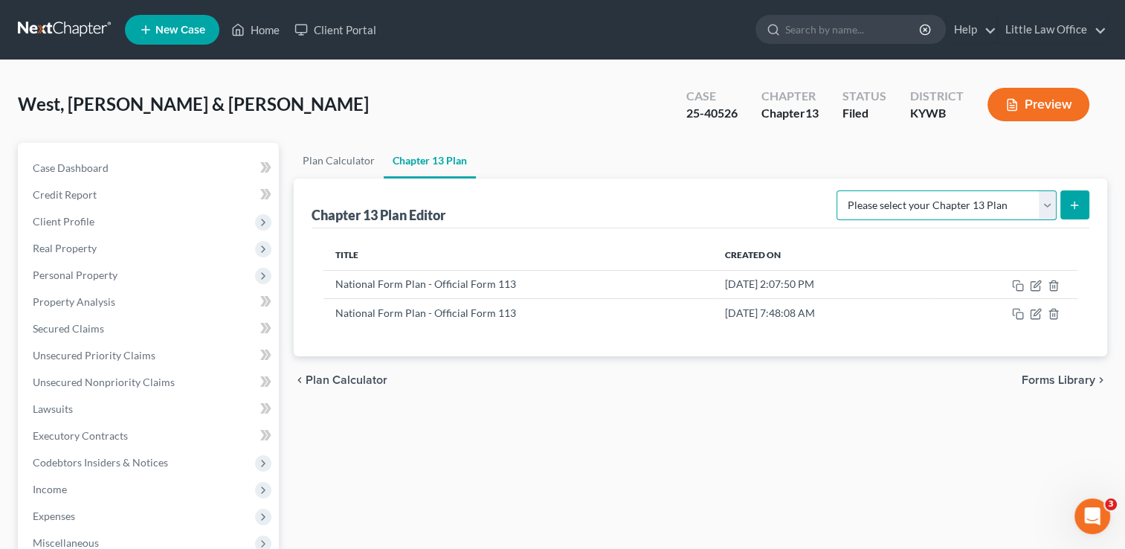
click at [1051, 206] on select "Please select your Chapter 13 Plan National Form Plan - Official Form 113" at bounding box center [946, 205] width 220 height 30
click at [655, 207] on div "Chapter 13 Plan Editor Please select your Chapter 13 Plan National Form Plan - …" at bounding box center [701, 203] width 778 height 50
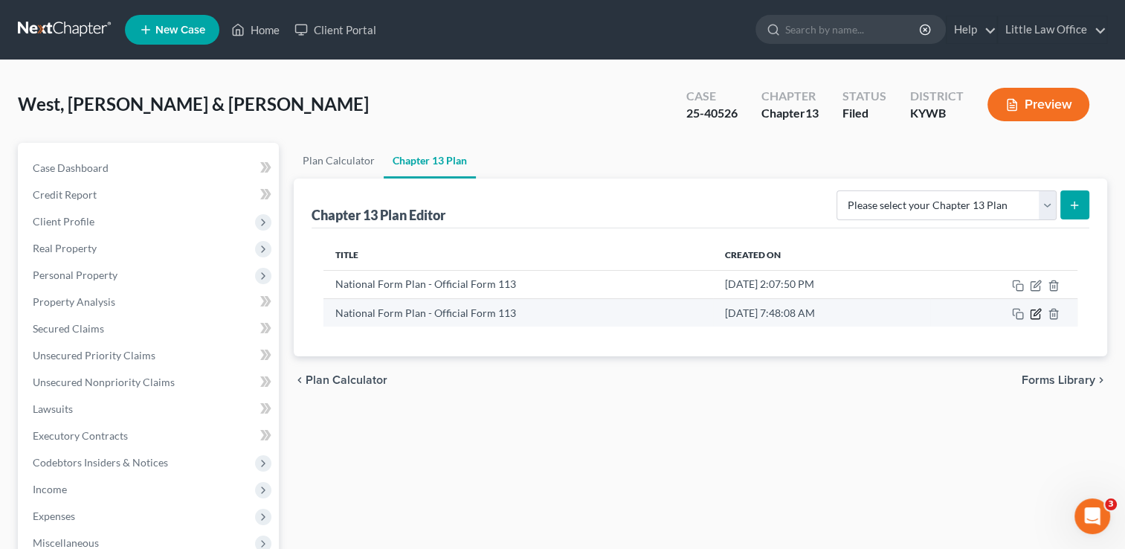
click at [1032, 314] on icon "button" at bounding box center [1036, 314] width 12 height 12
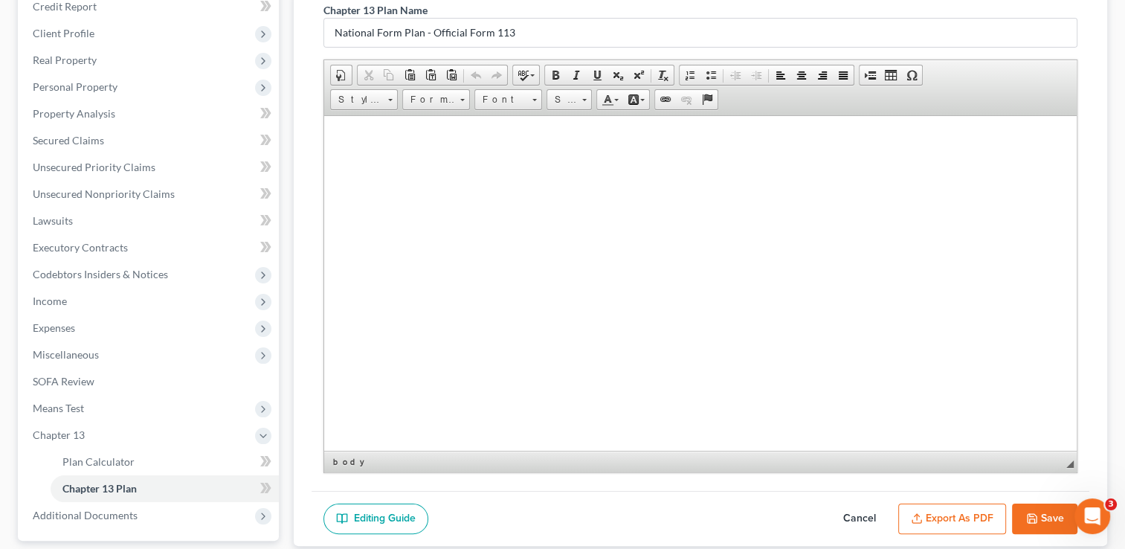
scroll to position [5784, 0]
click at [1036, 528] on button "Save" at bounding box center [1044, 518] width 65 height 31
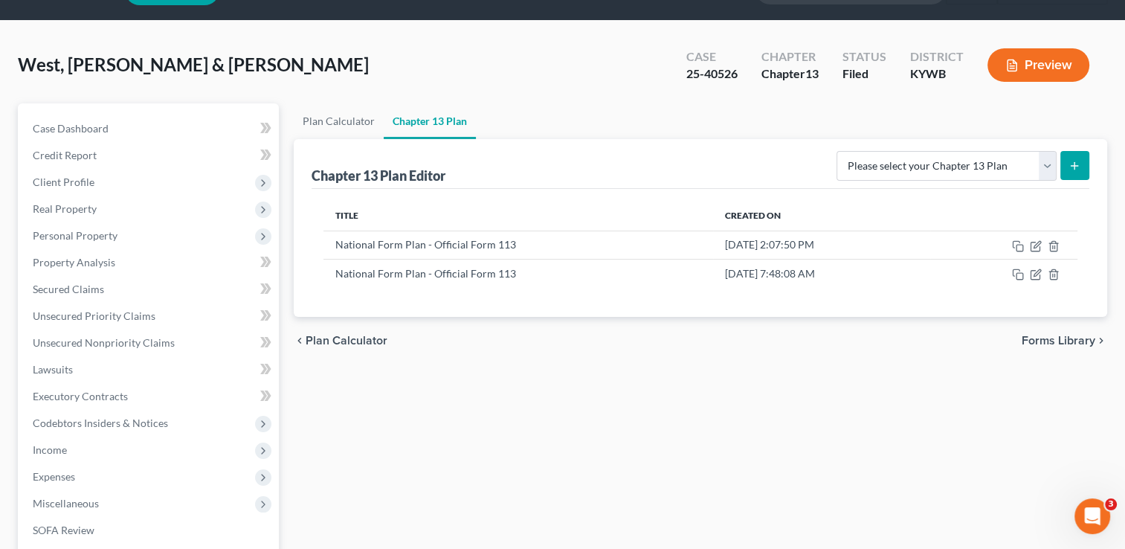
scroll to position [0, 0]
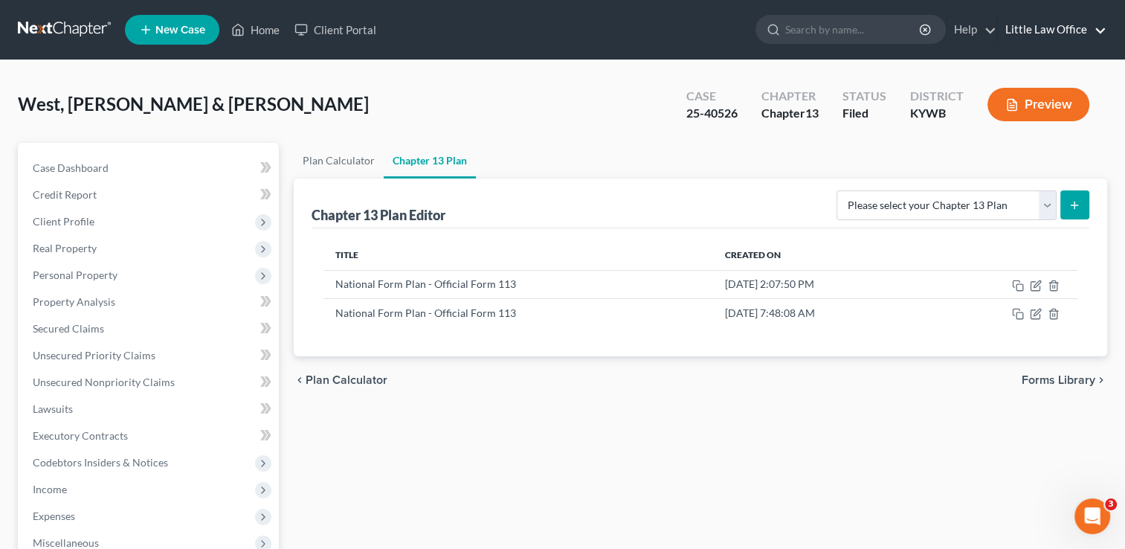
click at [1066, 30] on link "Little Law Office" at bounding box center [1052, 29] width 109 height 27
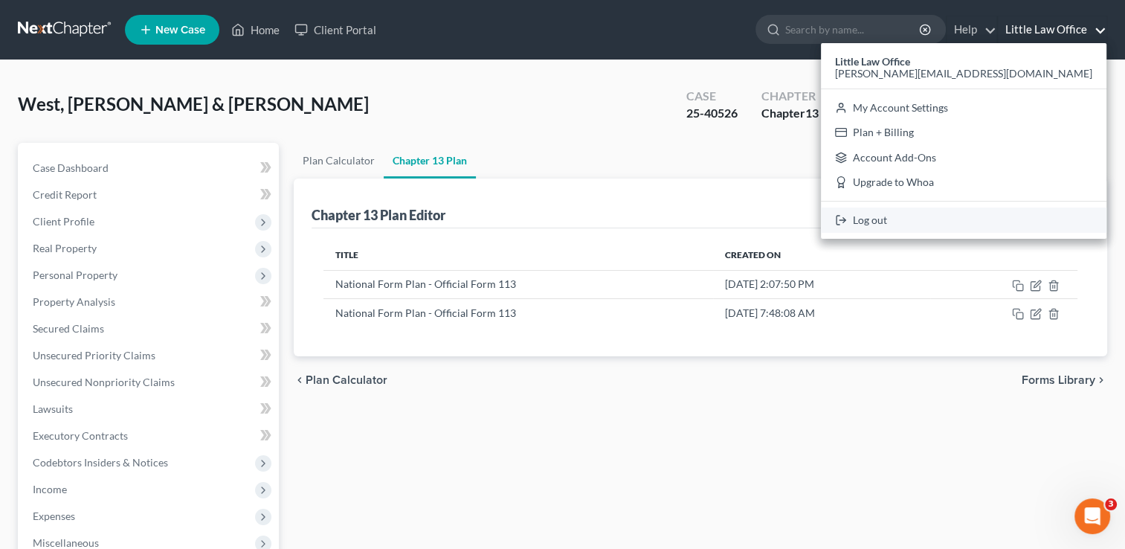
click at [1016, 227] on link "Log out" at bounding box center [963, 219] width 285 height 25
